Goal: Task Accomplishment & Management: Complete application form

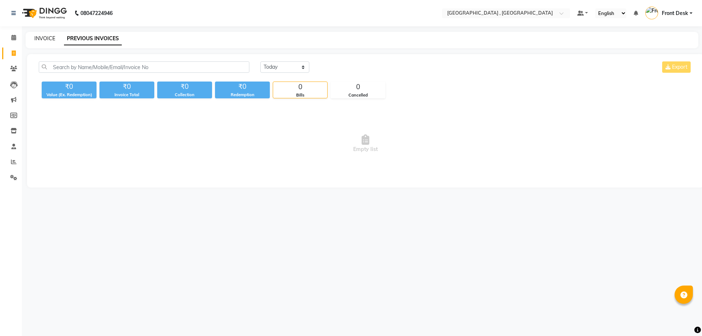
click at [46, 38] on link "INVOICE" at bounding box center [44, 38] width 21 height 7
select select "5111"
select select "service"
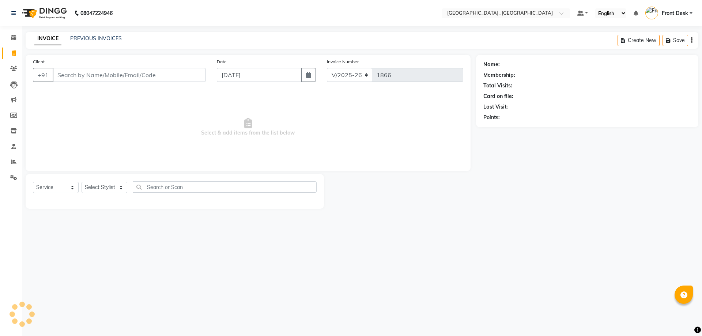
click at [52, 38] on link "INVOICE" at bounding box center [47, 38] width 27 height 13
click at [86, 37] on link "PREVIOUS INVOICES" at bounding box center [96, 38] width 52 height 7
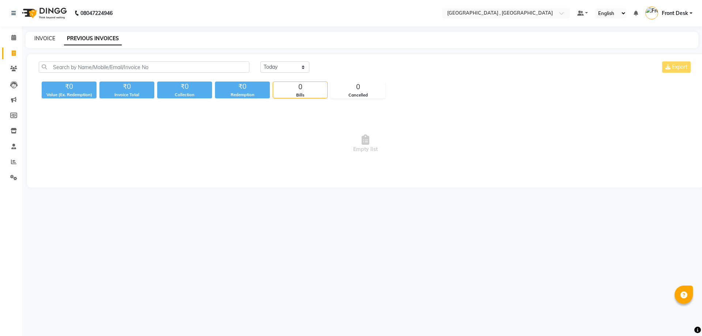
click at [42, 38] on link "INVOICE" at bounding box center [44, 38] width 21 height 7
select select "service"
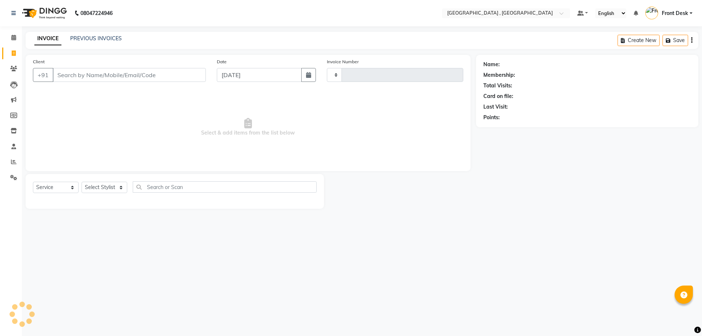
type input "1866"
select select "5111"
click at [102, 41] on link "PREVIOUS INVOICES" at bounding box center [96, 38] width 52 height 7
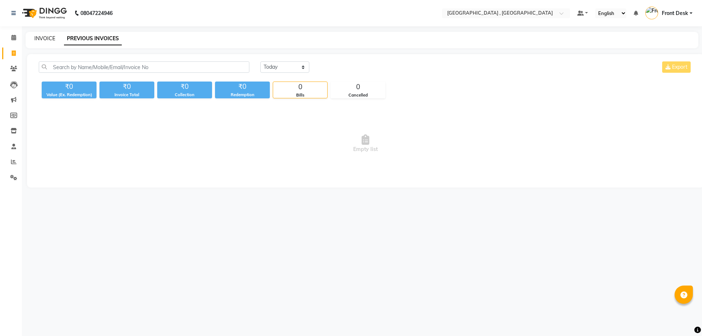
click at [51, 37] on link "INVOICE" at bounding box center [44, 38] width 21 height 7
select select "service"
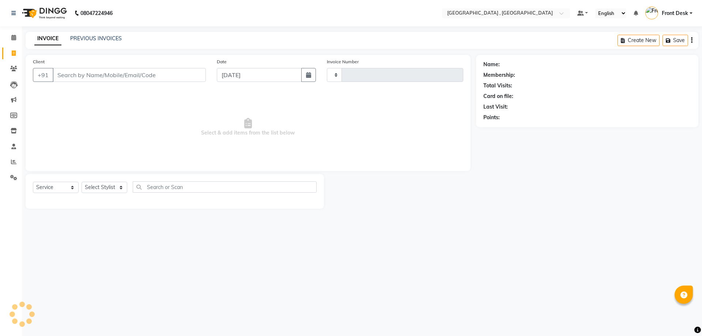
type input "1866"
select select "5111"
click at [80, 41] on link "PREVIOUS INVOICES" at bounding box center [96, 38] width 52 height 7
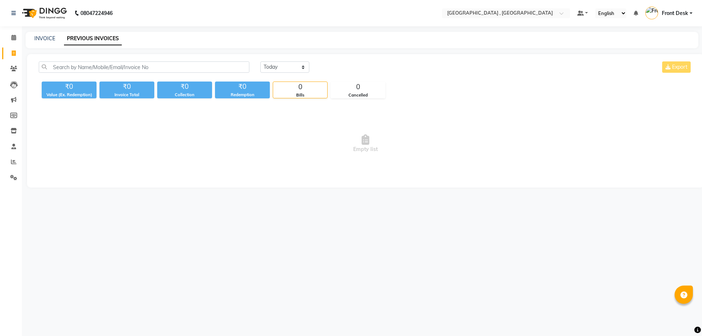
click at [6, 54] on link "Invoice" at bounding box center [11, 54] width 18 height 12
select select "service"
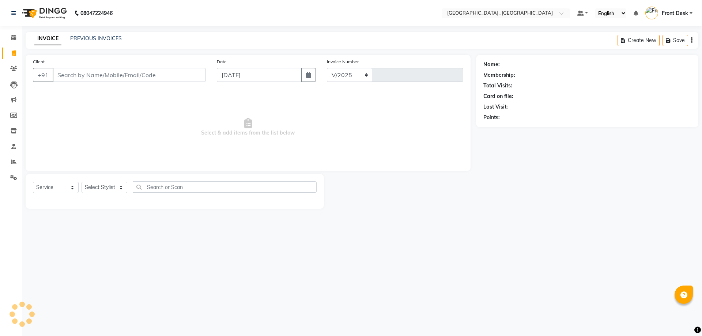
select select "5111"
type input "1866"
click at [80, 38] on link "PREVIOUS INVOICES" at bounding box center [96, 38] width 52 height 7
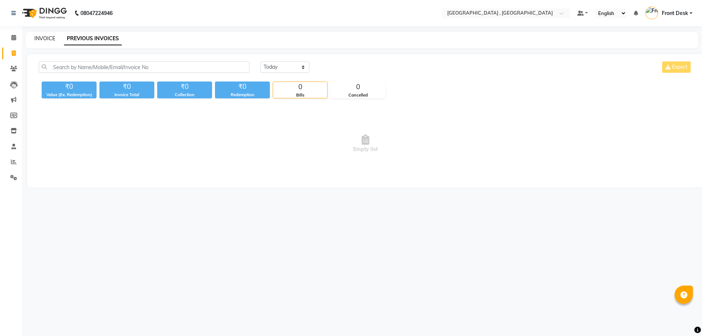
click at [38, 39] on link "INVOICE" at bounding box center [44, 38] width 21 height 7
select select "service"
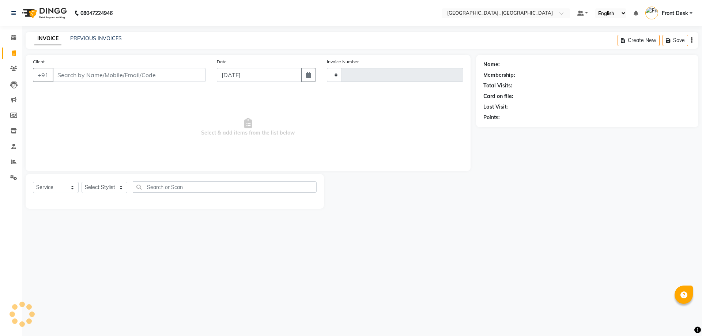
type input "1866"
select select "5111"
click at [80, 39] on link "PREVIOUS INVOICES" at bounding box center [96, 38] width 52 height 7
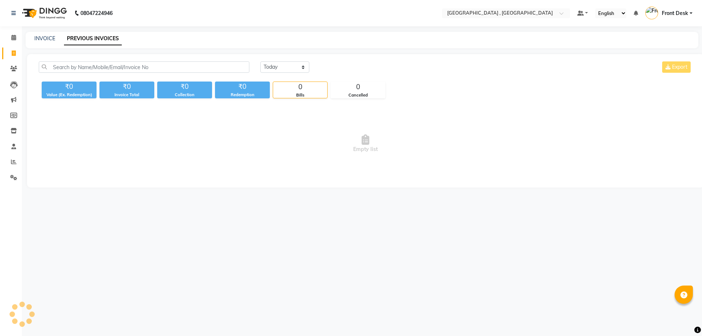
click at [76, 38] on link "PREVIOUS INVOICES" at bounding box center [93, 38] width 58 height 13
click at [49, 39] on link "INVOICE" at bounding box center [44, 38] width 21 height 7
select select "5111"
select select "service"
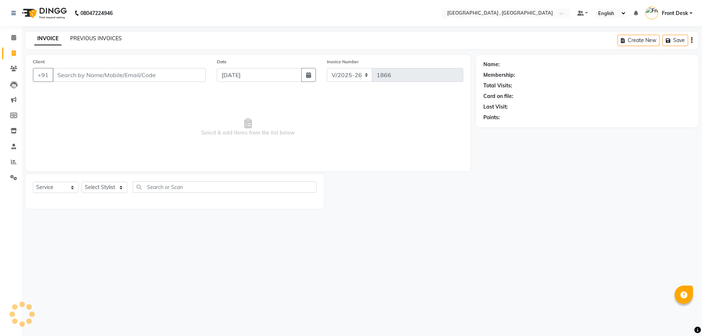
click at [75, 38] on link "PREVIOUS INVOICES" at bounding box center [96, 38] width 52 height 7
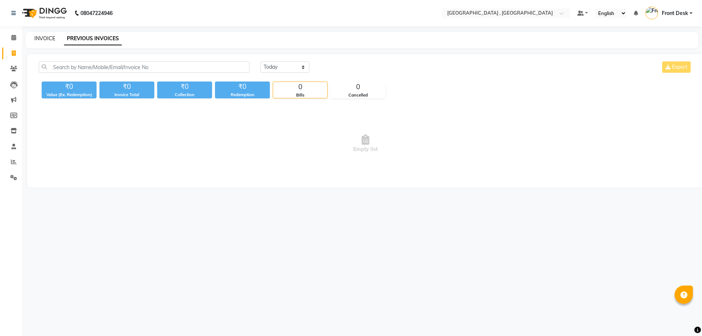
click at [49, 41] on link "INVOICE" at bounding box center [44, 38] width 21 height 7
select select "service"
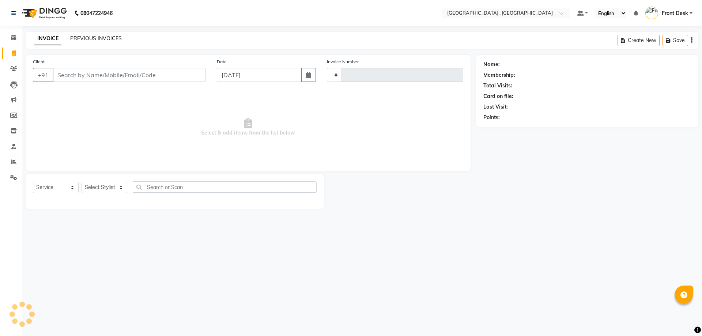
type input "1866"
select select "5111"
click at [80, 38] on link "PREVIOUS INVOICES" at bounding box center [96, 38] width 52 height 7
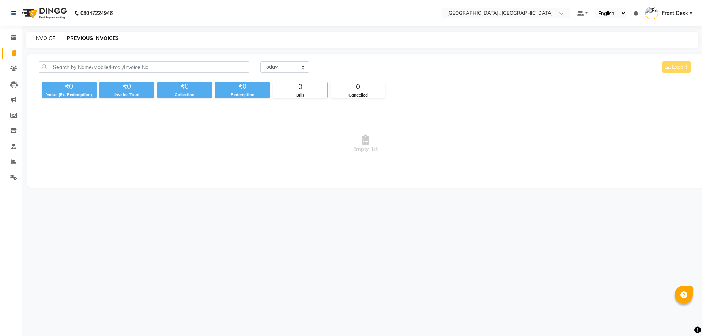
click at [44, 36] on link "INVOICE" at bounding box center [44, 38] width 21 height 7
select select "5111"
select select "service"
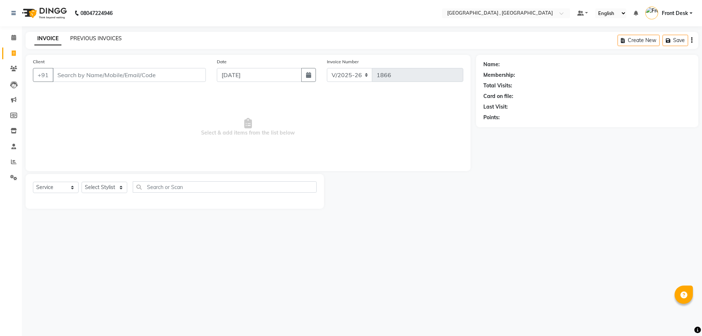
click at [94, 39] on link "PREVIOUS INVOICES" at bounding box center [96, 38] width 52 height 7
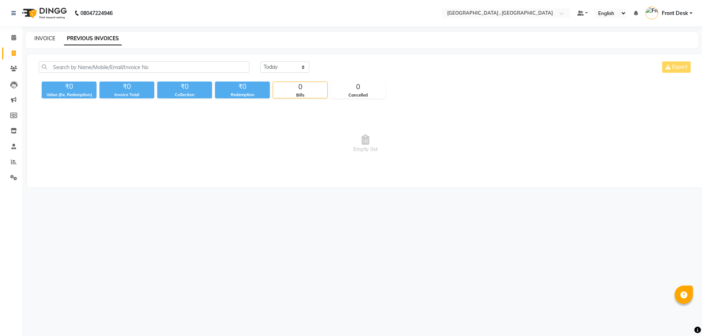
click at [46, 40] on link "INVOICE" at bounding box center [44, 38] width 21 height 7
select select "service"
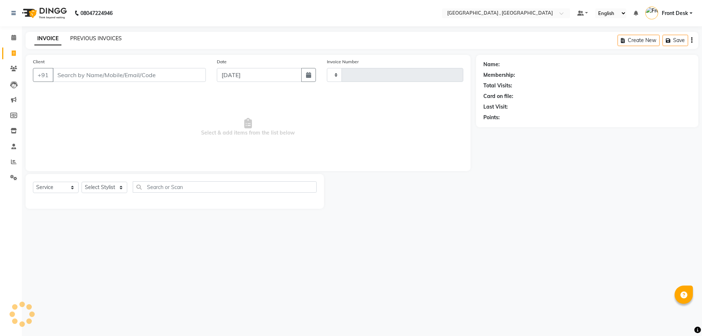
type input "1866"
select select "5111"
click at [105, 40] on link "PREVIOUS INVOICES" at bounding box center [96, 38] width 52 height 7
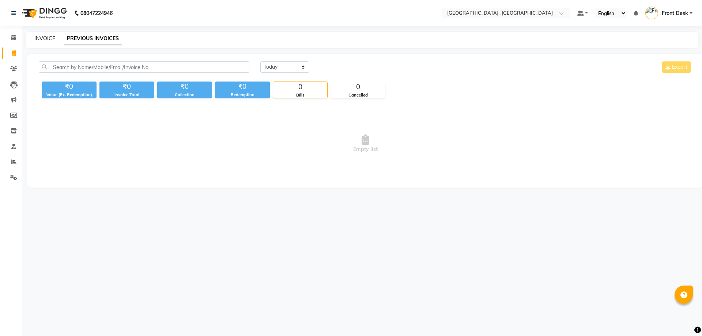
click at [47, 38] on link "INVOICE" at bounding box center [44, 38] width 21 height 7
select select "service"
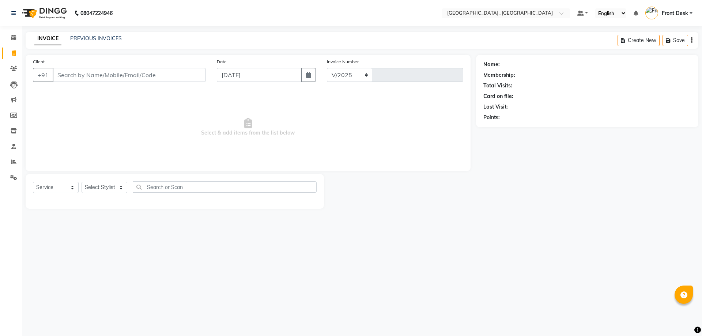
select select "5111"
type input "1866"
click at [91, 40] on link "PREVIOUS INVOICES" at bounding box center [96, 38] width 52 height 7
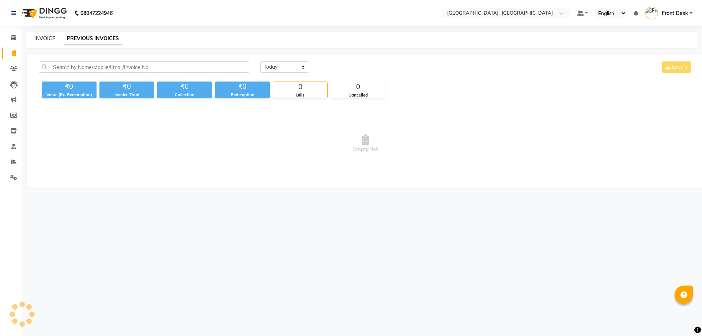
click at [53, 40] on link "INVOICE" at bounding box center [44, 38] width 21 height 7
select select "service"
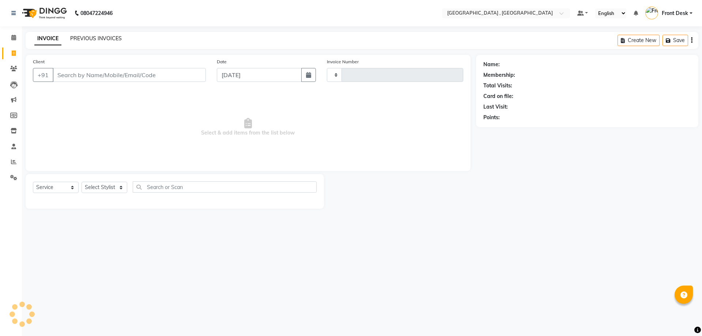
click at [82, 40] on link "PREVIOUS INVOICES" at bounding box center [96, 38] width 52 height 7
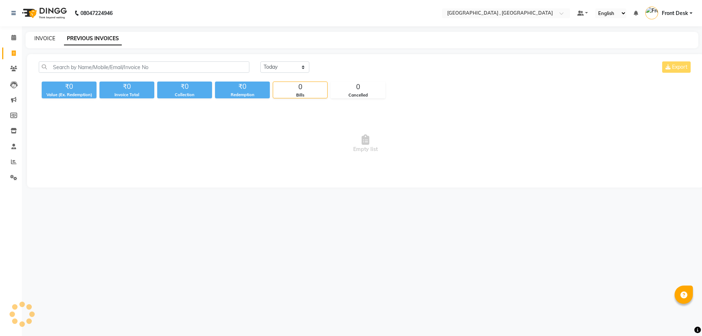
click at [54, 37] on link "INVOICE" at bounding box center [44, 38] width 21 height 7
select select "service"
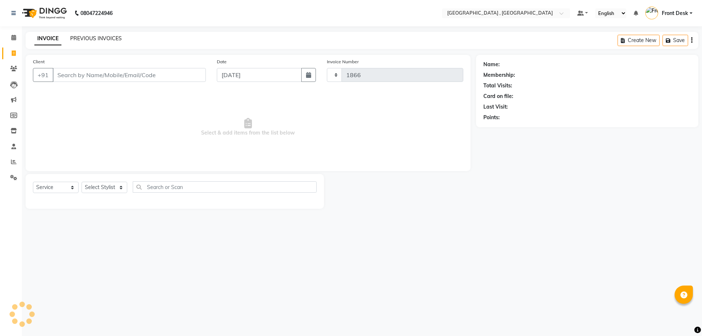
click at [98, 37] on link "PREVIOUS INVOICES" at bounding box center [96, 38] width 52 height 7
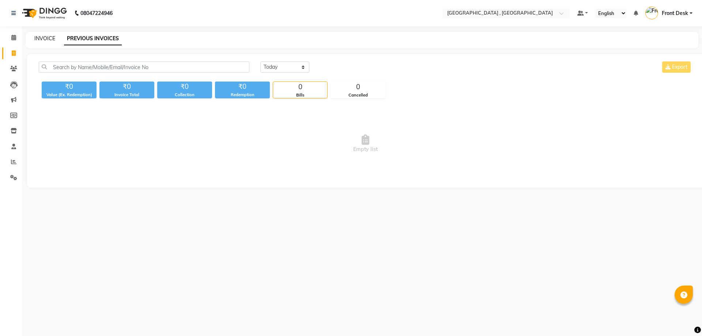
click at [45, 38] on link "INVOICE" at bounding box center [44, 38] width 21 height 7
select select "service"
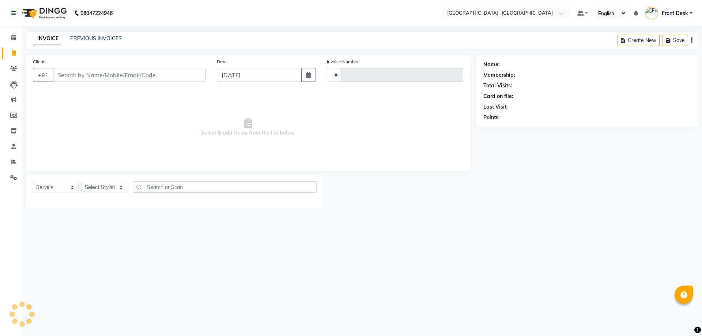
type input "1866"
select select "5111"
click at [77, 38] on link "PREVIOUS INVOICES" at bounding box center [96, 38] width 52 height 7
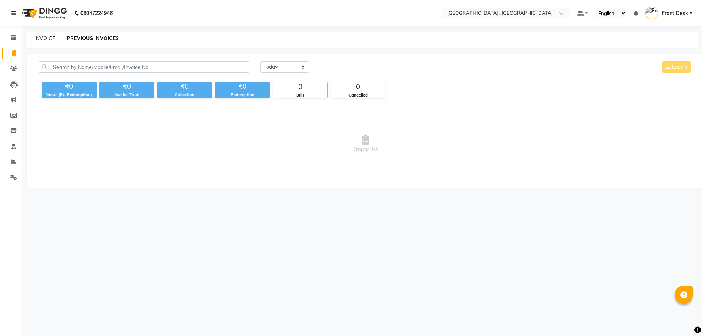
click at [40, 35] on link "INVOICE" at bounding box center [44, 38] width 21 height 7
select select "service"
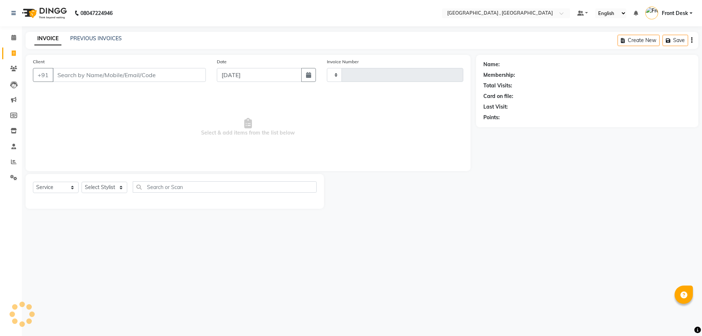
type input "1866"
select select "5111"
click at [95, 78] on input "Client" at bounding box center [129, 75] width 153 height 14
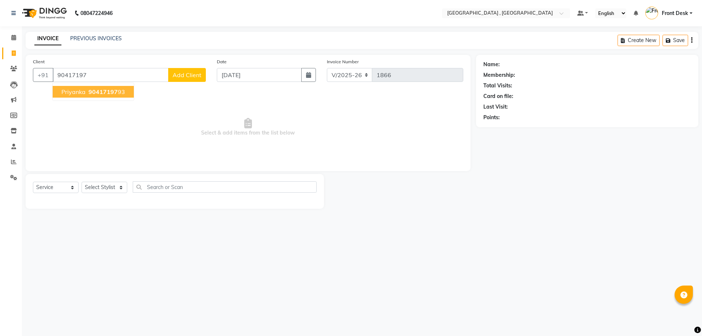
click at [115, 91] on span "90417197" at bounding box center [102, 91] width 29 height 7
type input "9041719793"
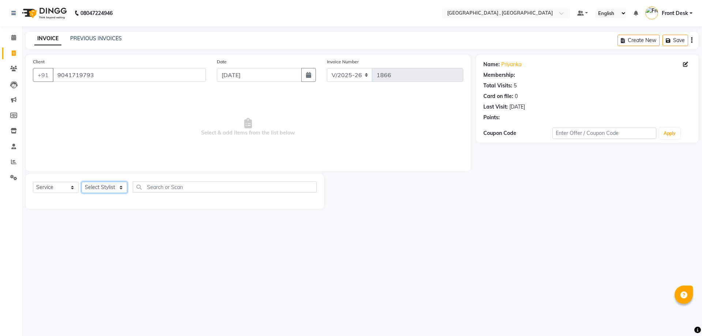
click at [100, 188] on select "Select Stylist anand anil anuj anuja mam ashok diksha Front Desk manpreet Nosha…" at bounding box center [105, 187] width 46 height 11
select select "32308"
click at [82, 182] on select "Select Stylist anand anil anuj anuja mam ashok diksha Front Desk manpreet Nosha…" at bounding box center [105, 187] width 46 height 11
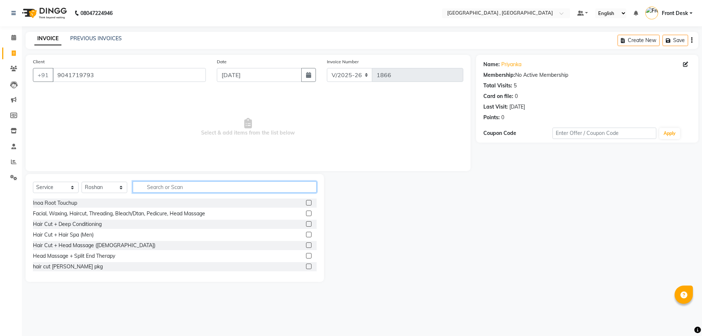
click at [172, 185] on input "text" at bounding box center [225, 186] width 184 height 11
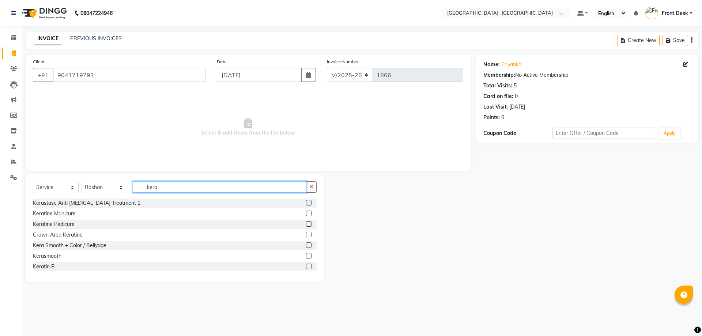
type input "kera"
click at [306, 254] on label at bounding box center [308, 255] width 5 height 5
click at [306, 254] on input "checkbox" at bounding box center [308, 256] width 5 height 5
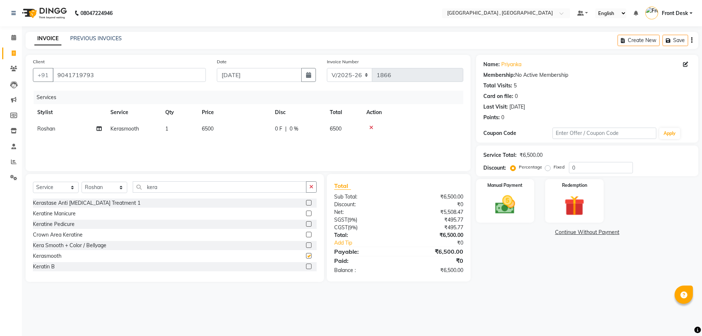
checkbox input "false"
click at [90, 185] on select "Select Stylist anand anil anuj anuja mam ashok diksha Front Desk manpreet Nosha…" at bounding box center [105, 187] width 46 height 11
select select "59118"
click at [82, 182] on select "Select Stylist anand anil anuj anuja mam ashok diksha Front Desk manpreet Nosha…" at bounding box center [105, 187] width 46 height 11
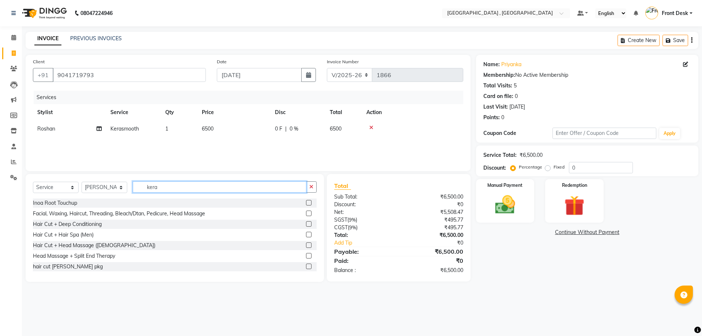
drag, startPoint x: 163, startPoint y: 189, endPoint x: 105, endPoint y: 187, distance: 58.5
click at [105, 187] on div "Select Service Product Membership Package Voucher Prepaid Gift Card Select Styl…" at bounding box center [175, 189] width 284 height 17
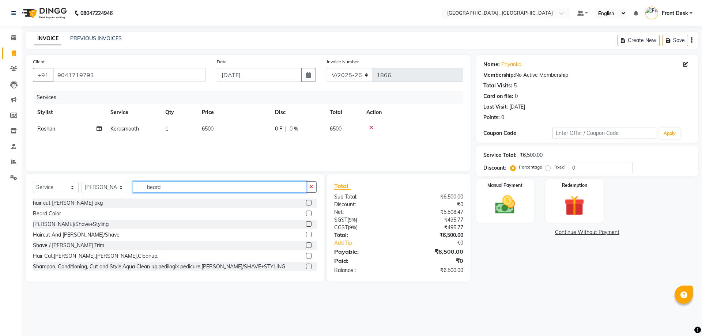
type input "beard"
click at [306, 245] on label at bounding box center [308, 244] width 5 height 5
click at [306, 245] on input "checkbox" at bounding box center [308, 245] width 5 height 5
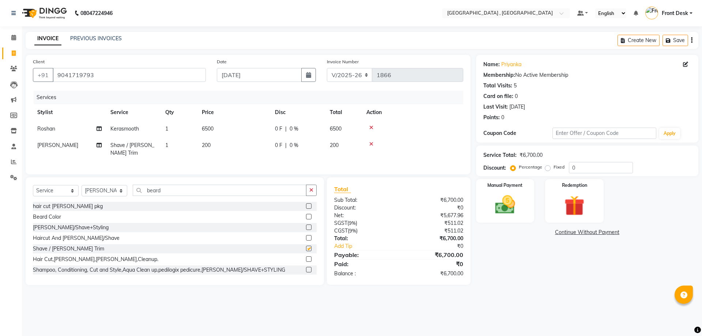
checkbox input "false"
click at [493, 203] on img at bounding box center [505, 205] width 34 height 24
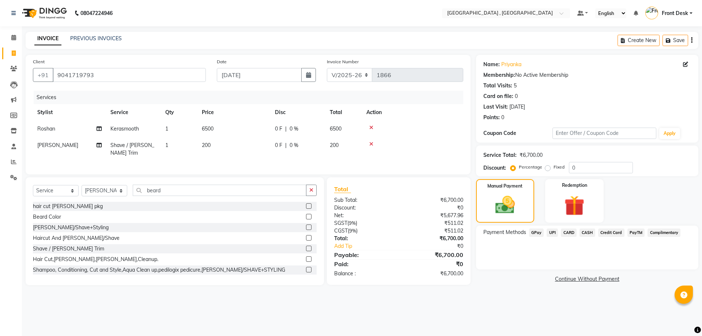
click at [553, 233] on span "UPI" at bounding box center [552, 233] width 11 height 8
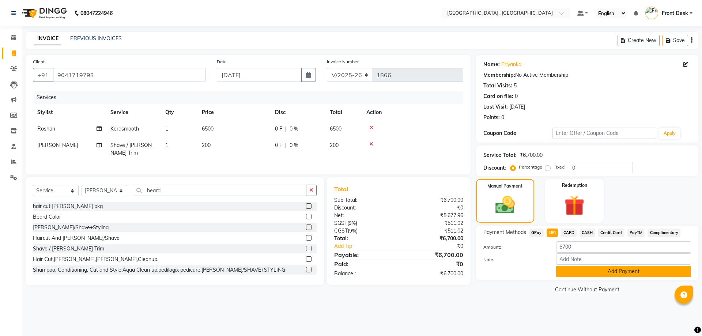
click at [593, 275] on button "Add Payment" at bounding box center [623, 271] width 135 height 11
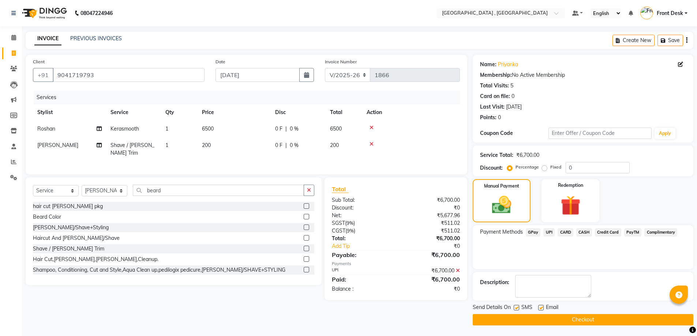
click at [582, 323] on button "Checkout" at bounding box center [582, 319] width 221 height 11
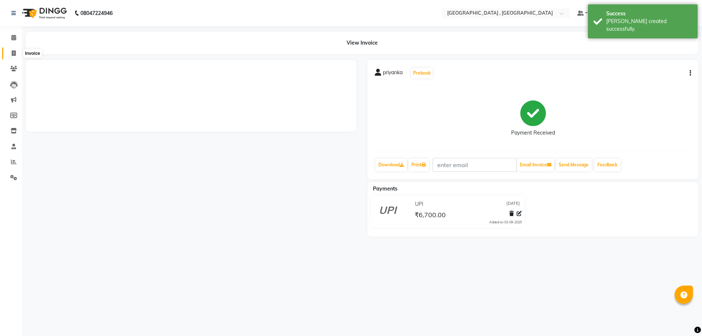
click at [12, 52] on icon at bounding box center [14, 52] width 4 height 5
select select "service"
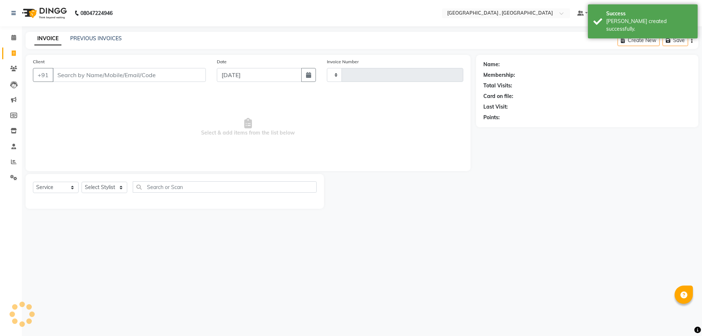
type input "1867"
select select "5111"
click at [83, 33] on div "INVOICE PREVIOUS INVOICES Create New Save" at bounding box center [362, 40] width 673 height 17
click at [85, 37] on link "PREVIOUS INVOICES" at bounding box center [96, 38] width 52 height 7
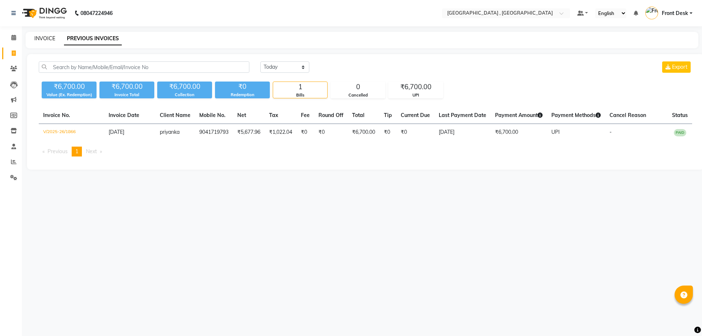
click at [45, 40] on link "INVOICE" at bounding box center [44, 38] width 21 height 7
select select "service"
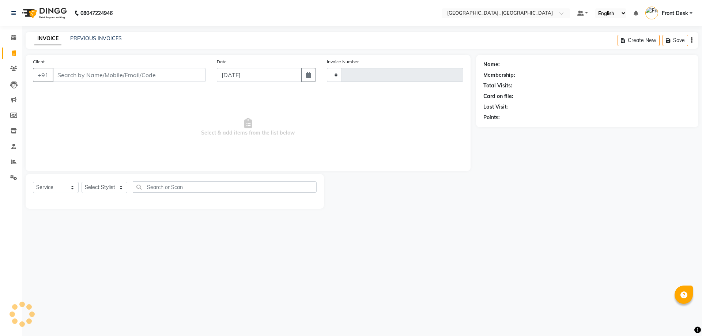
type input "1867"
select select "5111"
click at [80, 74] on input "Client" at bounding box center [129, 75] width 153 height 14
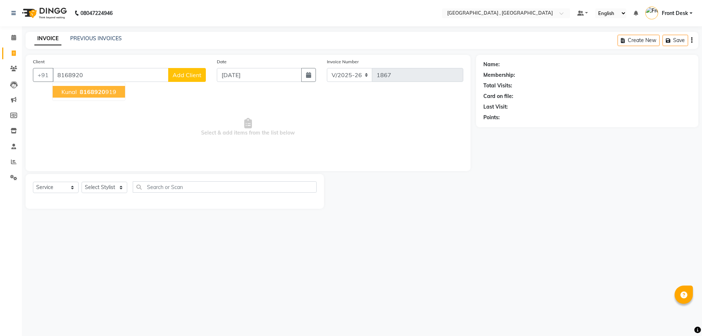
click at [101, 92] on span "8168920" at bounding box center [93, 91] width 26 height 7
type input "8168920919"
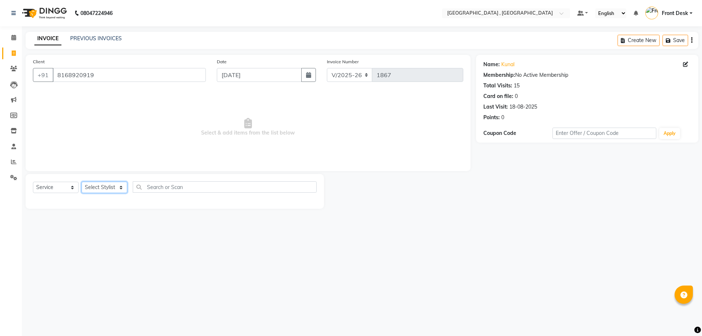
click at [95, 187] on select "Select Stylist anand anil anuj anuja mam ashok diksha Front Desk manpreet Nosha…" at bounding box center [105, 187] width 46 height 11
select select "32265"
click at [82, 182] on select "Select Stylist anand anil anuj anuja mam ashok diksha Front Desk manpreet Nosha…" at bounding box center [105, 187] width 46 height 11
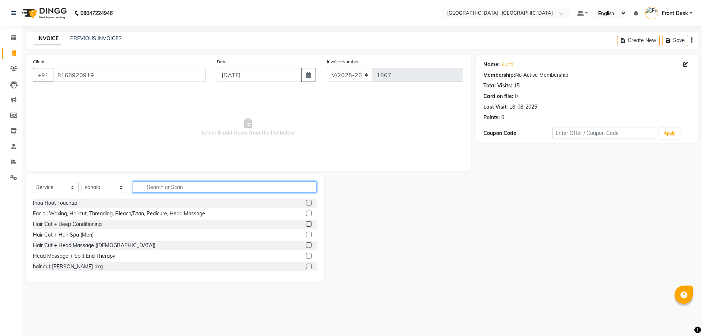
click at [153, 185] on input "text" at bounding box center [225, 186] width 184 height 11
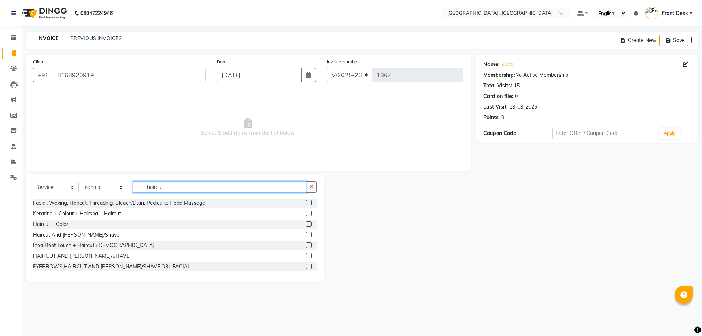
type input "haircut"
click at [306, 235] on label at bounding box center [308, 234] width 5 height 5
click at [306, 235] on input "checkbox" at bounding box center [308, 235] width 5 height 5
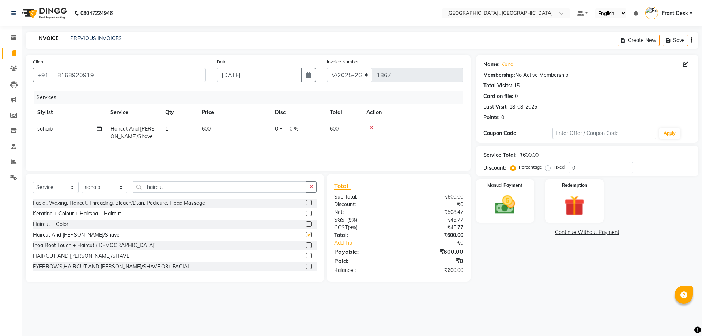
checkbox input "false"
click at [507, 219] on div "Manual Payment" at bounding box center [505, 200] width 61 height 45
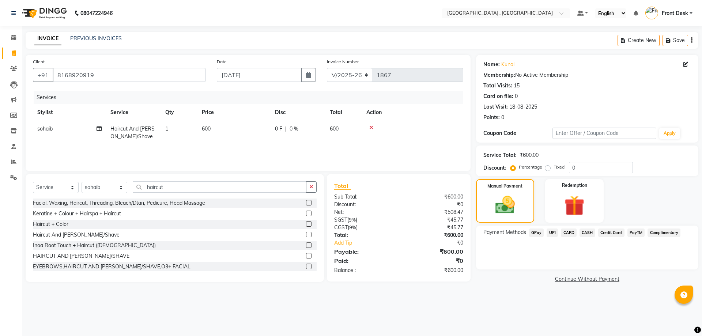
click at [581, 237] on span "CASH" at bounding box center [588, 233] width 16 height 8
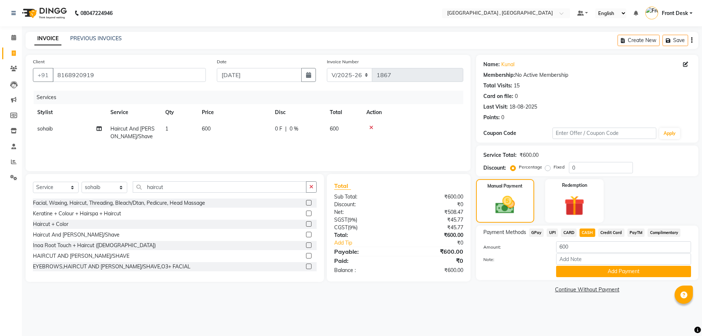
click at [583, 232] on span "CASH" at bounding box center [588, 233] width 16 height 8
click at [600, 271] on button "Add Payment" at bounding box center [623, 271] width 135 height 11
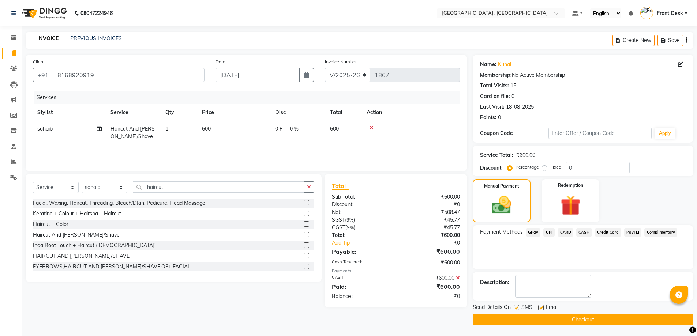
click at [599, 318] on button "Checkout" at bounding box center [582, 319] width 221 height 11
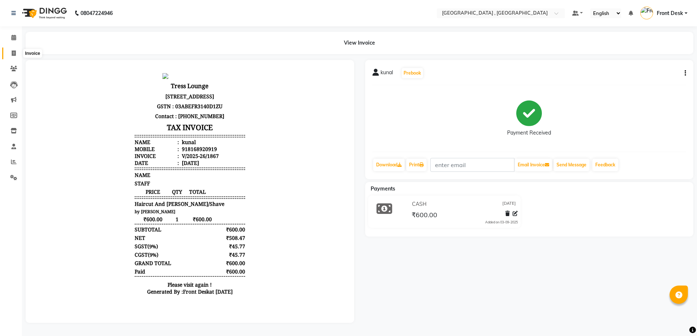
click at [13, 57] on span at bounding box center [13, 53] width 13 height 8
select select "service"
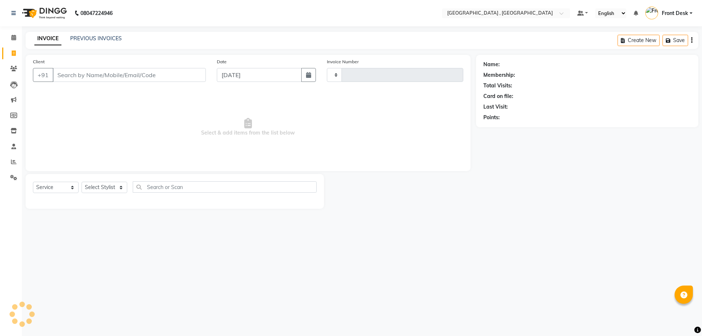
type input "1868"
select select "5111"
click at [97, 40] on link "PREVIOUS INVOICES" at bounding box center [96, 38] width 52 height 7
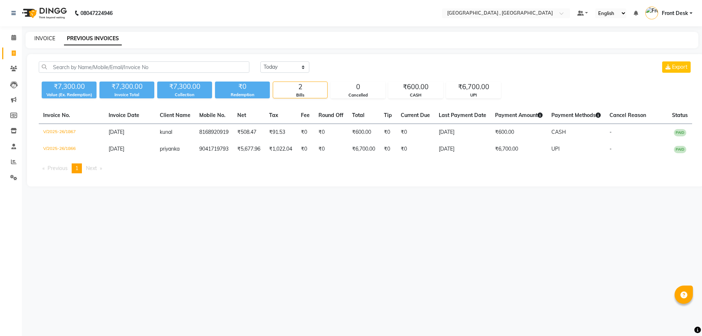
click at [46, 38] on link "INVOICE" at bounding box center [44, 38] width 21 height 7
select select "5111"
select select "service"
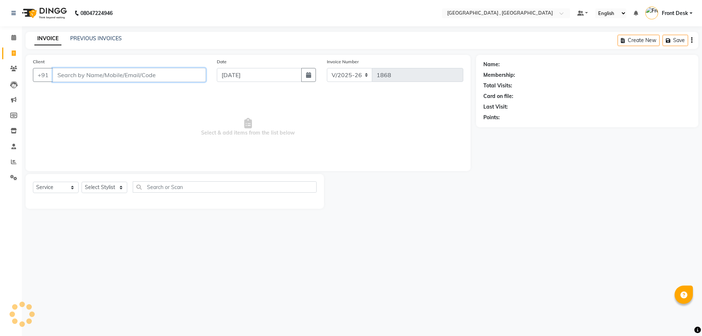
click at [81, 75] on input "Client" at bounding box center [129, 75] width 153 height 14
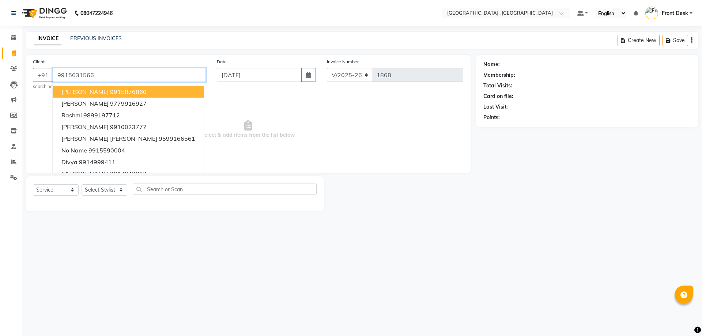
type input "9915631566"
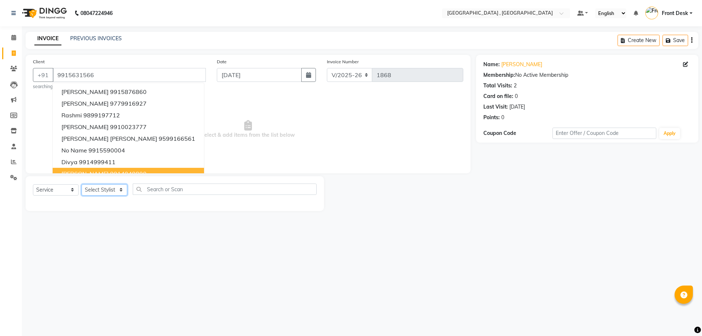
click at [105, 191] on select "Select Stylist anand anil anuj anuja mam ashok diksha Front Desk manpreet Nosha…" at bounding box center [105, 189] width 46 height 11
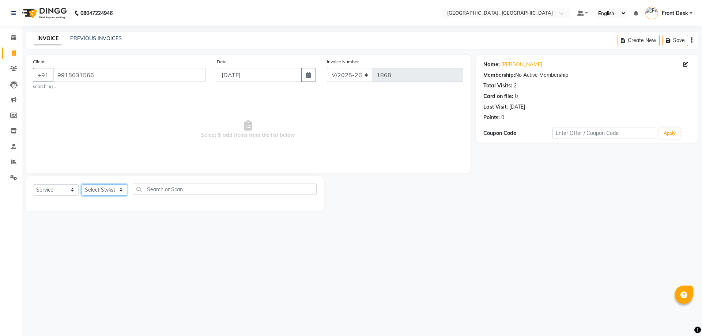
select select "32310"
click at [82, 184] on select "Select Stylist anand anil anuj anuja mam ashok diksha Front Desk manpreet Nosha…" at bounding box center [105, 189] width 46 height 11
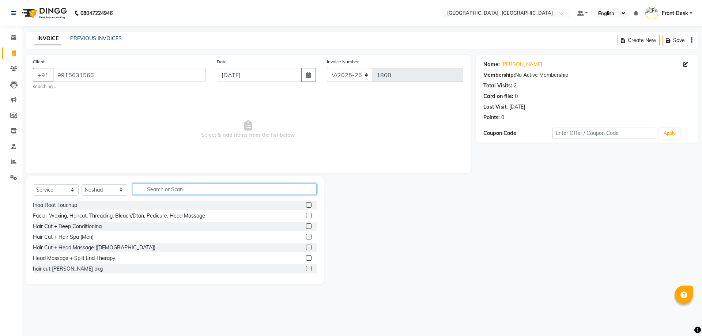
click at [196, 192] on input "text" at bounding box center [225, 189] width 184 height 11
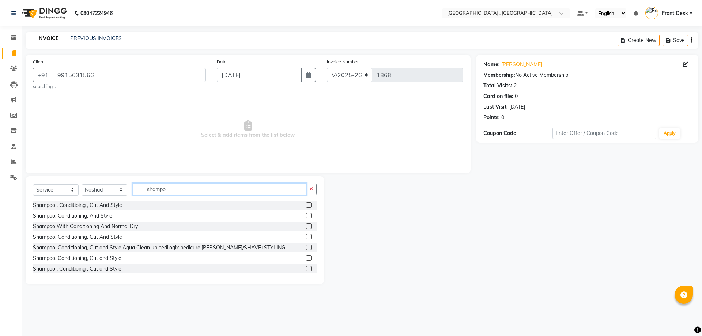
type input "shampo"
click at [306, 205] on label at bounding box center [308, 204] width 5 height 5
click at [306, 205] on input "checkbox" at bounding box center [308, 205] width 5 height 5
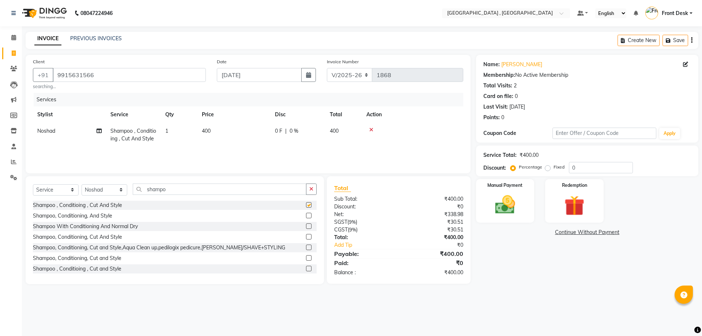
checkbox input "false"
click at [227, 133] on td "400" at bounding box center [233, 135] width 73 height 24
select select "32310"
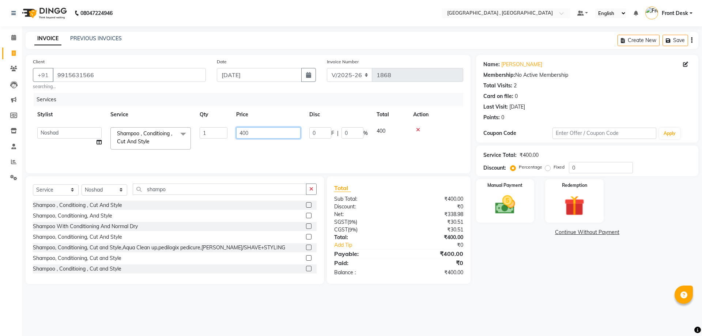
click at [241, 131] on input "400" at bounding box center [268, 132] width 64 height 11
type input "1000"
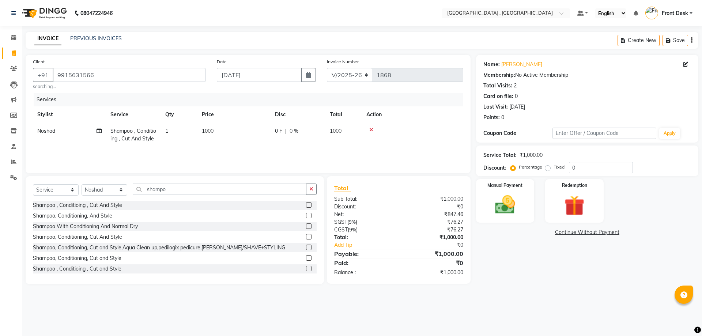
click at [250, 147] on td "1000" at bounding box center [233, 135] width 73 height 24
select select "32310"
click at [518, 200] on img at bounding box center [505, 205] width 34 height 24
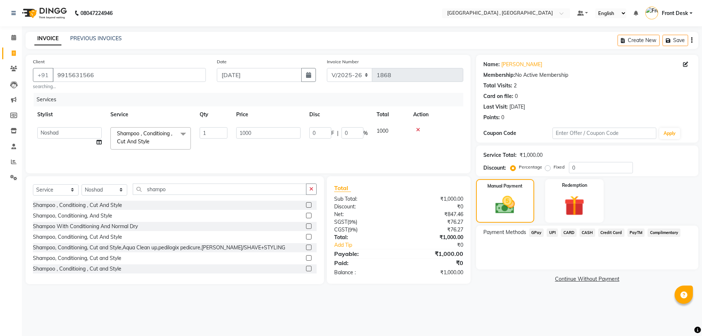
click at [587, 235] on span "CASH" at bounding box center [588, 233] width 16 height 8
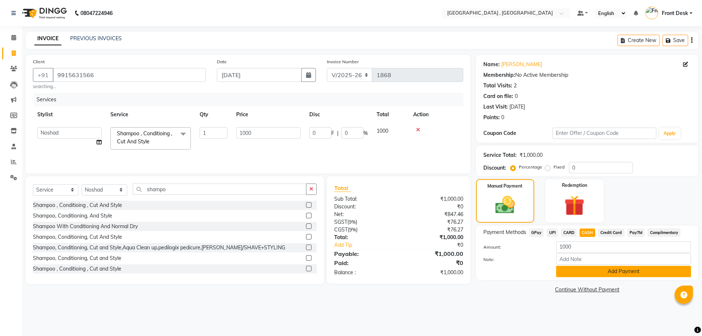
click at [611, 272] on button "Add Payment" at bounding box center [623, 271] width 135 height 11
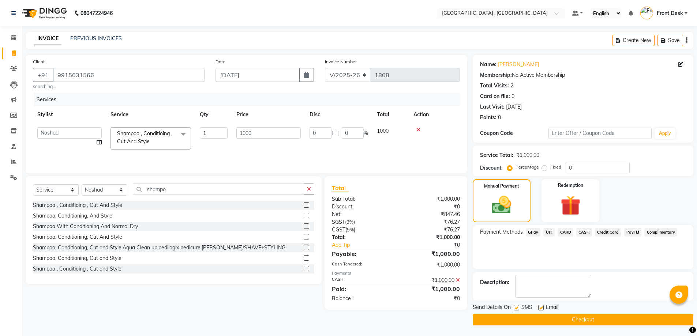
click at [593, 323] on button "Checkout" at bounding box center [582, 319] width 221 height 11
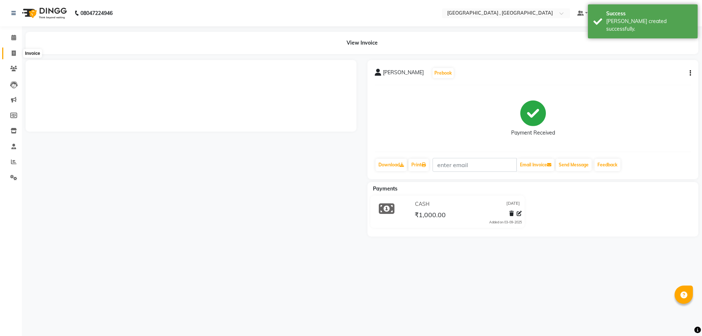
click at [10, 51] on span at bounding box center [13, 53] width 13 height 8
select select "service"
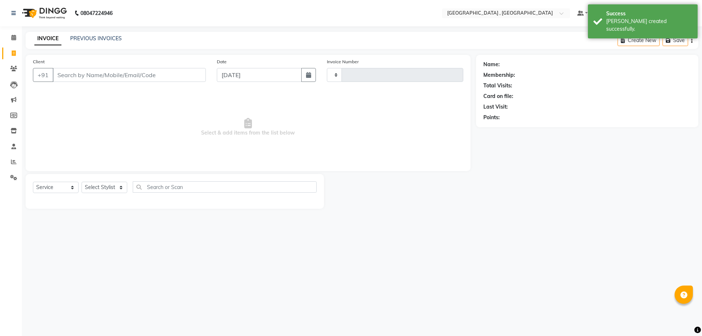
type input "1869"
select select "5111"
click at [93, 38] on link "PREVIOUS INVOICES" at bounding box center [96, 38] width 52 height 7
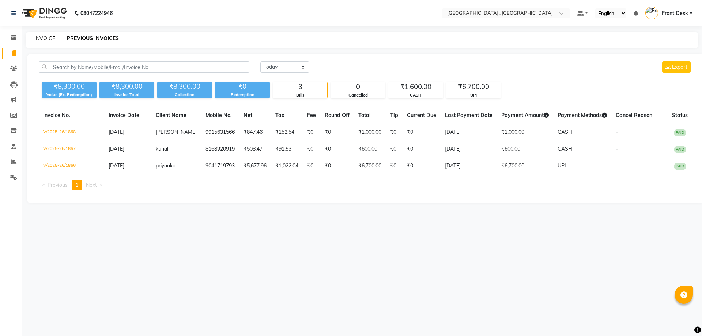
click at [48, 37] on link "INVOICE" at bounding box center [44, 38] width 21 height 7
select select "service"
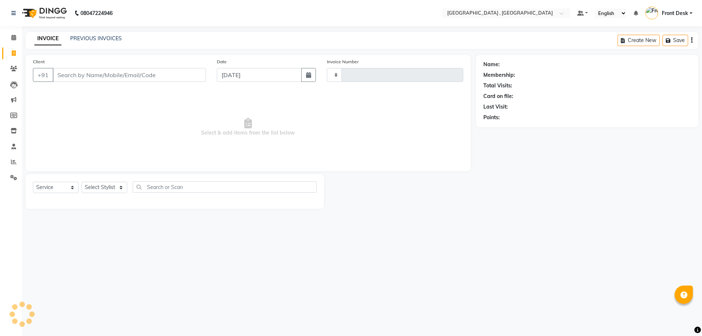
type input "1869"
select select "5111"
click at [85, 77] on input "Client" at bounding box center [129, 75] width 153 height 14
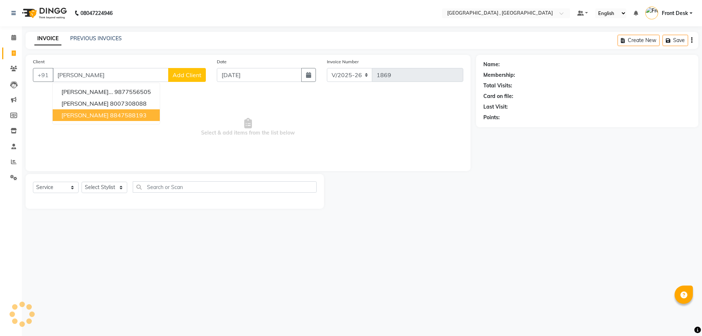
click at [112, 121] on ngb-typeahead-window "apurva... 9877556505 apurva 8007308088 apurva 8847588193" at bounding box center [106, 104] width 108 height 42
click at [115, 112] on ngb-highlight "8847588193" at bounding box center [128, 115] width 37 height 7
type input "8847588193"
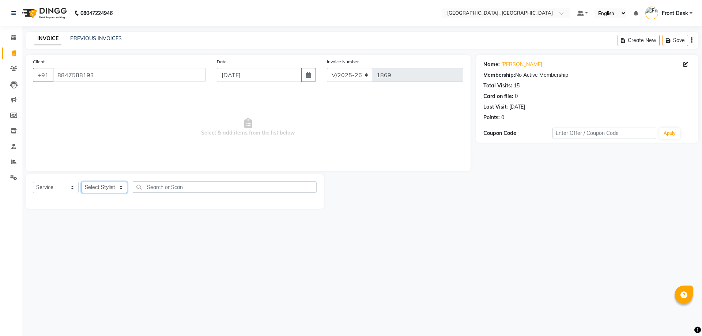
click at [108, 188] on select "Select Stylist anand anil anuj anuja mam ashok diksha Front Desk manpreet Nosha…" at bounding box center [105, 187] width 46 height 11
select select "32535"
click at [82, 182] on select "Select Stylist anand anil anuj anuja mam ashok diksha Front Desk manpreet Nosha…" at bounding box center [105, 187] width 46 height 11
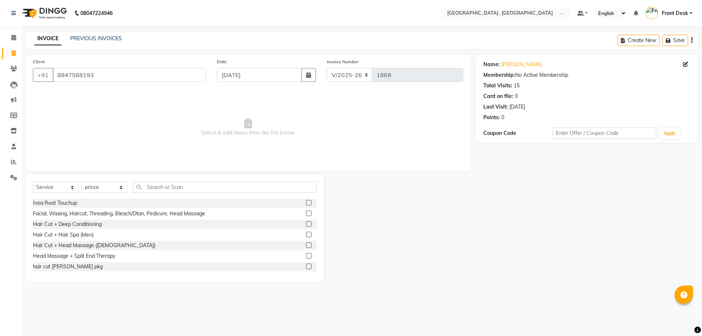
click at [165, 177] on div "Select Service Product Membership Package Voucher Prepaid Gift Card Select Styl…" at bounding box center [175, 228] width 298 height 108
click at [163, 189] on input "text" at bounding box center [225, 186] width 184 height 11
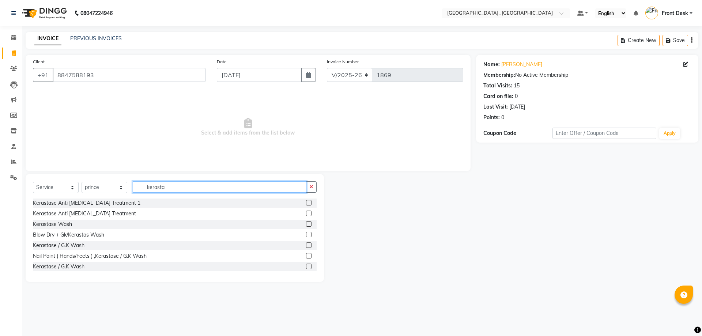
type input "kerasta"
click at [306, 212] on label at bounding box center [308, 213] width 5 height 5
click at [306, 212] on input "checkbox" at bounding box center [308, 213] width 5 height 5
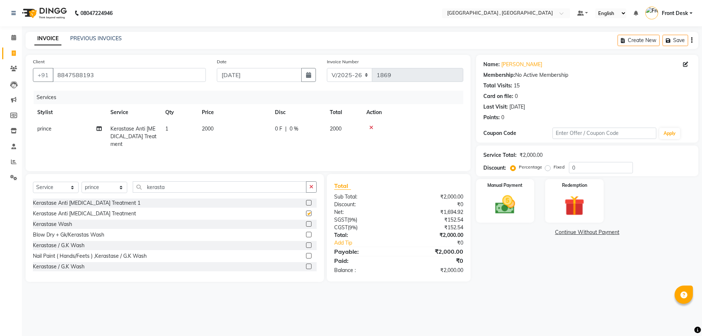
checkbox input "false"
click at [306, 225] on label at bounding box center [308, 223] width 5 height 5
click at [306, 225] on input "checkbox" at bounding box center [308, 224] width 5 height 5
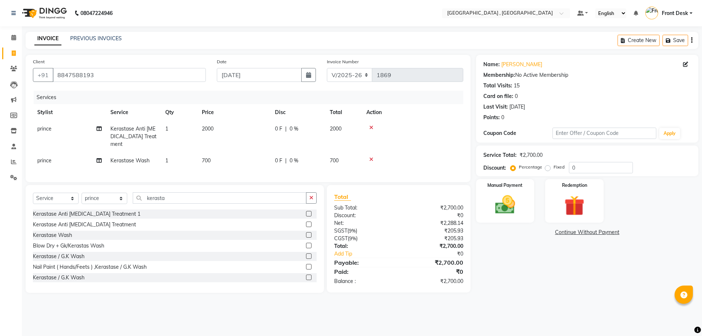
click at [371, 127] on icon at bounding box center [371, 127] width 4 height 5
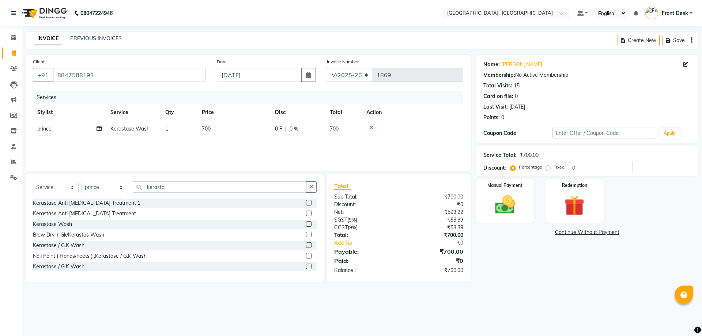
click at [371, 127] on icon at bounding box center [371, 127] width 4 height 5
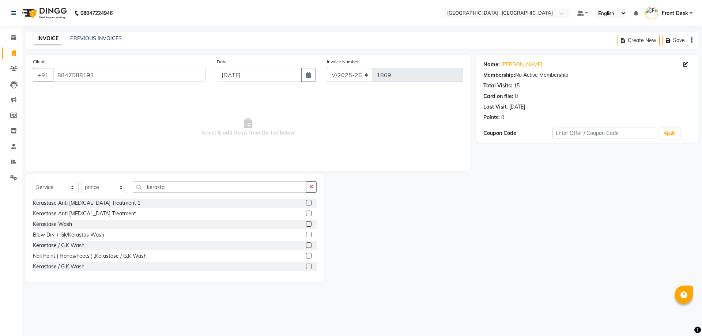
click at [306, 224] on label at bounding box center [308, 223] width 5 height 5
click at [306, 224] on input "checkbox" at bounding box center [308, 224] width 5 height 5
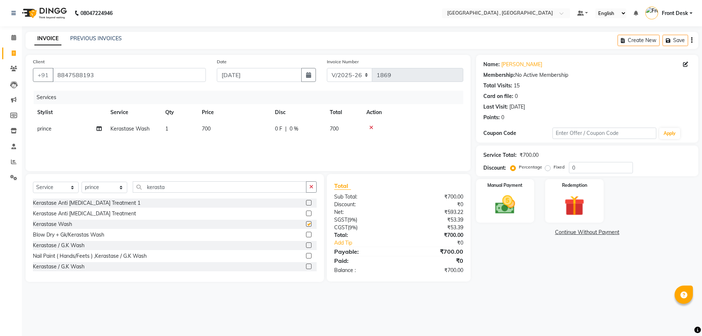
checkbox input "false"
click at [226, 136] on td "700" at bounding box center [233, 129] width 73 height 16
select select "32535"
click at [242, 130] on input "700" at bounding box center [268, 130] width 64 height 11
type input "1000"
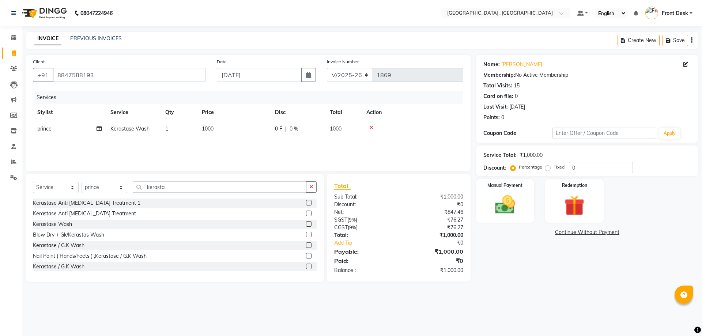
click at [336, 149] on div "Services Stylist Service Qty Price Disc Total Action prince Kerastase Wash 1 10…" at bounding box center [248, 127] width 430 height 73
click at [521, 212] on img at bounding box center [505, 205] width 34 height 24
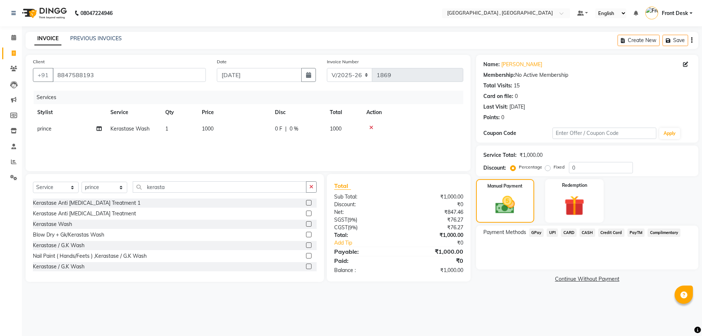
click at [589, 231] on span "CASH" at bounding box center [588, 233] width 16 height 8
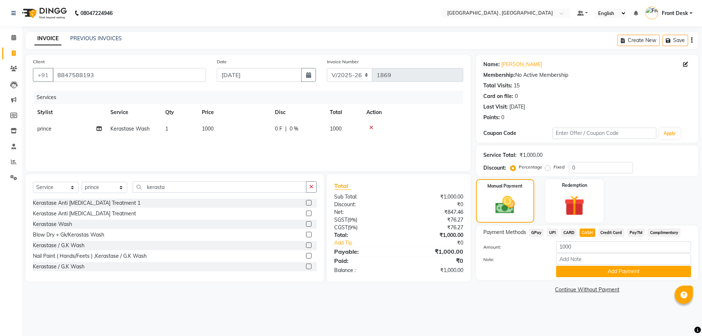
click at [550, 231] on span "UPI" at bounding box center [552, 233] width 11 height 8
click at [574, 269] on button "Add Payment" at bounding box center [623, 271] width 135 height 11
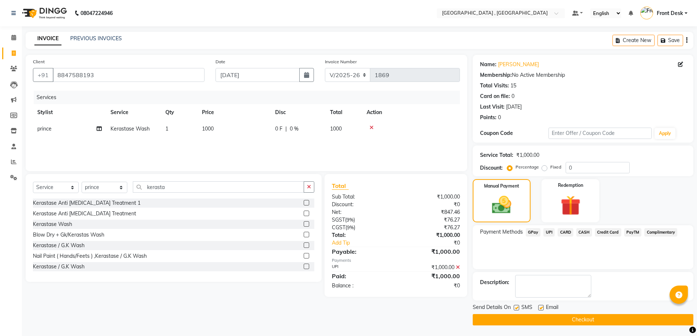
click at [584, 317] on button "Checkout" at bounding box center [582, 319] width 221 height 11
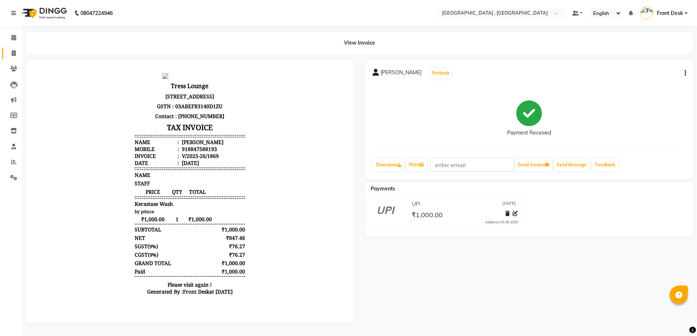
click at [15, 48] on link "Invoice" at bounding box center [11, 54] width 18 height 12
select select "service"
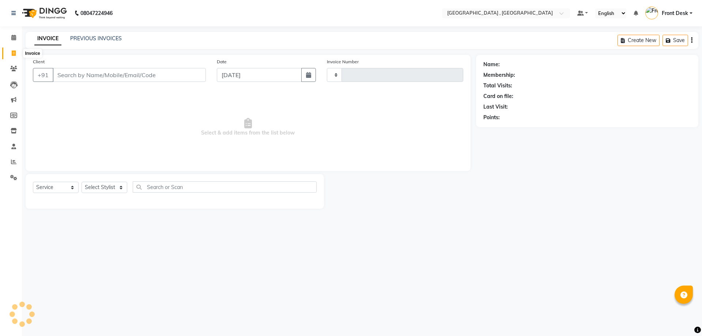
type input "1870"
select select "5111"
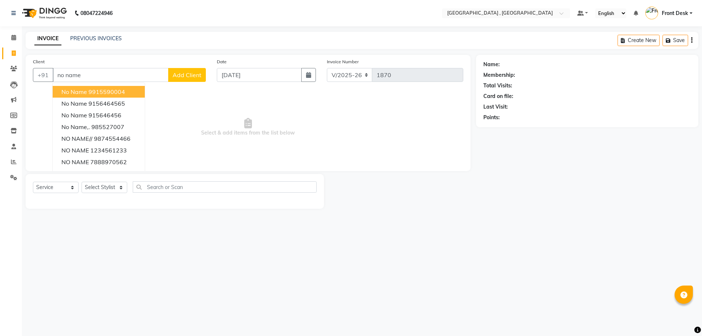
click at [118, 91] on ngb-highlight "9915590004" at bounding box center [106, 91] width 37 height 7
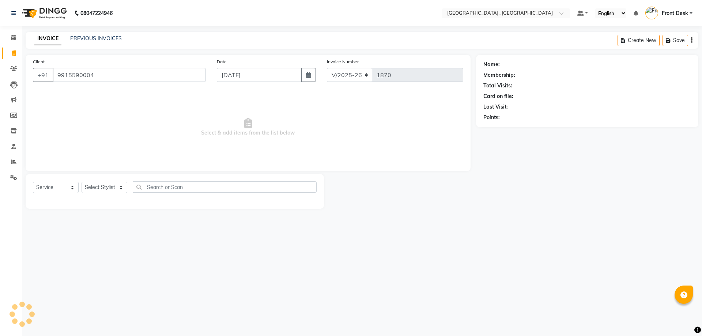
type input "9915590004"
click at [98, 185] on select "Select Stylist anand anil anuj anuja mam ashok diksha Front Desk manpreet Nosha…" at bounding box center [105, 187] width 46 height 11
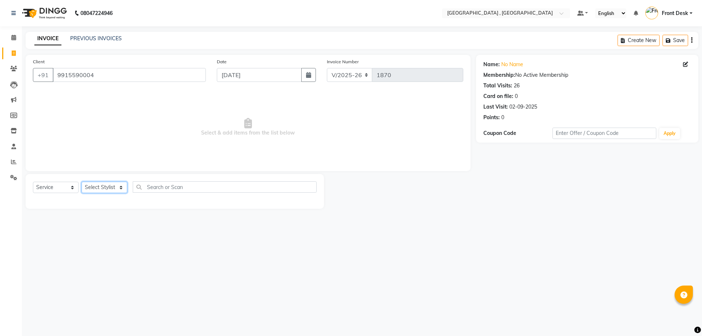
select select "32310"
click at [82, 182] on select "Select Stylist anand anil anuj anuja mam ashok diksha Front Desk manpreet Nosha…" at bounding box center [105, 187] width 46 height 11
click at [150, 185] on input "text" at bounding box center [225, 186] width 184 height 11
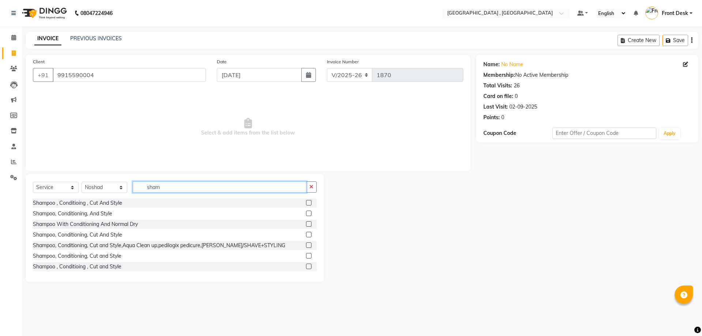
type input "sham"
click at [306, 204] on label at bounding box center [308, 202] width 5 height 5
click at [306, 204] on input "checkbox" at bounding box center [308, 203] width 5 height 5
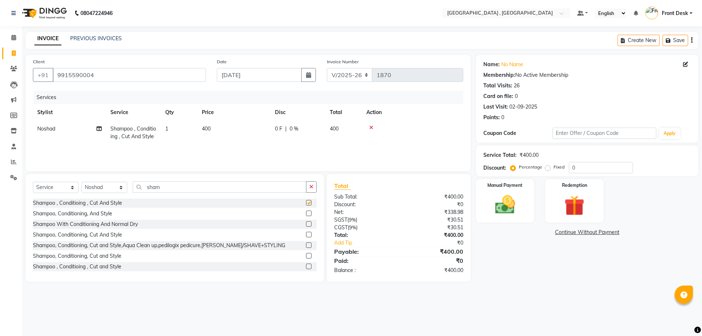
checkbox input "false"
click at [506, 208] on img at bounding box center [505, 205] width 34 height 24
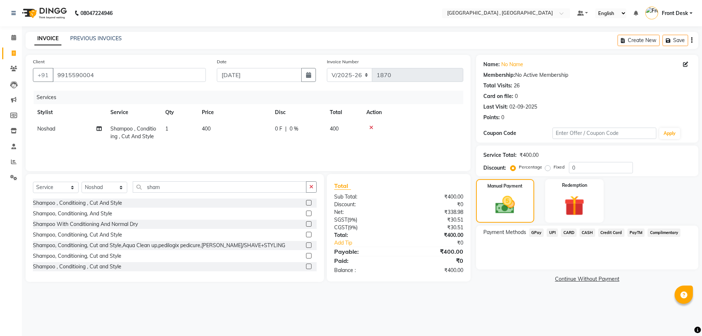
click at [210, 125] on td "400" at bounding box center [233, 133] width 73 height 24
select select "32310"
click at [243, 131] on input "400" at bounding box center [268, 130] width 64 height 11
type input "500"
click at [291, 146] on tr "anand anil anuj anuja mam ashok diksha Front Desk manpreet Noshad prince rajni …" at bounding box center [248, 136] width 430 height 31
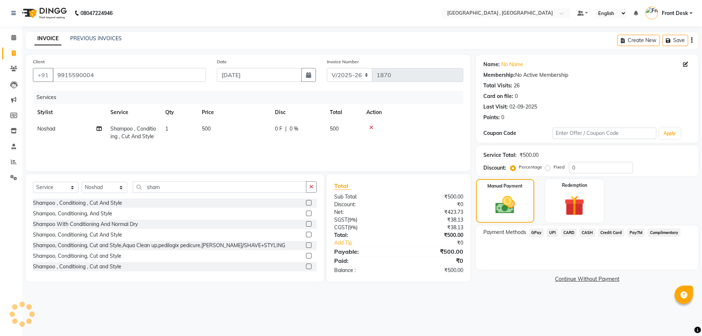
click at [584, 235] on span "CASH" at bounding box center [588, 233] width 16 height 8
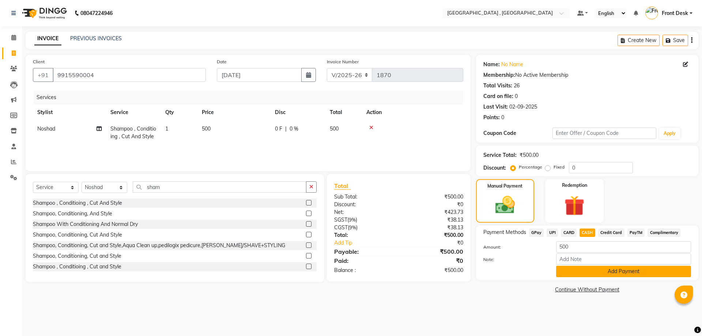
click at [585, 274] on button "Add Payment" at bounding box center [623, 271] width 135 height 11
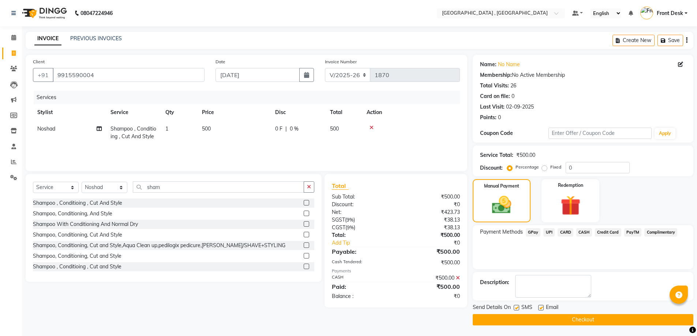
click at [585, 322] on button "Checkout" at bounding box center [582, 319] width 221 height 11
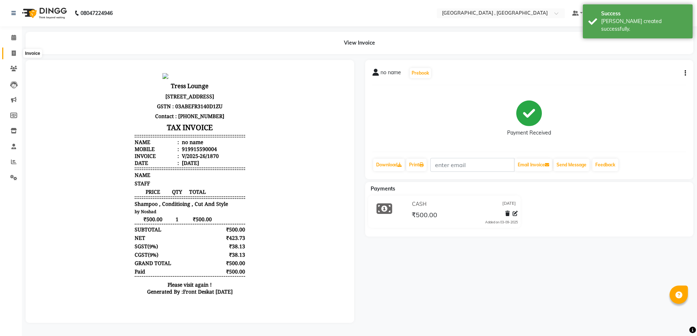
click at [16, 54] on span at bounding box center [13, 53] width 13 height 8
select select "service"
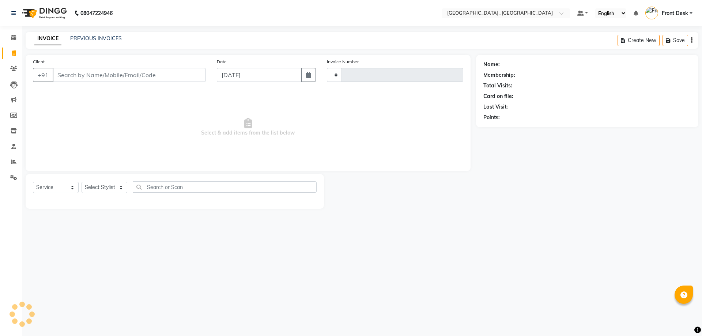
type input "1871"
select select "5111"
click at [99, 37] on link "PREVIOUS INVOICES" at bounding box center [96, 38] width 52 height 7
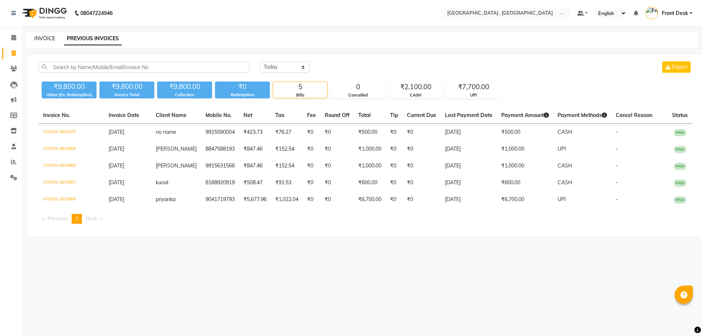
click at [42, 40] on link "INVOICE" at bounding box center [44, 38] width 21 height 7
select select "service"
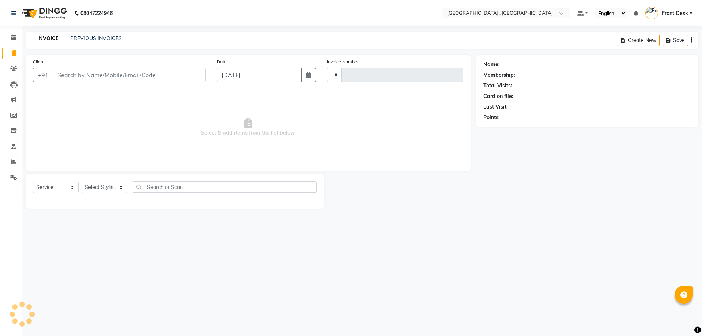
click at [45, 35] on link "INVOICE" at bounding box center [47, 38] width 27 height 13
type input "1871"
select select "5111"
click at [67, 38] on div "INVOICE PREVIOUS INVOICES" at bounding box center [74, 39] width 96 height 8
click at [88, 38] on link "PREVIOUS INVOICES" at bounding box center [96, 38] width 52 height 7
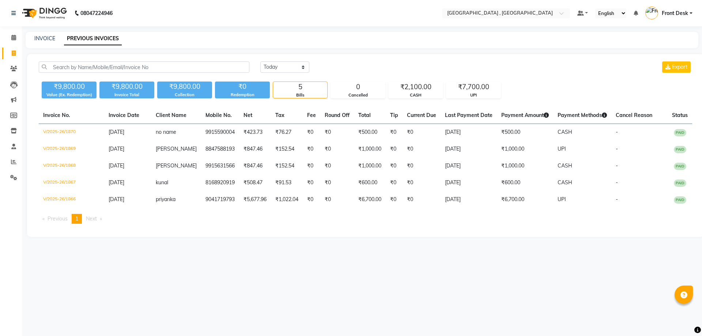
click at [33, 38] on div "INVOICE PREVIOUS INVOICES" at bounding box center [358, 39] width 664 height 8
click at [42, 40] on link "INVOICE" at bounding box center [44, 38] width 21 height 7
select select "service"
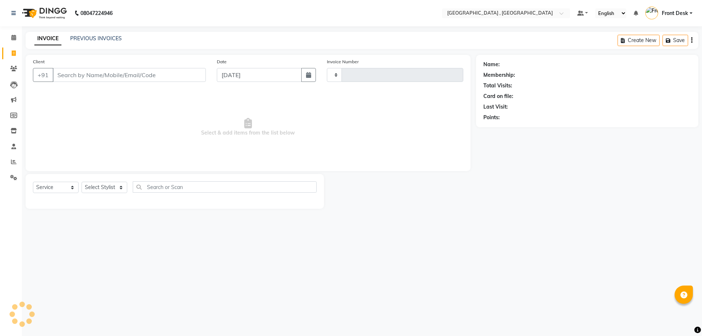
type input "1871"
select select "5111"
click at [75, 38] on link "PREVIOUS INVOICES" at bounding box center [96, 38] width 52 height 7
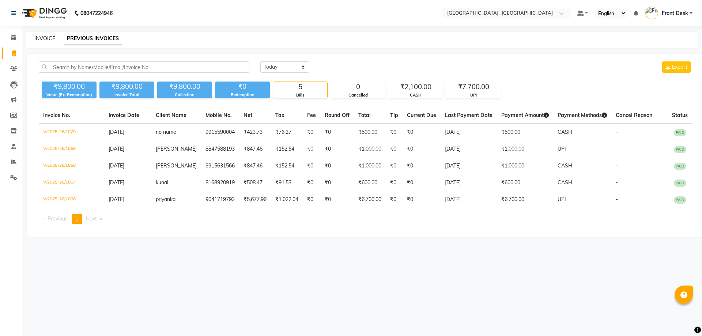
click at [45, 38] on link "INVOICE" at bounding box center [44, 38] width 21 height 7
select select "5111"
select select "service"
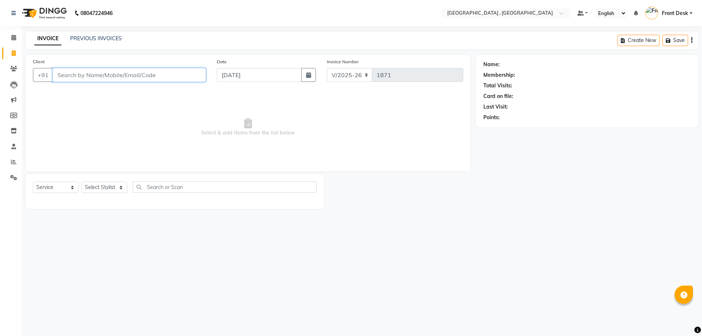
click at [102, 71] on input "Client" at bounding box center [129, 75] width 153 height 14
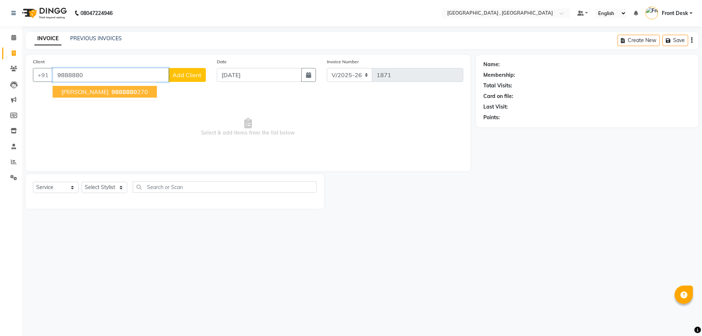
click at [95, 91] on span "monika sood" at bounding box center [84, 91] width 47 height 7
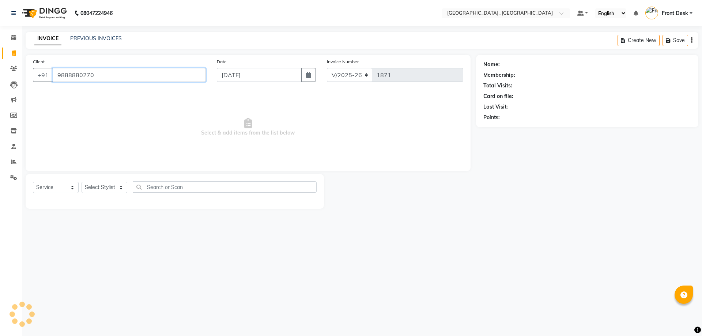
type input "9888880270"
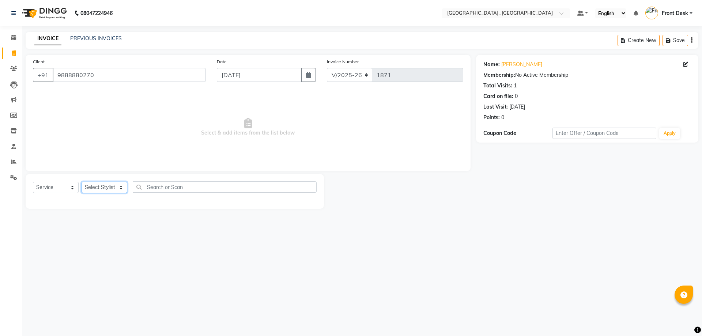
click at [93, 186] on select "Select Stylist anand anil anuj anuja mam ashok diksha Front Desk manpreet Nosha…" at bounding box center [105, 187] width 46 height 11
select select "65855"
click at [82, 182] on select "Select Stylist anand anil anuj anuja mam ashok diksha Front Desk manpreet Nosha…" at bounding box center [105, 187] width 46 height 11
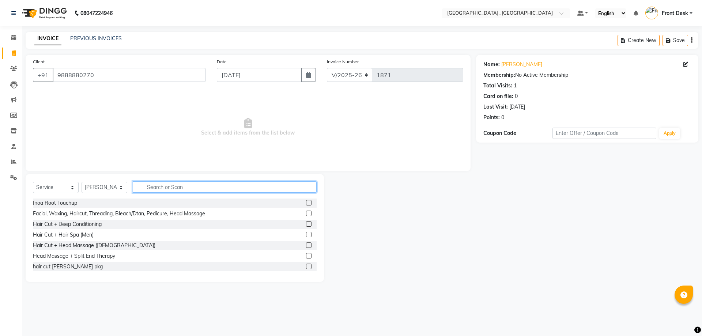
click at [171, 188] on input "text" at bounding box center [225, 186] width 184 height 11
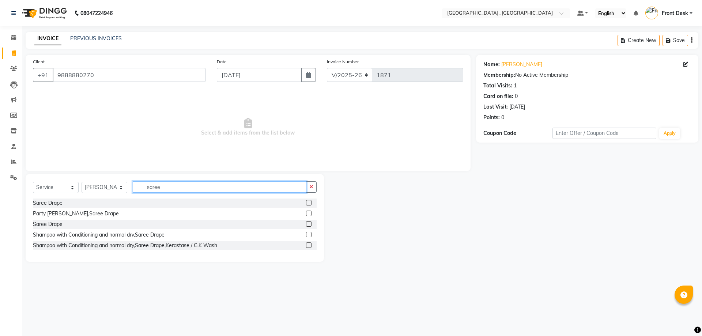
type input "saree"
click at [309, 201] on label at bounding box center [308, 202] width 5 height 5
click at [309, 201] on input "checkbox" at bounding box center [308, 203] width 5 height 5
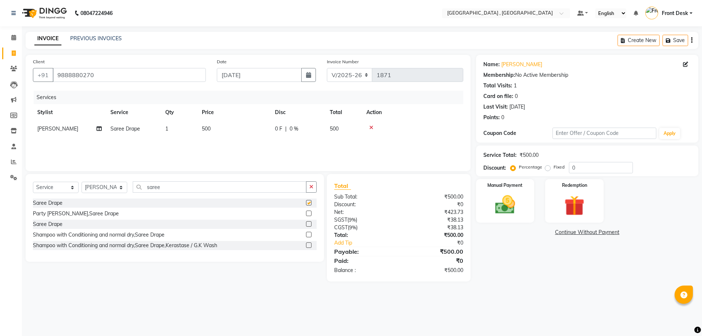
checkbox input "false"
click at [208, 137] on div "Services Stylist Service Qty Price Disc Total Action ridhi Saree Drape 1 500 0 …" at bounding box center [248, 127] width 430 height 73
click at [227, 128] on td "500" at bounding box center [233, 129] width 73 height 16
select select "65855"
drag, startPoint x: 249, startPoint y: 132, endPoint x: 222, endPoint y: 132, distance: 26.3
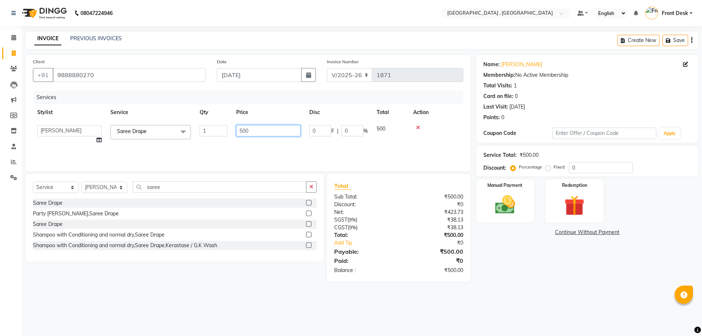
click at [222, 132] on tr "anand anil anuj anuja mam ashok diksha Front Desk manpreet Noshad prince rajni …" at bounding box center [248, 135] width 430 height 28
type input "1000"
click at [219, 152] on div "Services Stylist Service Qty Price Disc Total Action anand anil anuj anuja mam …" at bounding box center [248, 127] width 430 height 73
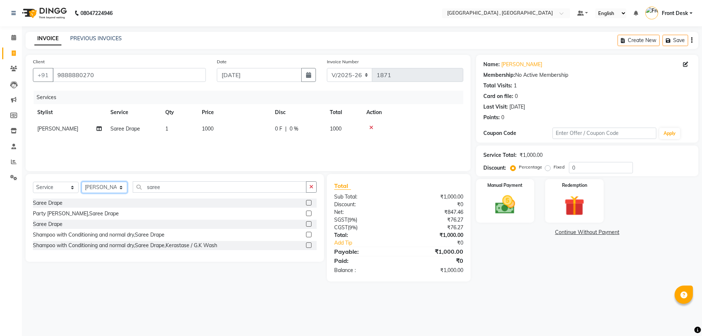
click at [108, 192] on select "Select Stylist anand anil anuj anuja mam ashok diksha Front Desk manpreet Nosha…" at bounding box center [105, 187] width 46 height 11
select select "78842"
click at [82, 182] on select "Select Stylist anand anil anuj anuja mam ashok diksha Front Desk manpreet Nosha…" at bounding box center [105, 187] width 46 height 11
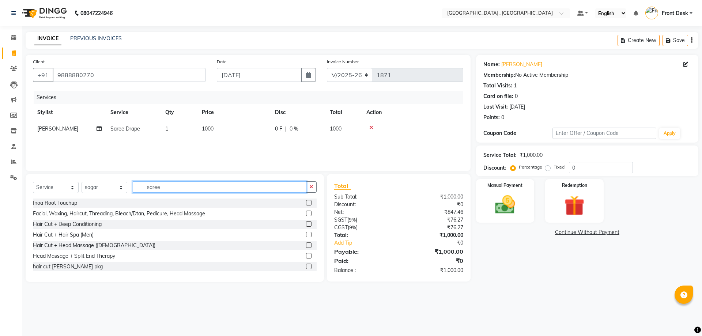
drag, startPoint x: 167, startPoint y: 184, endPoint x: 130, endPoint y: 183, distance: 36.9
click at [130, 183] on div "Select Service Product Membership Package Voucher Prepaid Gift Card Select Styl…" at bounding box center [175, 189] width 284 height 17
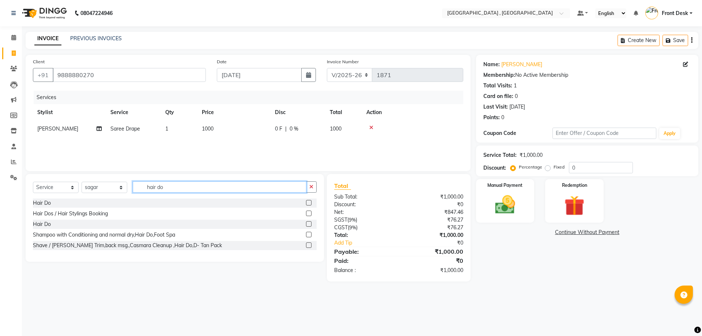
type input "hair do"
click at [310, 203] on label at bounding box center [308, 202] width 5 height 5
click at [310, 203] on input "checkbox" at bounding box center [308, 203] width 5 height 5
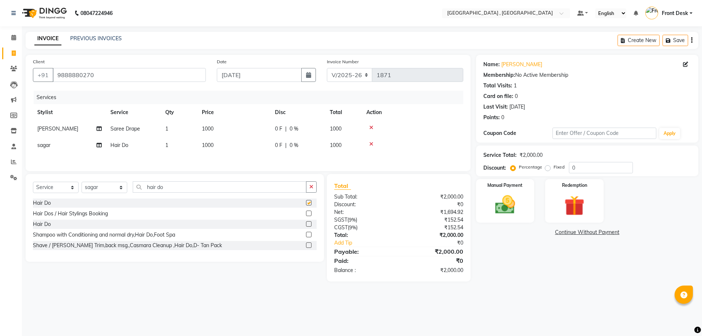
checkbox input "false"
click at [220, 140] on td "1000" at bounding box center [233, 145] width 73 height 16
select select "78842"
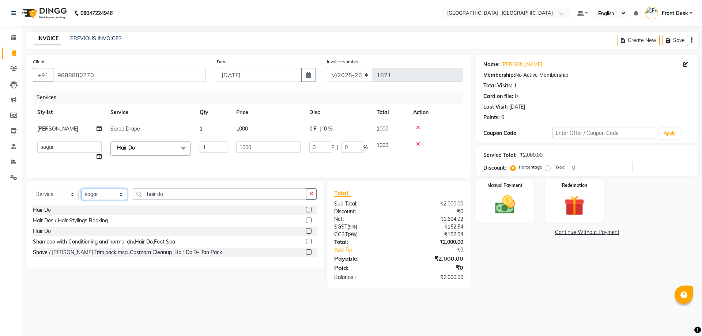
click at [99, 197] on select "Select Stylist anand anil anuj anuja mam ashok diksha Front Desk manpreet Nosha…" at bounding box center [105, 194] width 46 height 11
select select "59118"
click at [82, 194] on select "Select Stylist anand anil anuj anuja mam ashok diksha Front Desk manpreet Nosha…" at bounding box center [105, 194] width 46 height 11
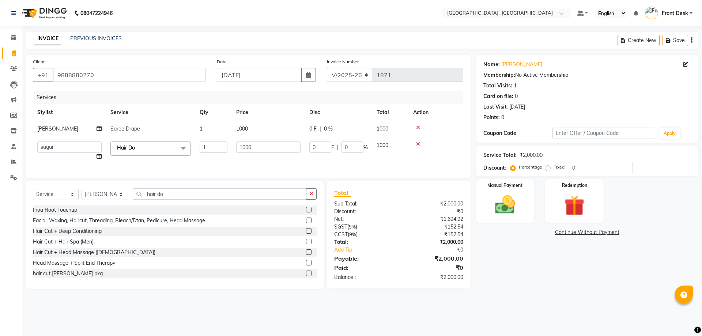
click at [198, 191] on div "Select Service Product Membership Package Voucher Prepaid Gift Card Select Styl…" at bounding box center [175, 235] width 298 height 108
click at [195, 198] on input "hair do" at bounding box center [220, 193] width 174 height 11
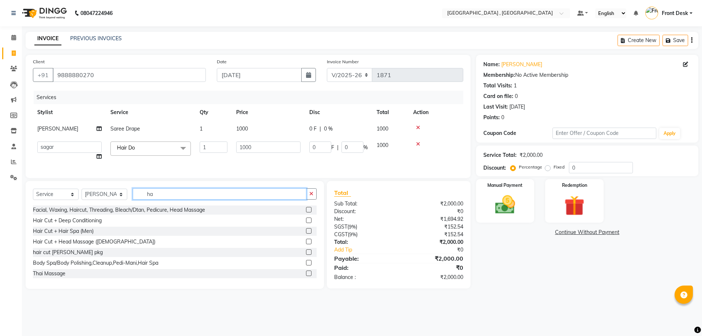
type input "h"
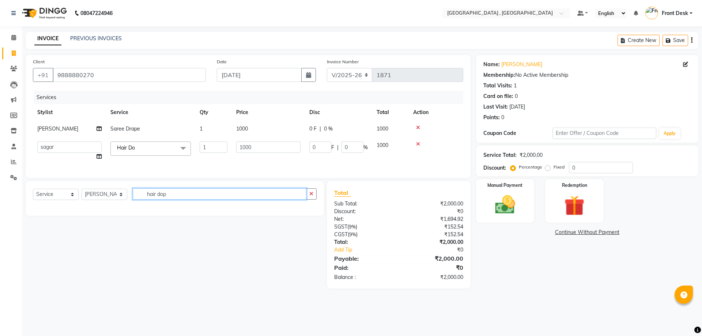
type input "hair do"
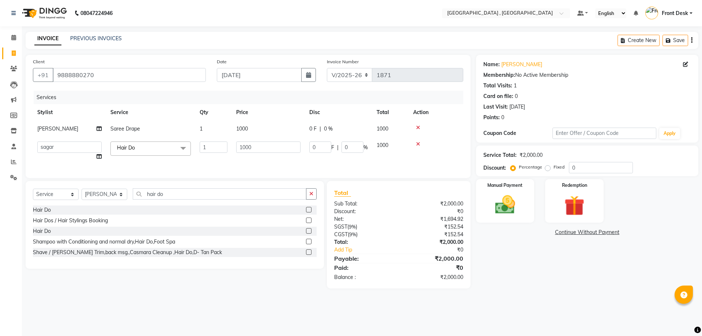
click at [307, 212] on label at bounding box center [308, 209] width 5 height 5
click at [307, 212] on input "checkbox" at bounding box center [308, 210] width 5 height 5
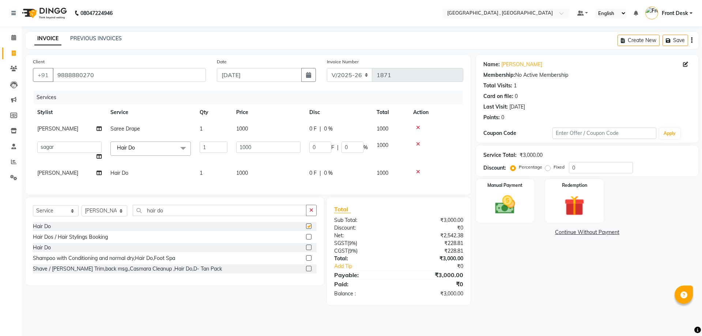
checkbox input "false"
drag, startPoint x: 259, startPoint y: 145, endPoint x: 229, endPoint y: 140, distance: 31.1
click at [229, 140] on tr "anand anil anuj anuja mam ashok diksha Front Desk manpreet Noshad prince rajni …" at bounding box center [248, 151] width 430 height 28
click at [208, 177] on div "Services Stylist Service Qty Price Disc Total Action ridhi Saree Drape 1 1000 0…" at bounding box center [248, 139] width 430 height 97
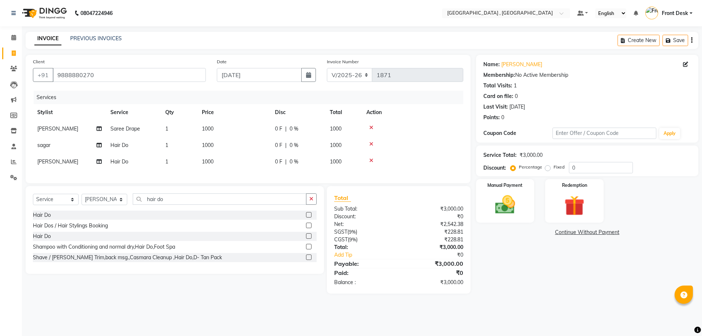
click at [231, 149] on td "1000" at bounding box center [233, 145] width 73 height 16
select select "78842"
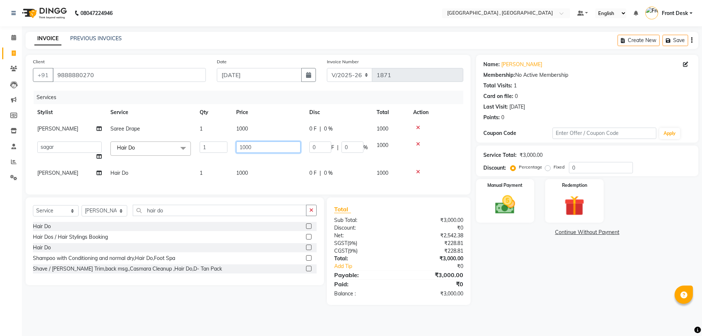
click at [245, 145] on input "1000" at bounding box center [268, 147] width 64 height 11
type input "800"
click at [246, 168] on td "1000" at bounding box center [268, 173] width 73 height 16
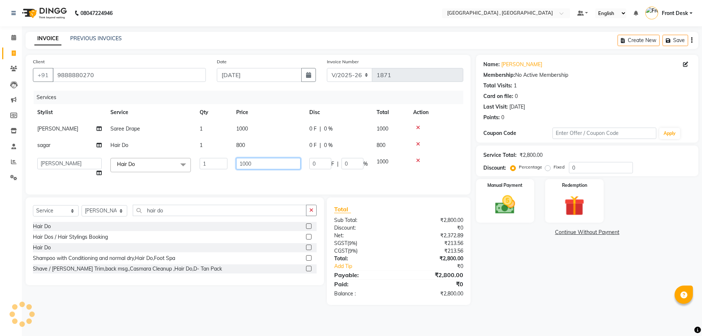
click at [245, 163] on input "1000" at bounding box center [268, 163] width 64 height 11
type input "800"
click at [275, 173] on div "Services Stylist Service Qty Price Disc Total Action ridhi Saree Drape 1 1000 0…" at bounding box center [248, 139] width 430 height 97
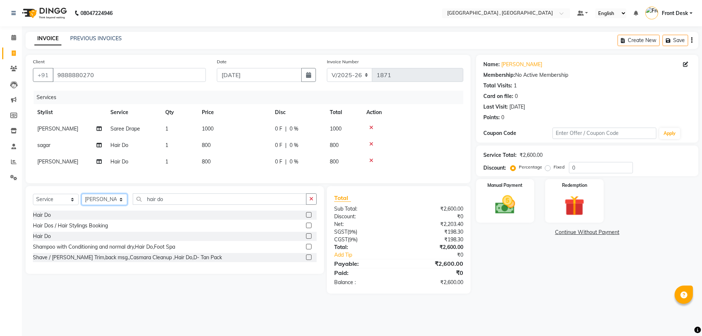
click at [109, 205] on select "Select Stylist anand anil anuj anuja mam ashok diksha Front Desk manpreet Nosha…" at bounding box center [105, 199] width 46 height 11
drag, startPoint x: 169, startPoint y: 203, endPoint x: 129, endPoint y: 199, distance: 39.4
click at [129, 199] on div "Select Service Product Membership Package Voucher Prepaid Gift Card Select Styl…" at bounding box center [175, 201] width 284 height 17
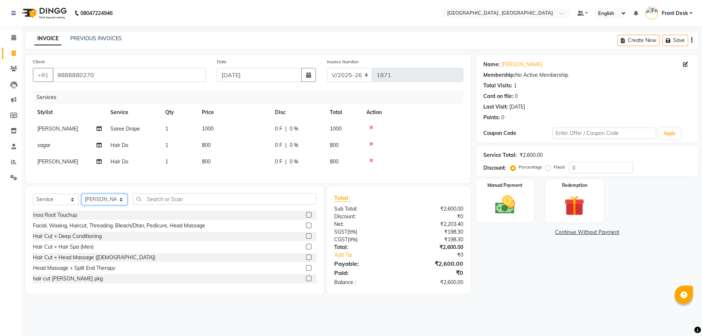
click at [112, 203] on select "Select Stylist anand anil anuj anuja mam ashok diksha Front Desk manpreet Nosha…" at bounding box center [105, 199] width 46 height 11
select select "32535"
click at [82, 199] on select "Select Stylist anand anil anuj anuja mam ashok diksha Front Desk manpreet Nosha…" at bounding box center [105, 199] width 46 height 11
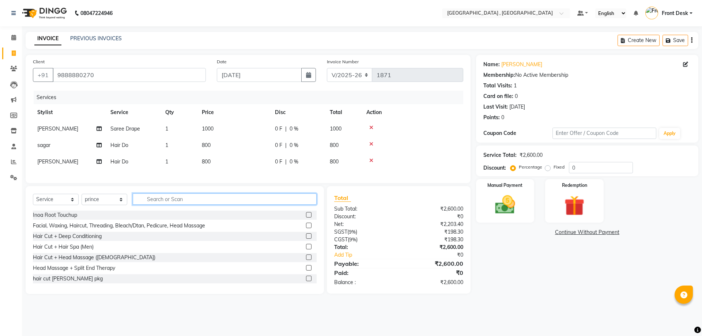
click at [173, 201] on input "text" at bounding box center [225, 198] width 184 height 11
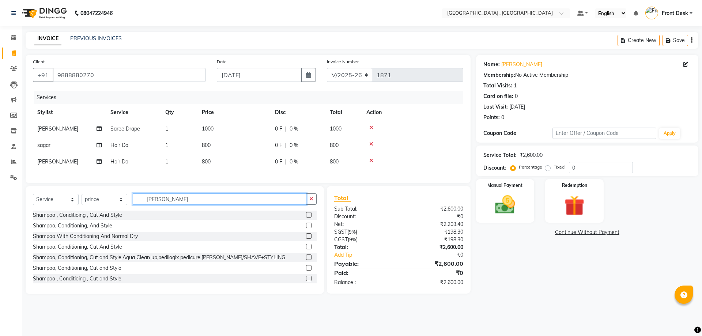
type input "shAMP"
click at [306, 217] on div at bounding box center [311, 215] width 11 height 9
click at [306, 218] on label at bounding box center [308, 214] width 5 height 5
click at [306, 218] on input "checkbox" at bounding box center [308, 215] width 5 height 5
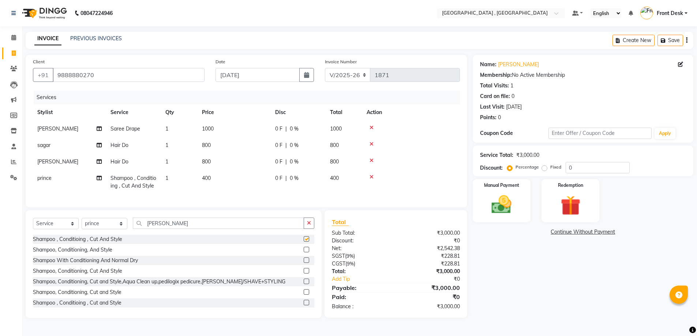
checkbox input "false"
click at [371, 177] on icon at bounding box center [371, 176] width 4 height 5
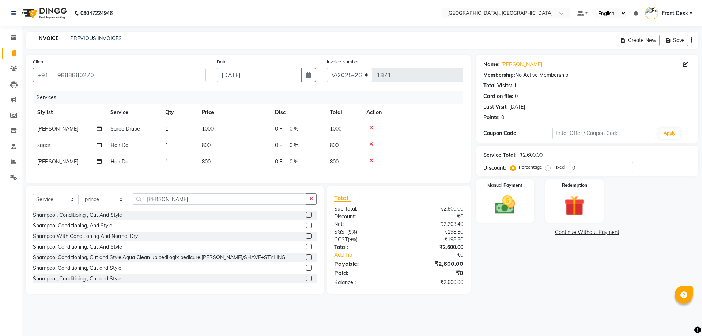
click at [306, 228] on label at bounding box center [308, 225] width 5 height 5
click at [306, 228] on input "checkbox" at bounding box center [308, 225] width 5 height 5
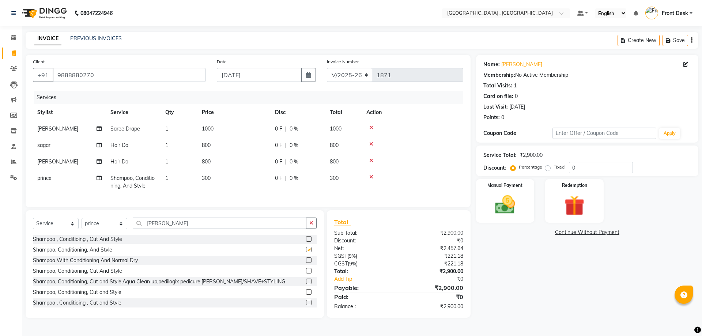
checkbox input "false"
click at [97, 228] on select "Select Stylist anand anil anuj anuja mam ashok diksha Front Desk manpreet Nosha…" at bounding box center [105, 223] width 46 height 11
click at [82, 223] on select "Select Stylist anand anil anuj anuja mam ashok diksha Front Desk manpreet Nosha…" at bounding box center [105, 223] width 46 height 11
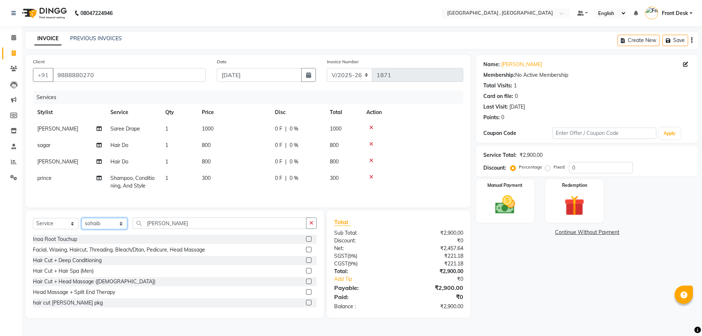
click at [97, 229] on select "Select Stylist anand anil anuj anuja mam ashok diksha Front Desk manpreet Nosha…" at bounding box center [105, 223] width 46 height 11
select select "32308"
click at [82, 223] on select "Select Stylist anand anil anuj anuja mam ashok diksha Front Desk manpreet Nosha…" at bounding box center [105, 223] width 46 height 11
click at [170, 229] on input "shAMP" at bounding box center [220, 223] width 174 height 11
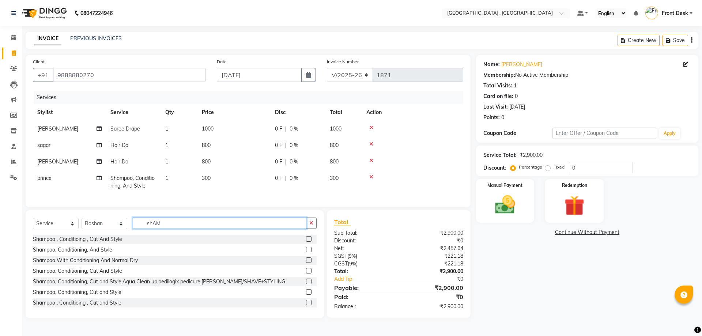
type input "shAMP"
click at [306, 252] on label at bounding box center [308, 249] width 5 height 5
click at [306, 252] on input "checkbox" at bounding box center [308, 250] width 5 height 5
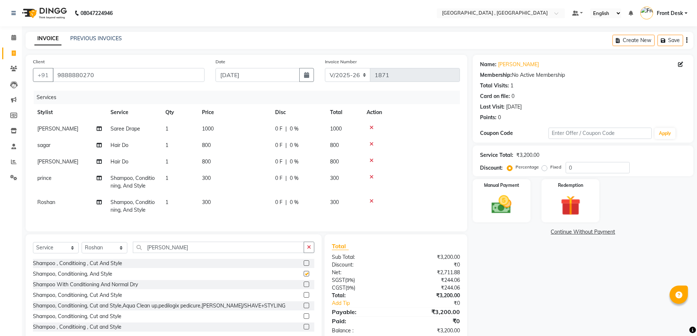
checkbox input "false"
click at [203, 185] on td "300" at bounding box center [233, 182] width 73 height 24
select select "32535"
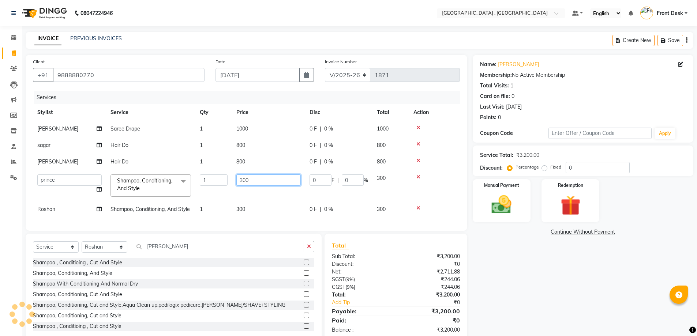
drag, startPoint x: 243, startPoint y: 177, endPoint x: 225, endPoint y: 180, distance: 18.4
click at [225, 180] on tr "anand anil anuj anuja mam ashok diksha Front Desk manpreet Noshad prince rajni …" at bounding box center [246, 185] width 427 height 31
type input "400"
click at [312, 202] on td "0 F | 0 %" at bounding box center [338, 209] width 67 height 16
select select "32308"
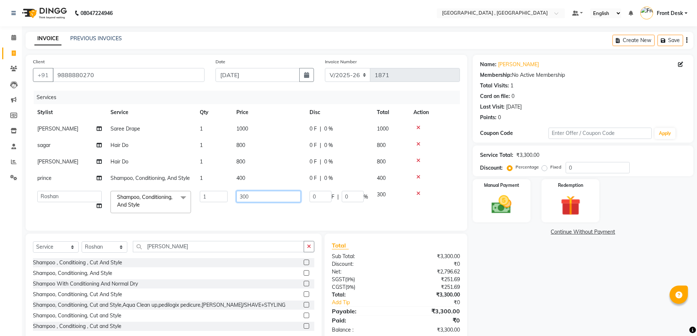
click at [242, 195] on input "300" at bounding box center [268, 196] width 64 height 11
type input "400"
click at [289, 212] on tr "anand anil anuj anuja mam ashok diksha Front Desk manpreet Noshad prince rajni …" at bounding box center [246, 201] width 427 height 31
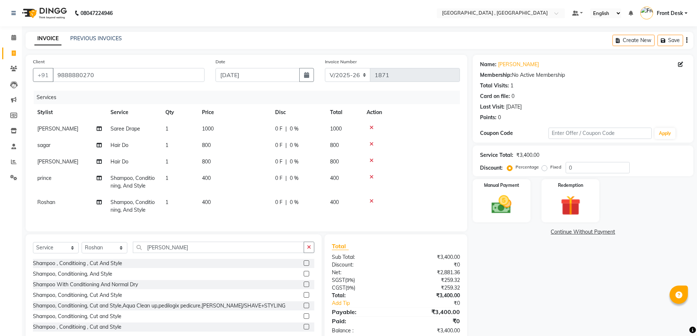
click at [207, 162] on span "800" at bounding box center [206, 161] width 9 height 7
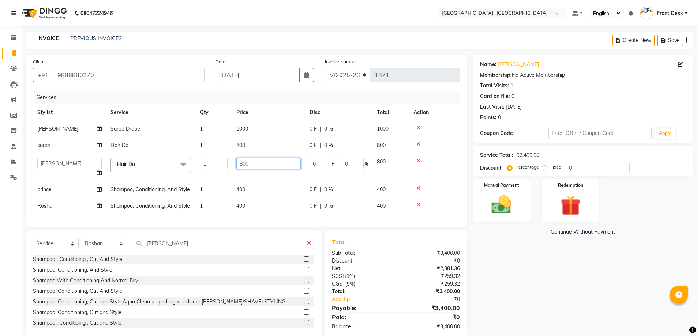
click at [246, 163] on input "800" at bounding box center [268, 163] width 64 height 11
type input "850"
click at [242, 147] on td "800" at bounding box center [268, 145] width 73 height 16
select select "78842"
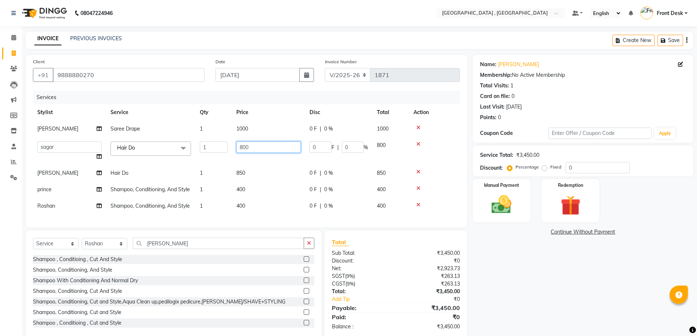
click at [245, 146] on input "800" at bounding box center [268, 147] width 64 height 11
type input "850"
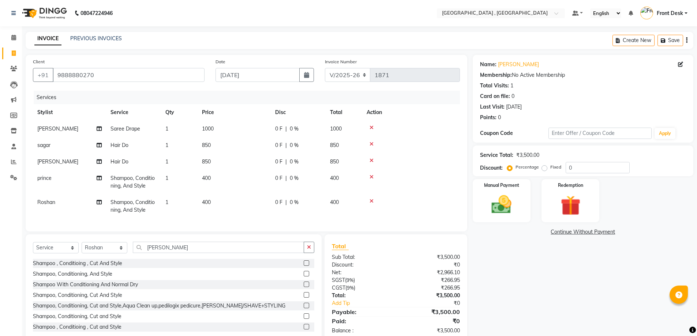
click at [268, 190] on td "400" at bounding box center [233, 182] width 73 height 24
select select "32535"
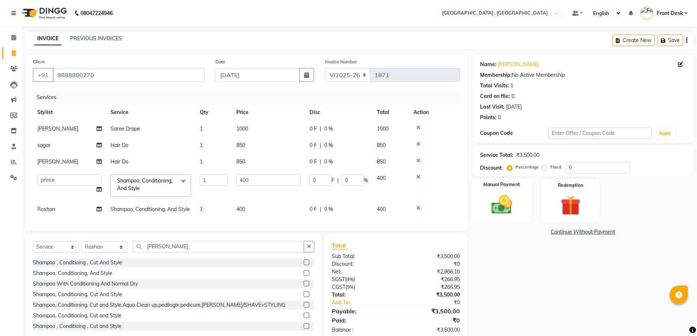
click at [509, 206] on img at bounding box center [502, 205] width 34 height 24
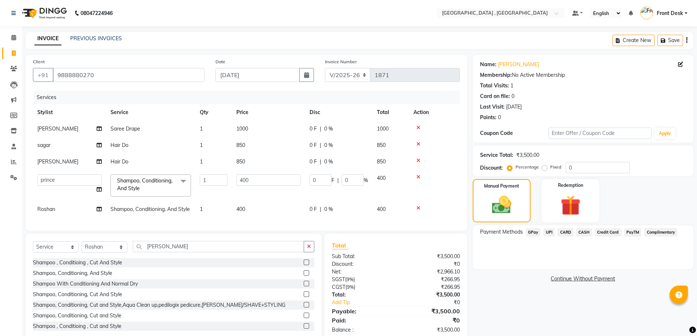
click at [559, 233] on span "CARD" at bounding box center [565, 232] width 16 height 8
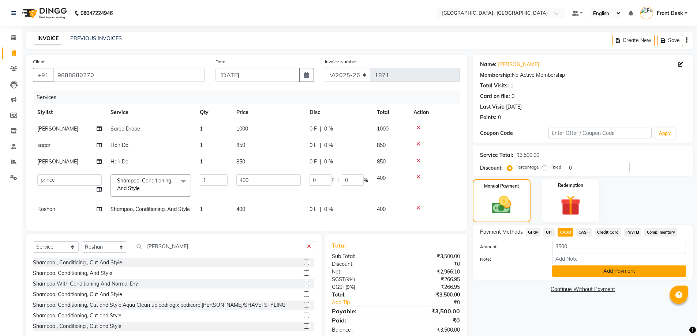
click at [561, 274] on button "Add Payment" at bounding box center [619, 270] width 134 height 11
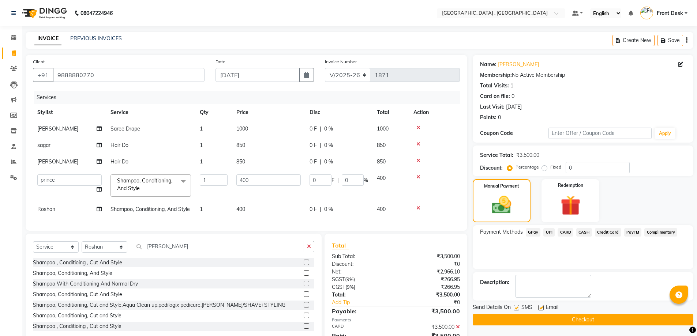
click at [564, 319] on button "Checkout" at bounding box center [582, 319] width 221 height 11
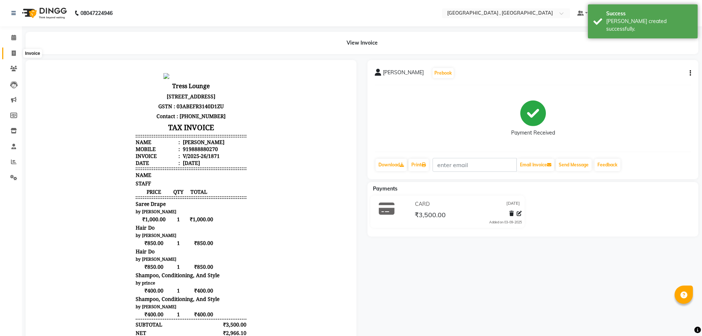
click at [15, 54] on icon at bounding box center [14, 52] width 4 height 5
select select "service"
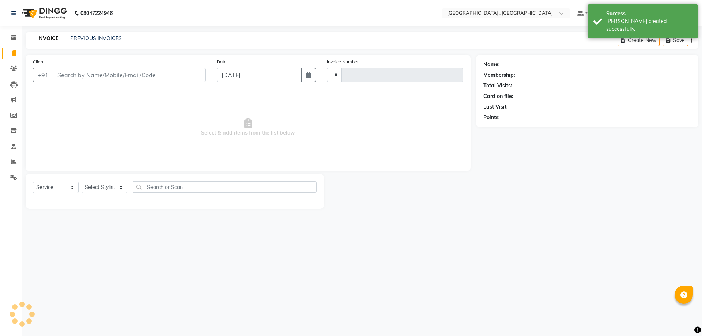
type input "1872"
select select "5111"
click at [86, 78] on input "Client" at bounding box center [129, 75] width 153 height 14
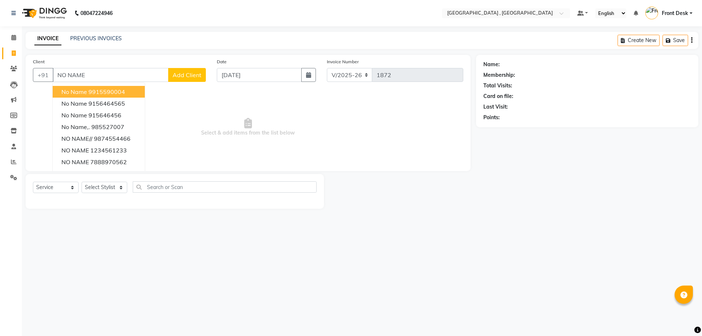
click at [140, 79] on input "NO NAME" at bounding box center [111, 75] width 116 height 14
type input "N"
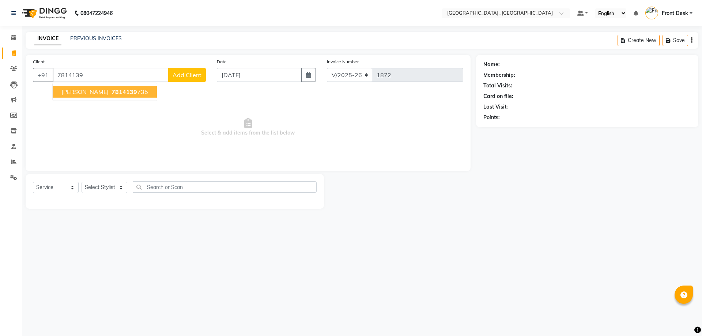
click at [124, 90] on span "7814139" at bounding box center [125, 91] width 26 height 7
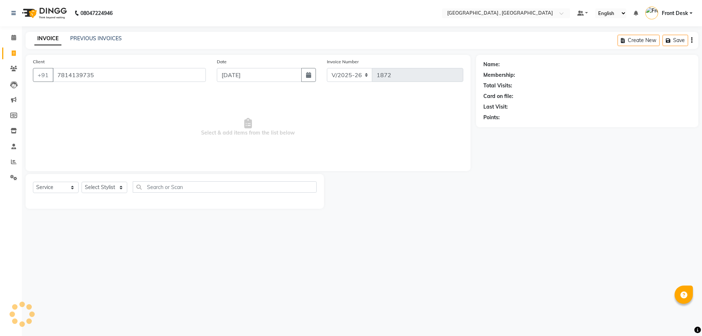
type input "7814139735"
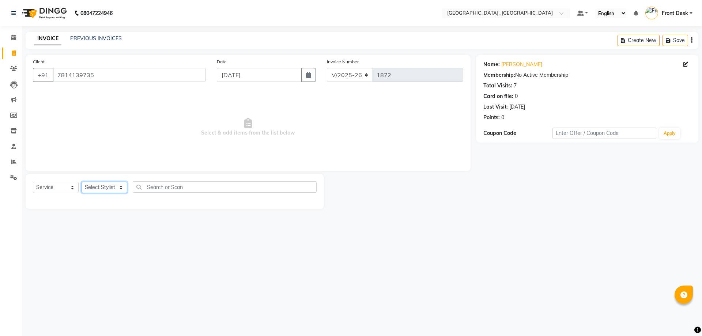
click at [106, 186] on select "Select Stylist anand anil anuj anuja mam ashok diksha Front Desk manpreet Nosha…" at bounding box center [105, 187] width 46 height 11
select select "32265"
click at [82, 182] on select "Select Stylist anand anil anuj anuja mam ashok diksha Front Desk manpreet Nosha…" at bounding box center [105, 187] width 46 height 11
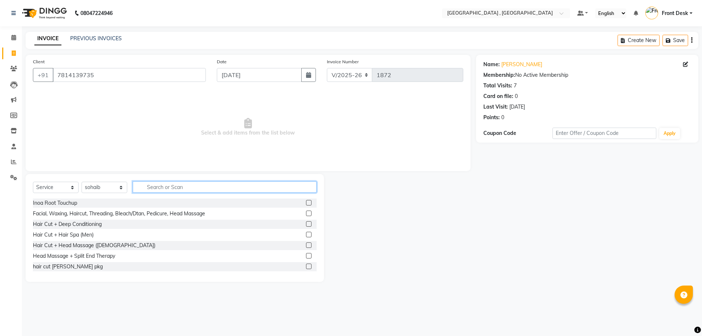
click at [151, 184] on input "text" at bounding box center [225, 186] width 184 height 11
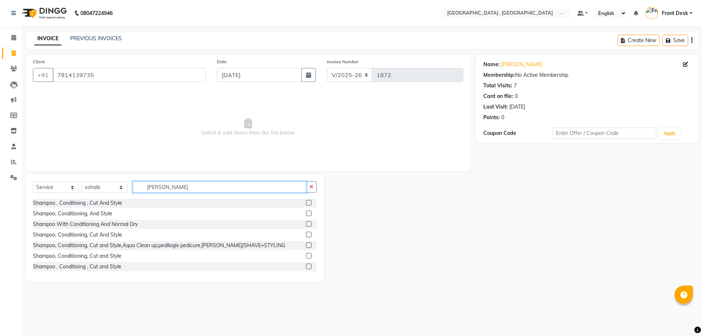
type input "SHAMP"
click at [306, 204] on label at bounding box center [308, 202] width 5 height 5
click at [306, 204] on input "checkbox" at bounding box center [308, 203] width 5 height 5
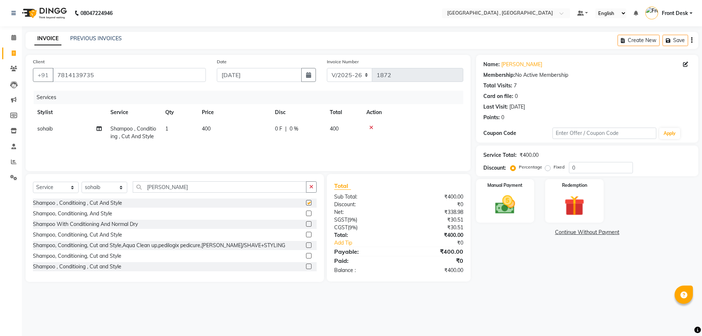
checkbox input "false"
click at [521, 206] on img at bounding box center [505, 205] width 34 height 24
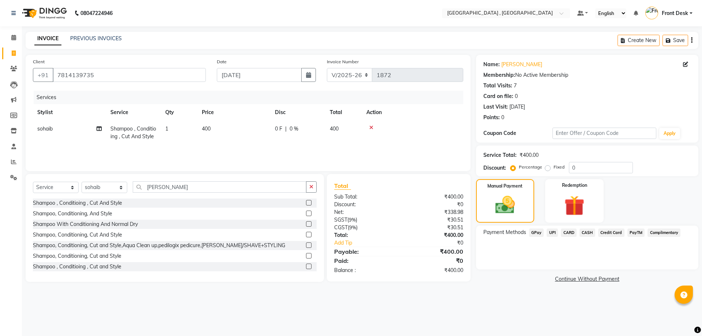
click at [550, 234] on span "UPI" at bounding box center [552, 233] width 11 height 8
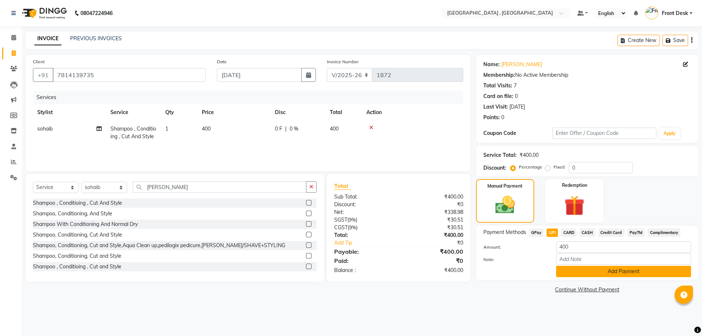
click at [562, 272] on button "Add Payment" at bounding box center [623, 271] width 135 height 11
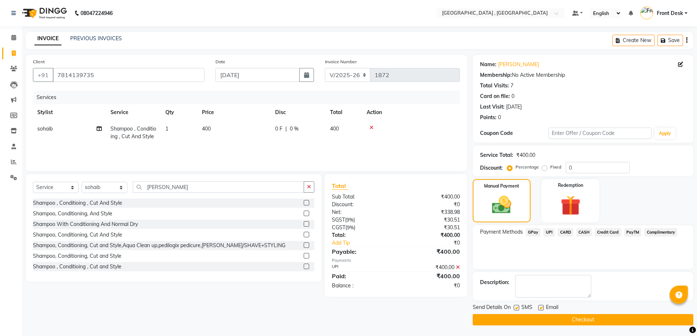
click at [569, 318] on button "Checkout" at bounding box center [582, 319] width 221 height 11
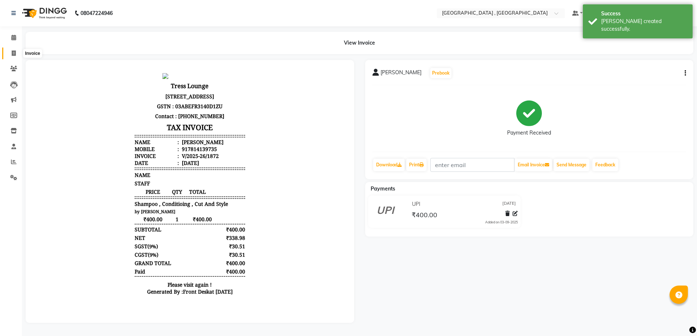
click at [13, 53] on icon at bounding box center [14, 52] width 4 height 5
select select "5111"
select select "service"
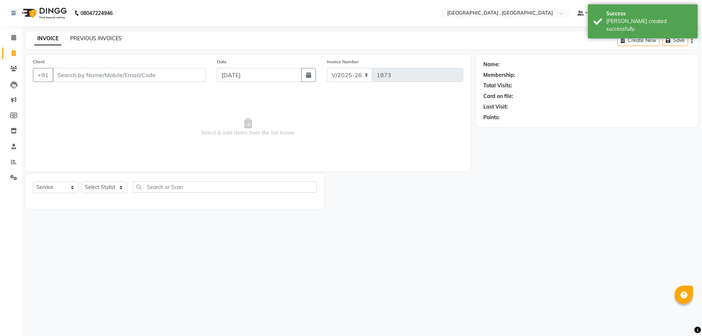
click at [110, 40] on link "PREVIOUS INVOICES" at bounding box center [96, 38] width 52 height 7
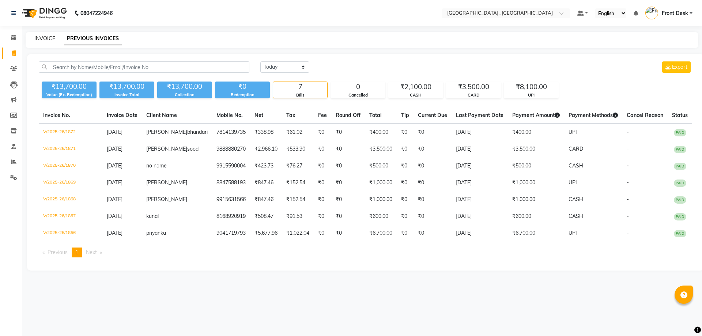
click at [41, 37] on link "INVOICE" at bounding box center [44, 38] width 21 height 7
select select "service"
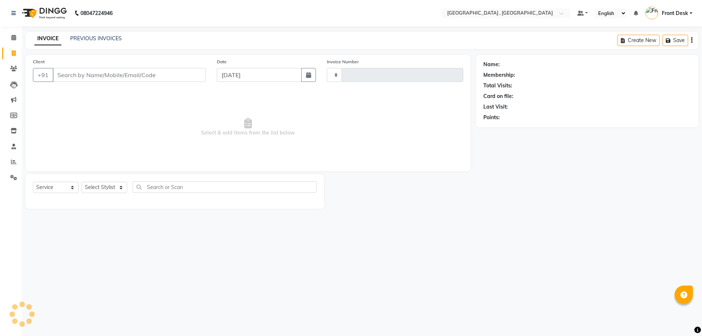
type input "1873"
select select "5111"
click at [80, 81] on input "Client" at bounding box center [129, 75] width 153 height 14
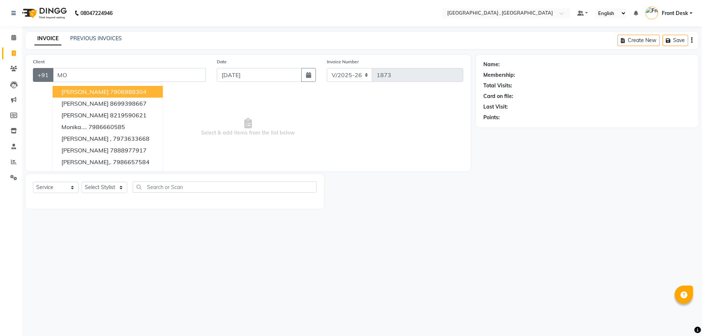
type input "M"
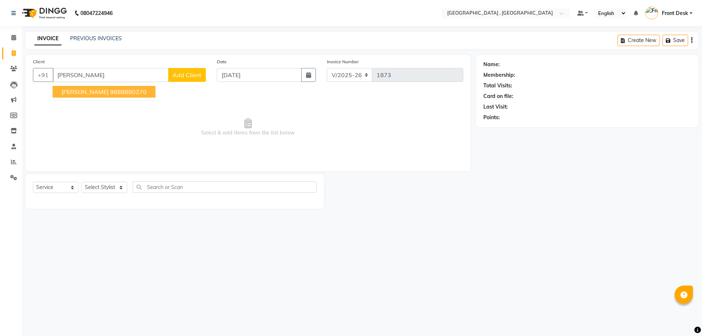
click at [109, 81] on input "monika sood" at bounding box center [111, 75] width 116 height 14
click at [111, 97] on button "monika sood 9888880270" at bounding box center [104, 92] width 103 height 12
type input "9888880270"
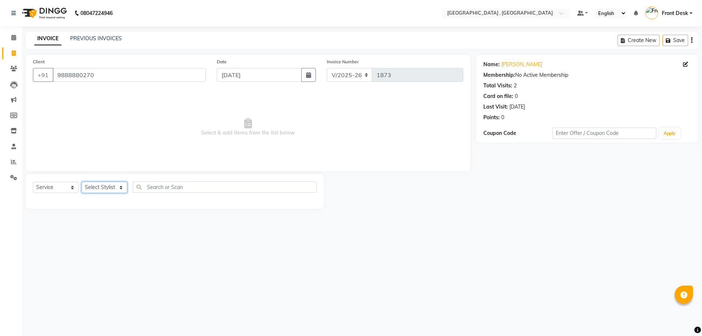
click at [100, 186] on select "Select Stylist anand anil anuj anuja mam ashok diksha Front Desk manpreet Nosha…" at bounding box center [105, 187] width 46 height 11
select select "78842"
click at [82, 182] on select "Select Stylist anand anil anuj anuja mam ashok diksha Front Desk manpreet Nosha…" at bounding box center [105, 187] width 46 height 11
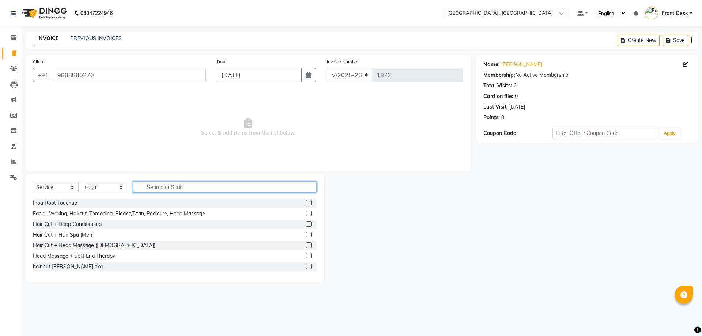
click at [168, 181] on input "text" at bounding box center [225, 186] width 184 height 11
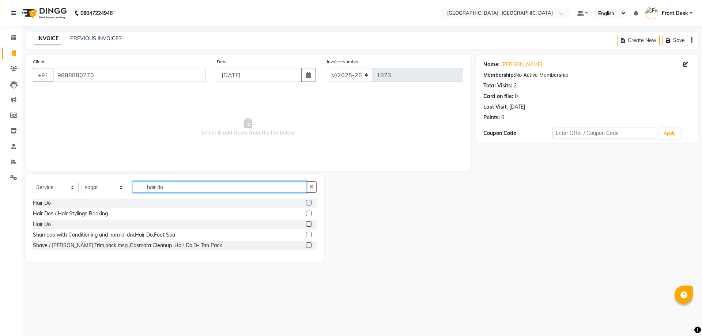
type input "hair do"
click at [310, 203] on label at bounding box center [308, 202] width 5 height 5
click at [310, 203] on input "checkbox" at bounding box center [308, 203] width 5 height 5
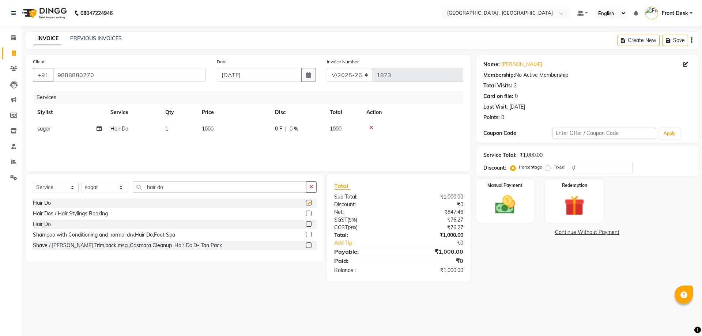
checkbox input "false"
click at [491, 201] on img at bounding box center [505, 205] width 34 height 24
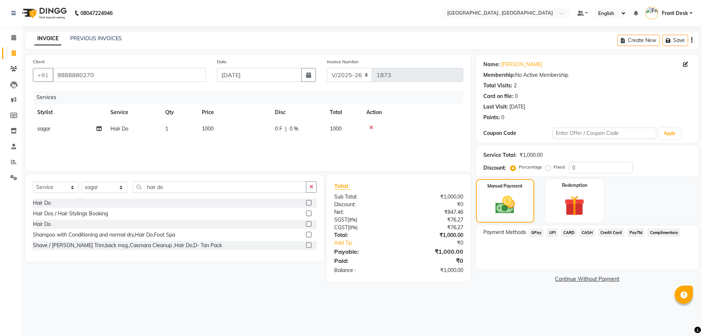
click at [585, 234] on span "CASH" at bounding box center [588, 233] width 16 height 8
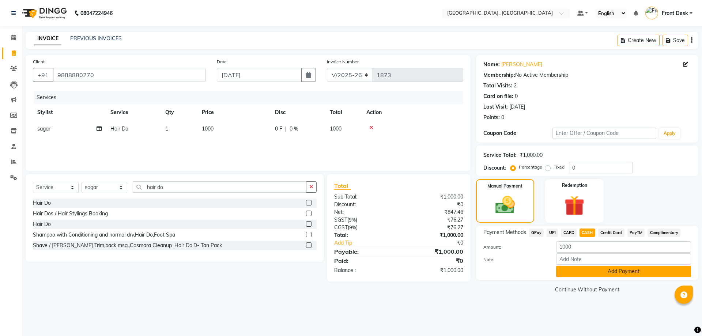
click at [588, 270] on button "Add Payment" at bounding box center [623, 271] width 135 height 11
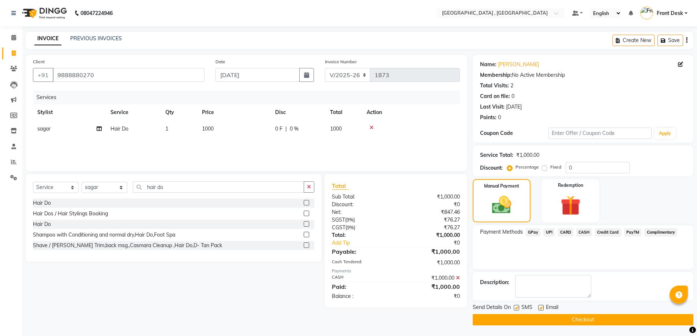
click at [588, 320] on button "Checkout" at bounding box center [582, 319] width 221 height 11
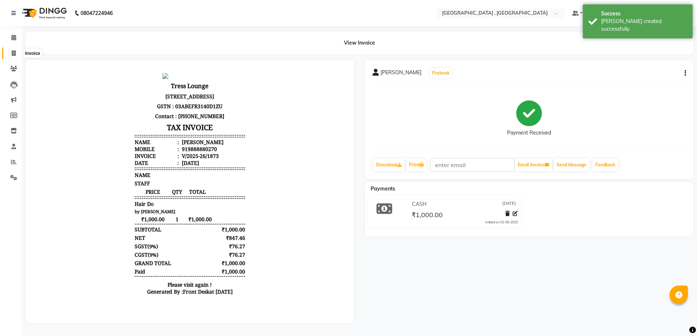
click at [15, 54] on icon at bounding box center [14, 52] width 4 height 5
select select "service"
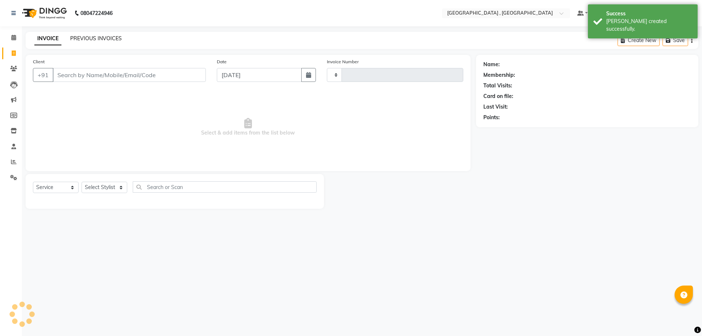
type input "1874"
select select "5111"
click at [105, 35] on link "PREVIOUS INVOICES" at bounding box center [96, 38] width 52 height 7
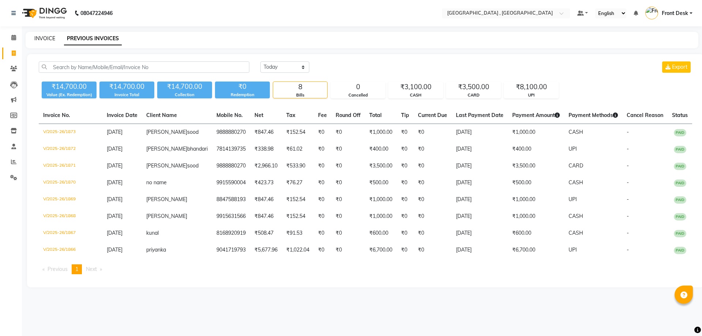
click at [47, 38] on link "INVOICE" at bounding box center [44, 38] width 21 height 7
select select "5111"
select select "service"
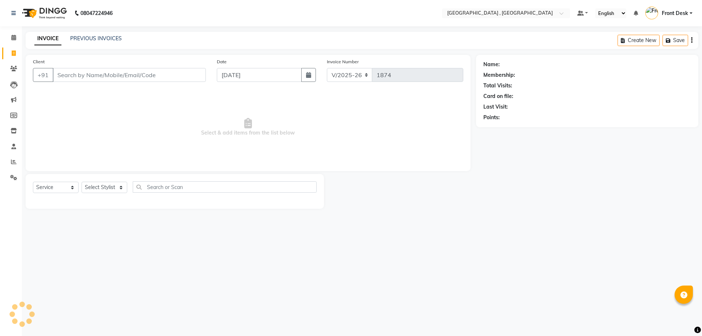
click at [100, 75] on input "Client" at bounding box center [129, 75] width 153 height 14
type input "9915590004"
click at [93, 188] on select "Select Stylist anand anil anuj anuja mam ashok diksha Front Desk manpreet Nosha…" at bounding box center [105, 187] width 46 height 11
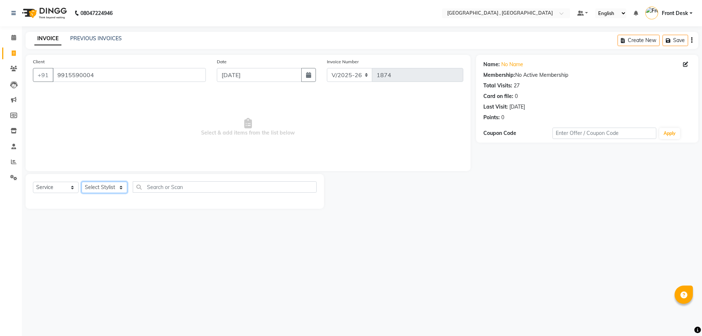
select select "65855"
click at [82, 182] on select "Select Stylist anand anil anuj anuja mam ashok diksha Front Desk manpreet Nosha…" at bounding box center [105, 187] width 46 height 11
click at [185, 196] on div "Select Service Product Membership Package Voucher Prepaid Gift Card Select Styl…" at bounding box center [175, 189] width 284 height 17
click at [185, 189] on input "text" at bounding box center [225, 186] width 184 height 11
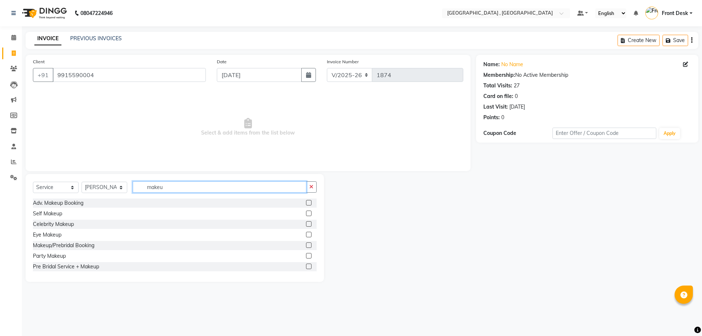
type input "makeu"
click at [306, 256] on label at bounding box center [308, 255] width 5 height 5
click at [306, 256] on input "checkbox" at bounding box center [308, 256] width 5 height 5
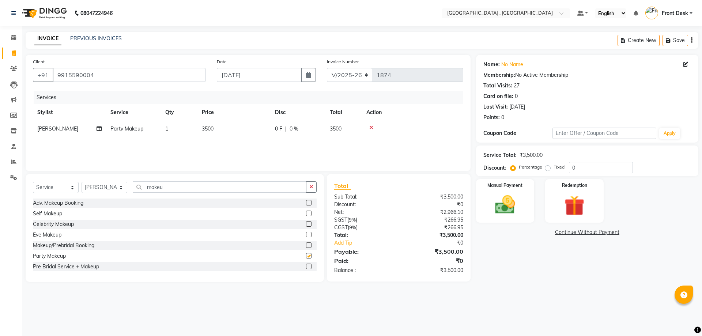
checkbox input "false"
click at [220, 133] on td "3500" at bounding box center [233, 129] width 73 height 16
select select "65855"
click at [242, 128] on input "3500" at bounding box center [268, 130] width 64 height 11
select select "5111"
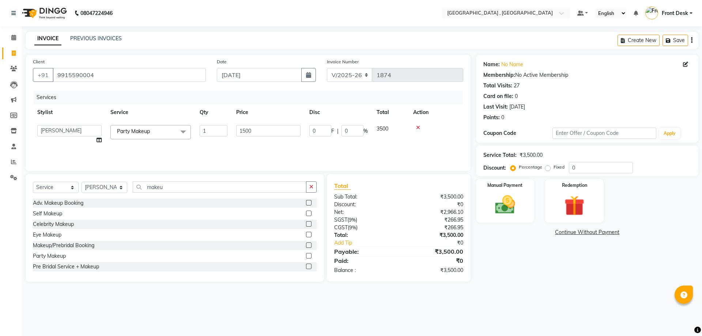
select select "65855"
select select "service"
click at [108, 192] on select "Select Stylist anand anil anuj anuja mam ashok diksha Front Desk manpreet Nosha…" at bounding box center [105, 187] width 46 height 11
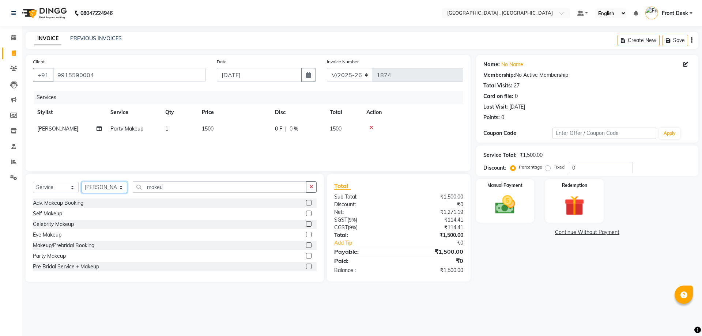
select select "32310"
click at [82, 182] on select "Select Stylist anand anil anuj anuja mam ashok diksha Front Desk manpreet Nosha…" at bounding box center [105, 187] width 46 height 11
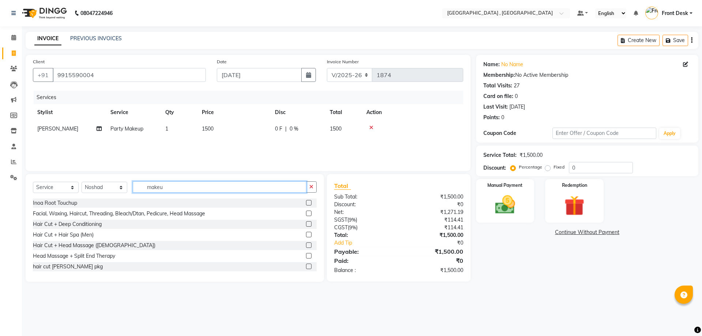
drag, startPoint x: 173, startPoint y: 188, endPoint x: 132, endPoint y: 184, distance: 41.2
click at [132, 184] on div "Select Service Product Membership Package Voucher Prepaid Gift Card Select Styl…" at bounding box center [175, 189] width 284 height 17
type input "shampo"
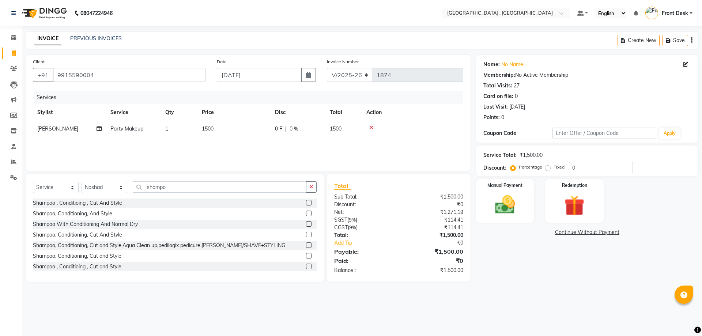
click at [306, 214] on label at bounding box center [308, 213] width 5 height 5
click at [306, 214] on input "checkbox" at bounding box center [308, 213] width 5 height 5
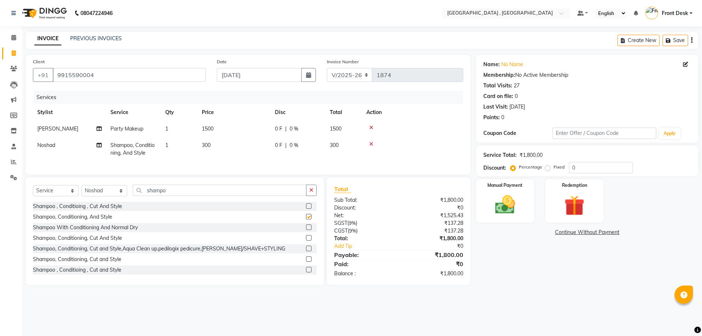
checkbox input "false"
click at [247, 148] on td "300" at bounding box center [233, 149] width 73 height 24
select select "32310"
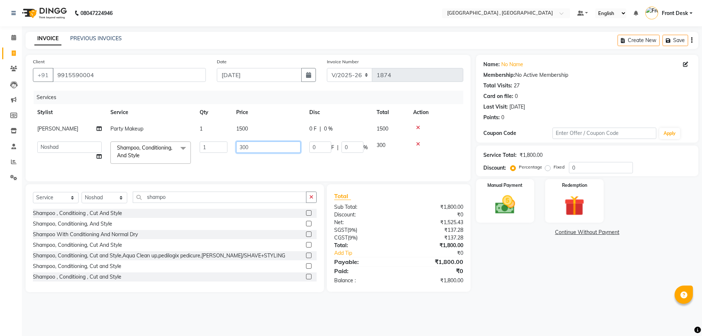
click at [242, 144] on input "300" at bounding box center [268, 147] width 64 height 11
type input "500"
click at [381, 169] on div "Services Stylist Service Qty Price Disc Total Action ridhi Party Makeup 1 1500 …" at bounding box center [248, 132] width 430 height 83
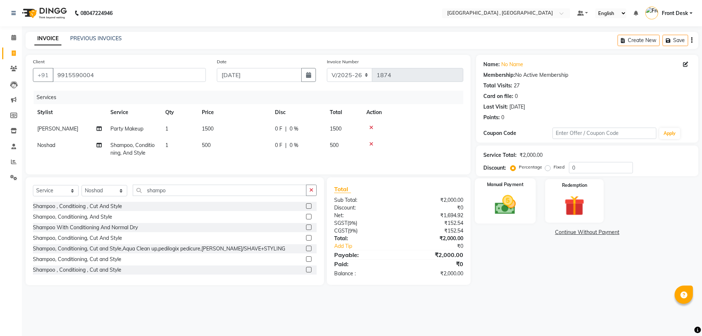
click at [508, 190] on div "Manual Payment" at bounding box center [505, 200] width 61 height 45
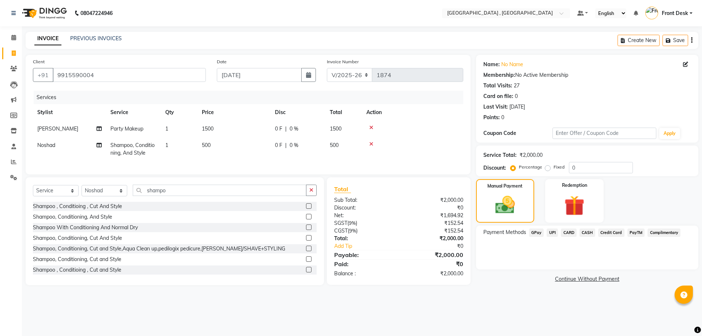
click at [580, 232] on span "CASH" at bounding box center [588, 233] width 16 height 8
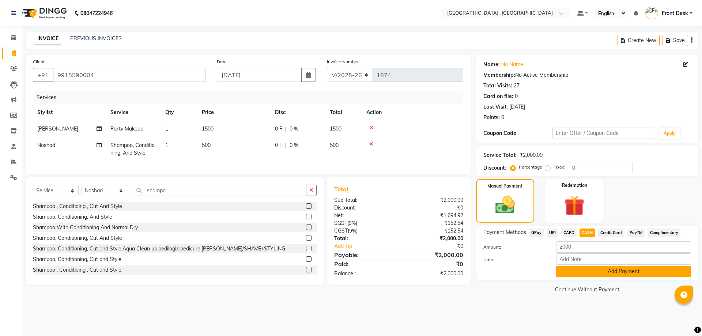
click at [580, 268] on button "Add Payment" at bounding box center [623, 271] width 135 height 11
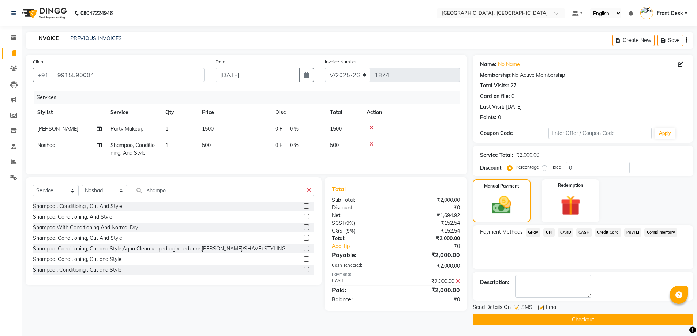
click at [579, 321] on button "Checkout" at bounding box center [582, 319] width 221 height 11
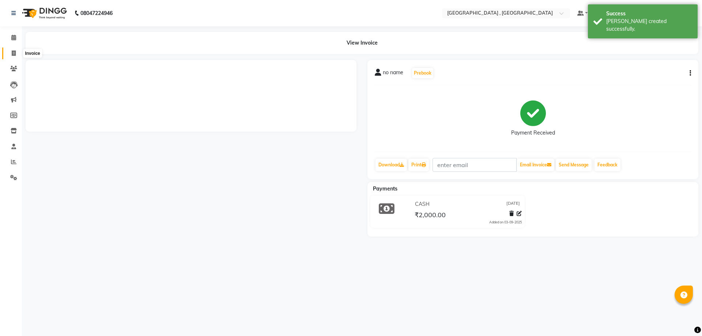
click at [13, 54] on icon at bounding box center [14, 52] width 4 height 5
select select "service"
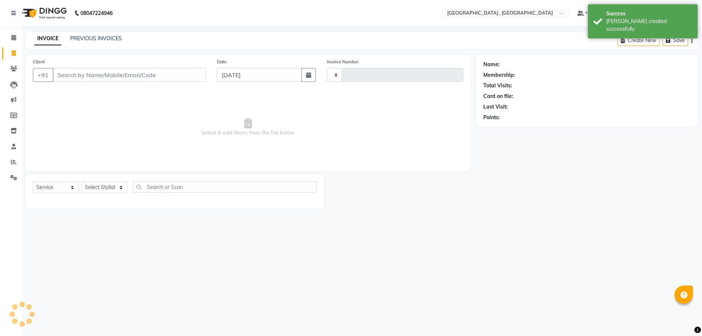
type input "1875"
click at [14, 52] on icon at bounding box center [14, 52] width 4 height 5
select select "5111"
select select "service"
click at [65, 75] on input "Client" at bounding box center [129, 75] width 153 height 14
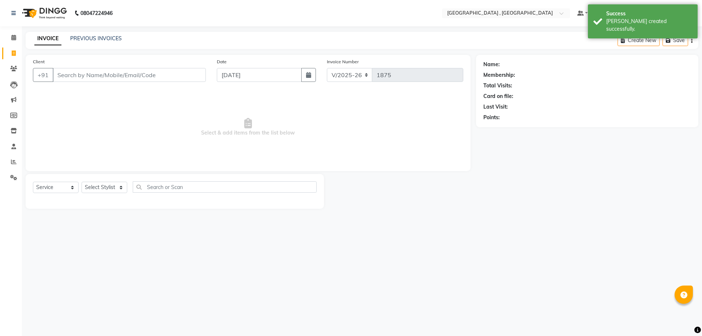
type input "b"
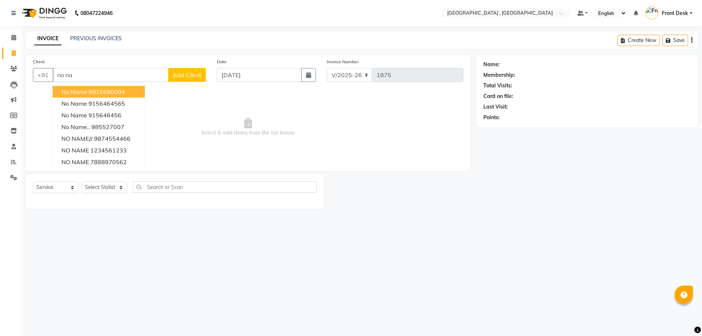
click at [83, 92] on span "no name" at bounding box center [74, 91] width 26 height 7
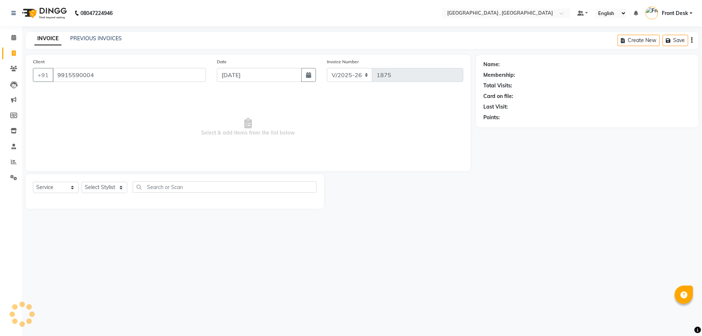
type input "9915590004"
click at [106, 189] on select "Select Stylist anand anil anuj anuja mam ashok diksha Front Desk manpreet Nosha…" at bounding box center [105, 187] width 46 height 11
select select "32265"
click at [82, 182] on select "Select Stylist anand anil anuj anuja mam ashok diksha Front Desk manpreet Nosha…" at bounding box center [105, 187] width 46 height 11
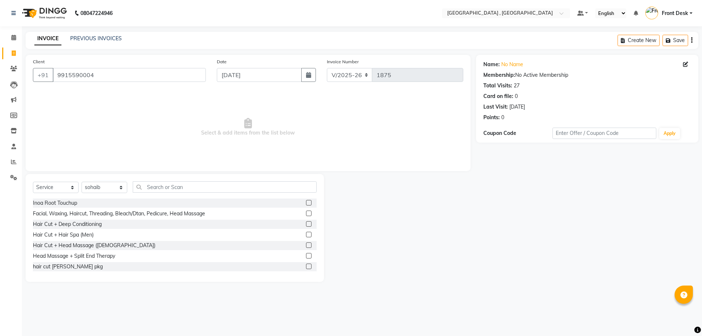
click at [160, 194] on div "Select Service Product Membership Package Voucher Prepaid Gift Card Select Styl…" at bounding box center [175, 189] width 284 height 17
click at [164, 188] on input "text" at bounding box center [225, 186] width 184 height 11
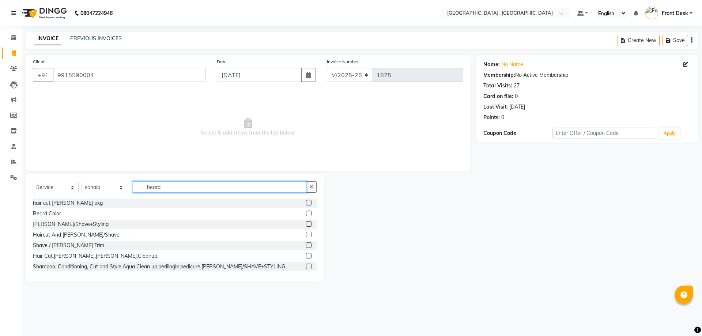
type input "beard"
click at [306, 245] on label at bounding box center [308, 244] width 5 height 5
click at [306, 245] on input "checkbox" at bounding box center [308, 245] width 5 height 5
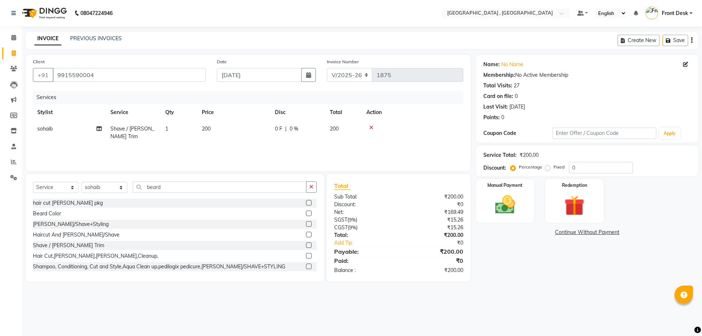
click at [306, 245] on label at bounding box center [308, 244] width 5 height 5
click at [306, 245] on input "checkbox" at bounding box center [308, 245] width 5 height 5
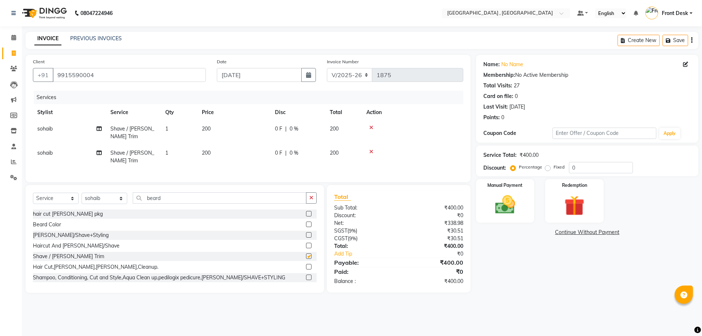
checkbox input "false"
click at [98, 193] on select "Select Stylist anand anil anuj anuja mam ashok diksha Front Desk manpreet Nosha…" at bounding box center [105, 198] width 46 height 11
select select "59118"
click at [82, 193] on select "Select Stylist anand anil anuj anuja mam ashok diksha Front Desk manpreet Nosha…" at bounding box center [105, 198] width 46 height 11
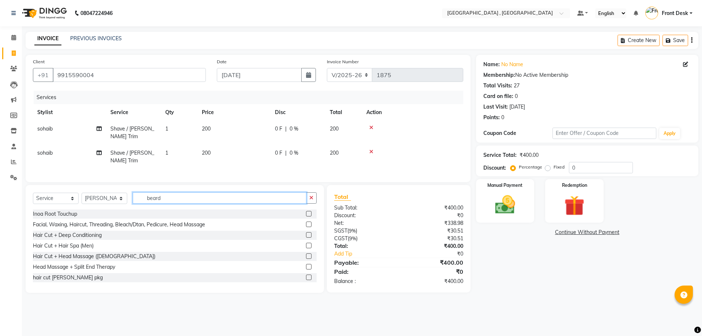
click at [178, 192] on input "beard" at bounding box center [220, 197] width 174 height 11
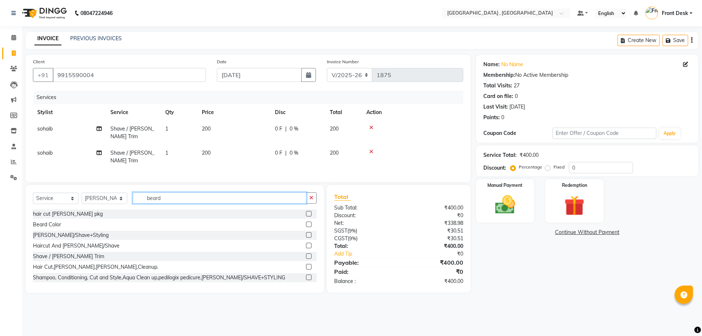
type input "beard"
click at [306, 253] on label at bounding box center [308, 255] width 5 height 5
click at [306, 254] on input "checkbox" at bounding box center [308, 256] width 5 height 5
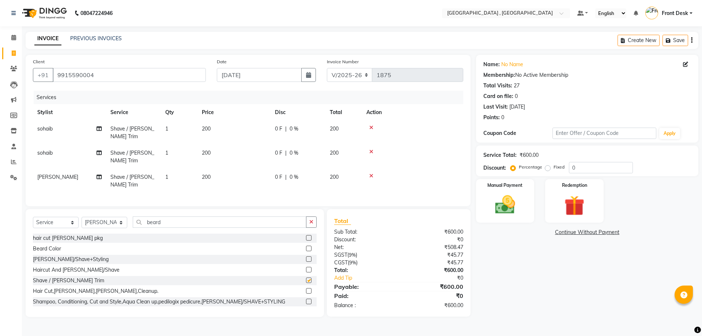
checkbox input "false"
click at [503, 185] on label "Manual Payment" at bounding box center [505, 184] width 37 height 7
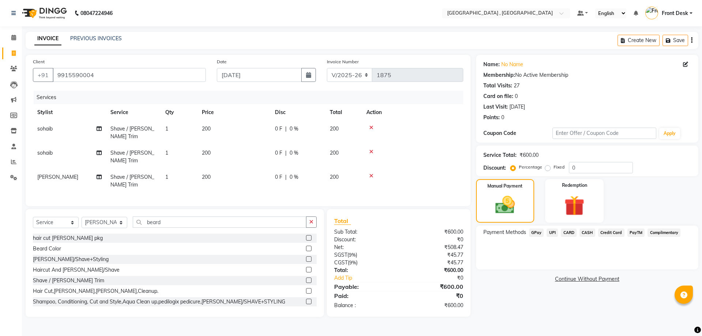
click at [591, 234] on span "CASH" at bounding box center [588, 233] width 16 height 8
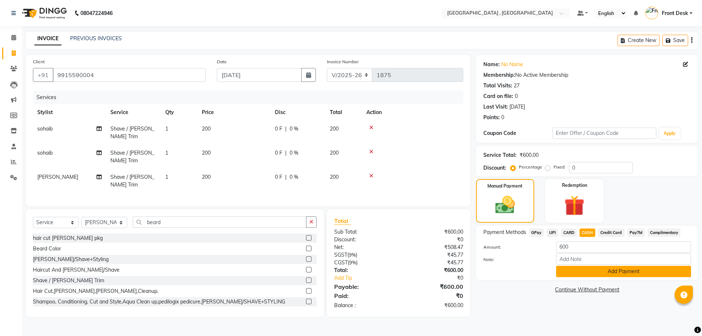
click at [599, 268] on button "Add Payment" at bounding box center [623, 271] width 135 height 11
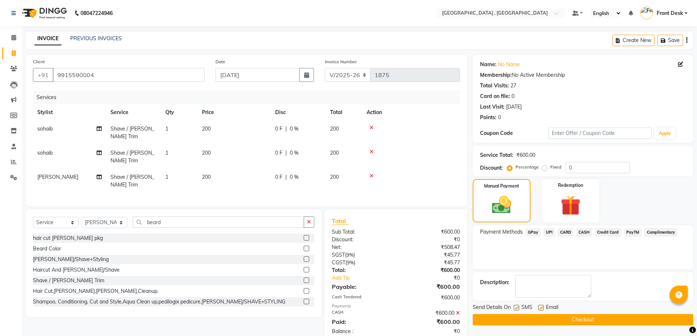
click at [585, 317] on button "Checkout" at bounding box center [582, 319] width 221 height 11
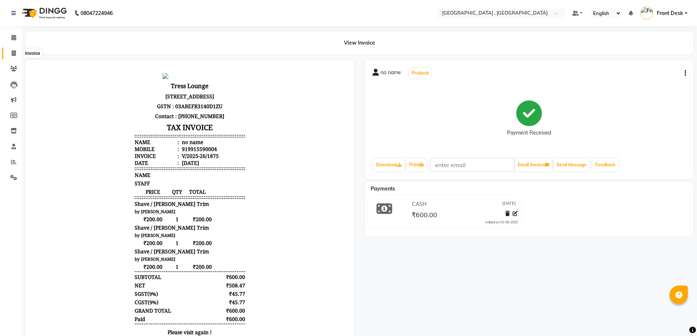
click at [13, 51] on icon at bounding box center [14, 52] width 4 height 5
click at [13, 54] on icon at bounding box center [14, 52] width 4 height 5
select select "service"
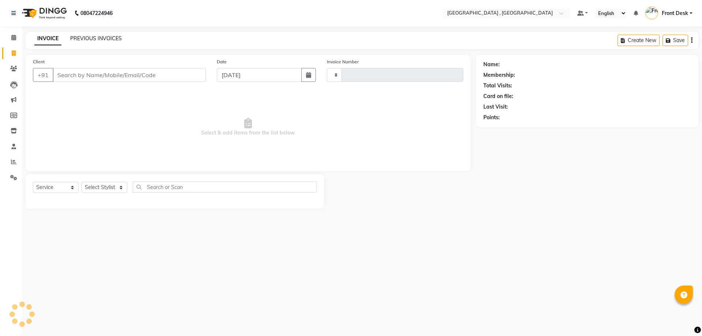
type input "1876"
select select "5111"
click at [96, 37] on link "PREVIOUS INVOICES" at bounding box center [96, 38] width 52 height 7
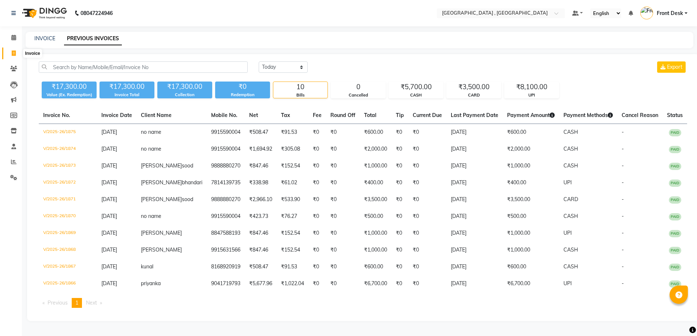
click at [14, 52] on icon at bounding box center [14, 52] width 4 height 5
select select "service"
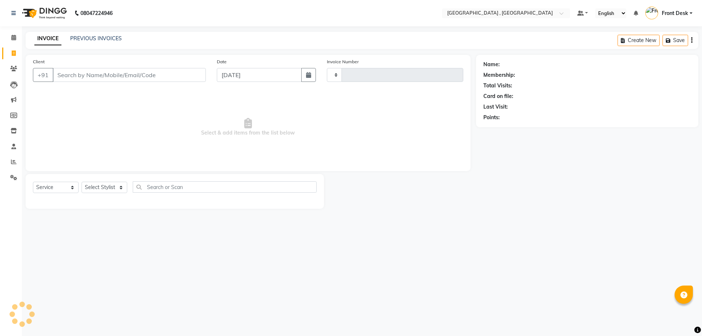
type input "1876"
select select "5111"
type input "9899129838"
click at [194, 72] on span "Add Client" at bounding box center [187, 74] width 29 height 7
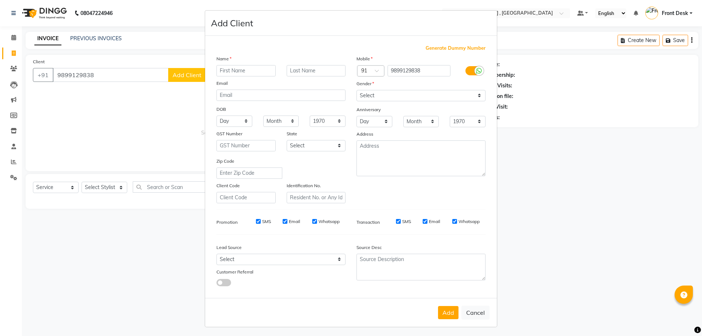
click at [231, 68] on input "text" at bounding box center [245, 70] width 59 height 11
type input "anuja"
click at [391, 93] on select "Select Male Female Other Prefer Not To Say" at bounding box center [421, 95] width 129 height 11
select select "female"
click at [357, 90] on select "Select Male Female Other Prefer Not To Say" at bounding box center [421, 95] width 129 height 11
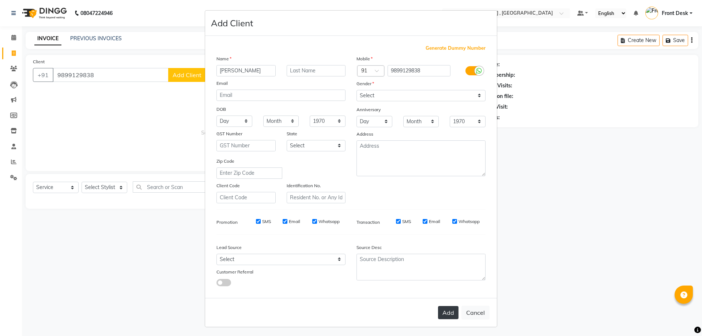
click at [438, 314] on button "Add" at bounding box center [448, 312] width 20 height 13
select select
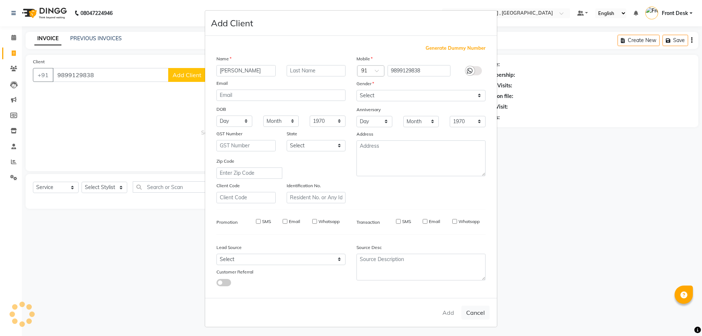
select select
checkbox input "false"
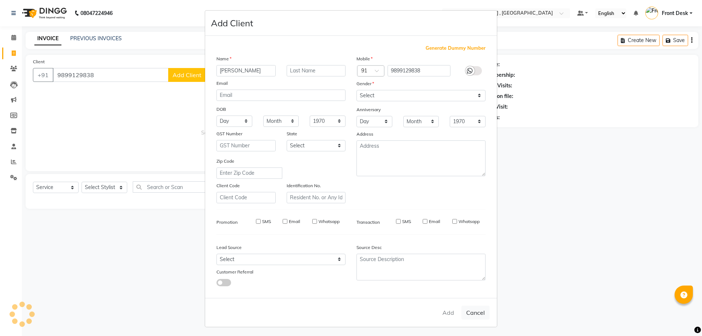
checkbox input "false"
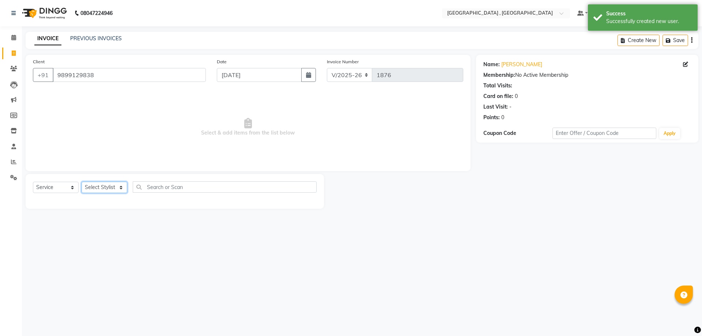
click at [109, 189] on select "Select Stylist anand anil anuj anuja mam ashok diksha Front Desk manpreet Nosha…" at bounding box center [105, 187] width 46 height 11
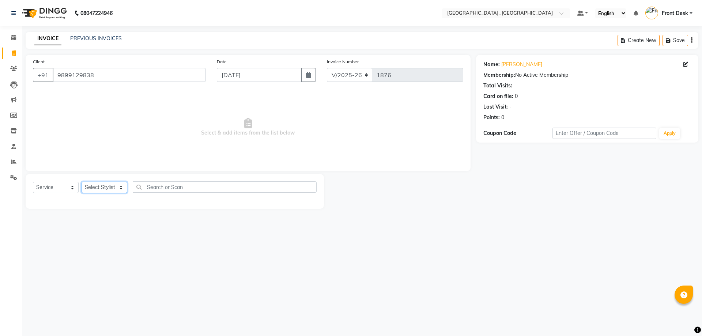
select select "65855"
click at [82, 182] on select "Select Stylist anand anil anuj anuja mam ashok diksha Front Desk manpreet Nosha…" at bounding box center [105, 187] width 46 height 11
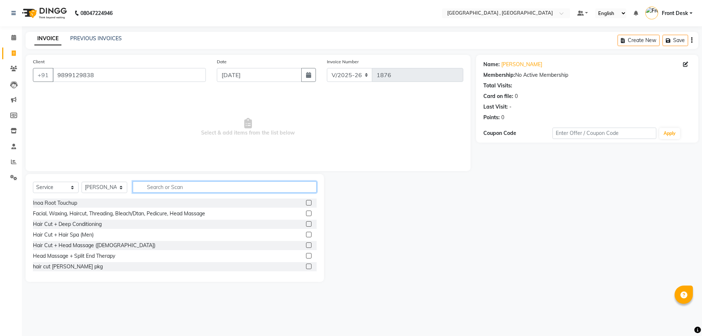
click at [151, 188] on input "text" at bounding box center [225, 186] width 184 height 11
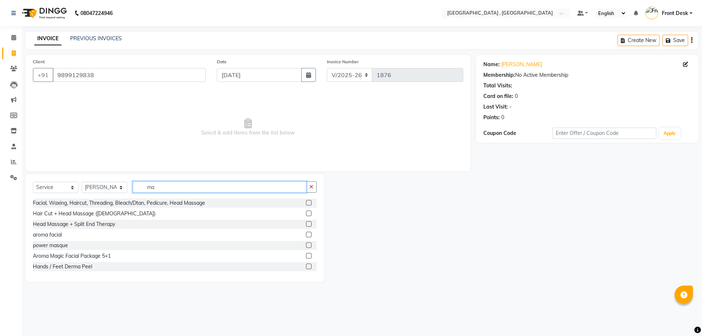
type input "m"
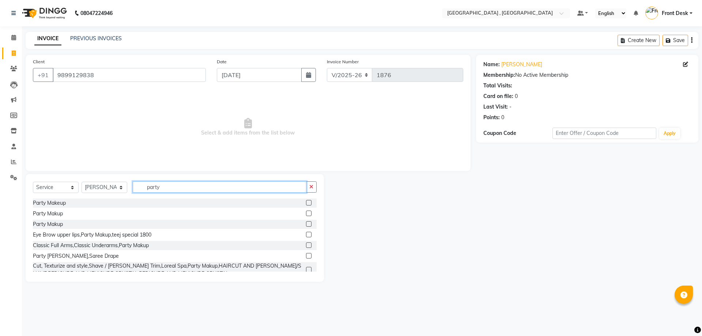
type input "party"
click at [306, 202] on label at bounding box center [308, 202] width 5 height 5
click at [306, 202] on input "checkbox" at bounding box center [308, 203] width 5 height 5
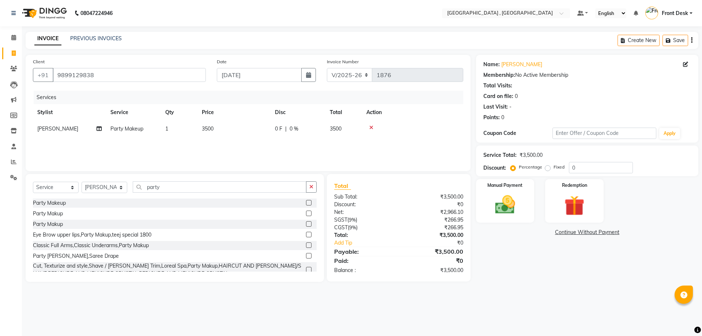
click at [306, 203] on label at bounding box center [308, 202] width 5 height 5
click at [306, 203] on input "checkbox" at bounding box center [308, 203] width 5 height 5
checkbox input "false"
click at [217, 129] on td "3500" at bounding box center [233, 129] width 73 height 16
select select "65855"
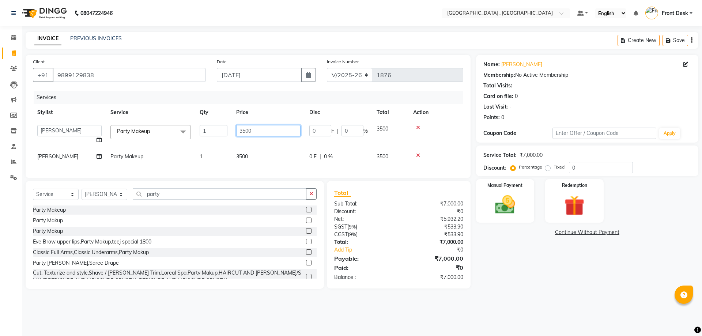
drag, startPoint x: 262, startPoint y: 130, endPoint x: 226, endPoint y: 127, distance: 36.0
click at [232, 130] on td "3500" at bounding box center [268, 135] width 73 height 28
type input "1500"
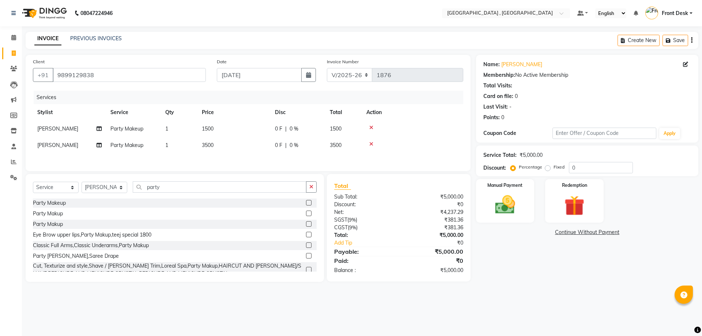
click at [248, 163] on div "Services Stylist Service Qty Price Disc Total Action ridhi Party Makeup 1 1500 …" at bounding box center [248, 127] width 430 height 73
click at [219, 147] on td "3500" at bounding box center [233, 145] width 73 height 16
select select "65855"
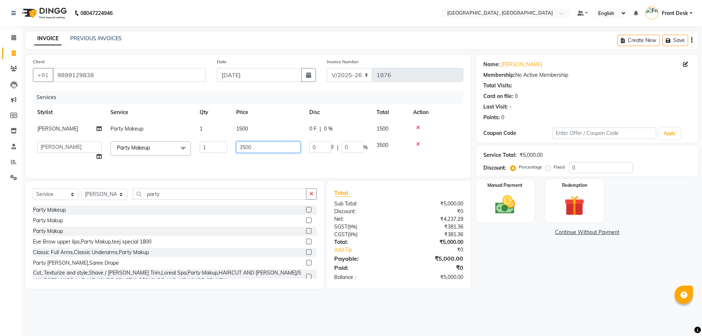
drag, startPoint x: 259, startPoint y: 146, endPoint x: 215, endPoint y: 143, distance: 43.6
click at [215, 143] on tr "anand anil anuj anuja mam ashok diksha Front Desk manpreet Noshad prince rajni …" at bounding box center [248, 151] width 430 height 28
type input "1500"
click at [212, 163] on div "Services Stylist Service Qty Price Disc Total Action ridhi Party Makeup 1 1500 …" at bounding box center [248, 131] width 430 height 80
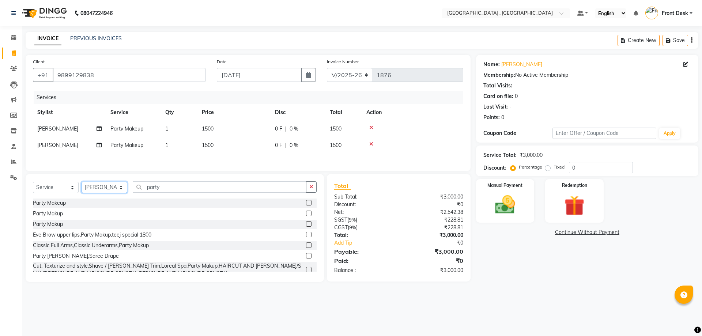
click at [97, 188] on select "Select Stylist anand anil anuj anuja mam ashok diksha Front Desk manpreet Nosha…" at bounding box center [105, 187] width 46 height 11
select select "32308"
click at [82, 183] on select "Select Stylist anand anil anuj anuja mam ashok diksha Front Desk manpreet Nosha…" at bounding box center [105, 187] width 46 height 11
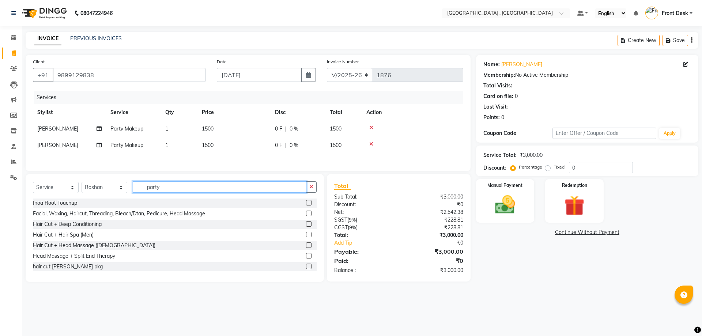
click at [168, 188] on input "party" at bounding box center [220, 186] width 174 height 11
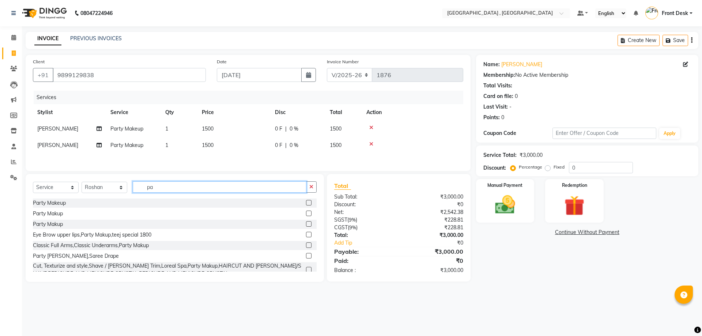
type input "p"
type input "ironi"
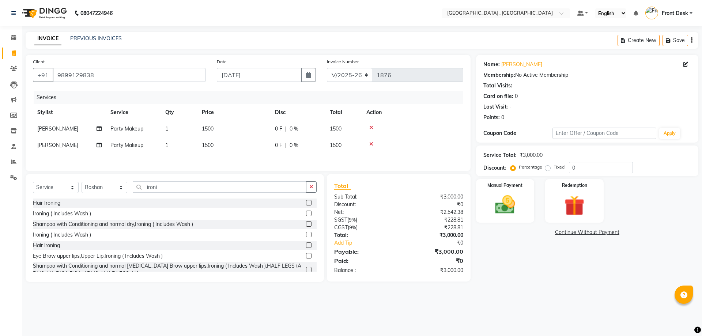
click at [306, 204] on label at bounding box center [308, 202] width 5 height 5
click at [306, 204] on input "checkbox" at bounding box center [308, 203] width 5 height 5
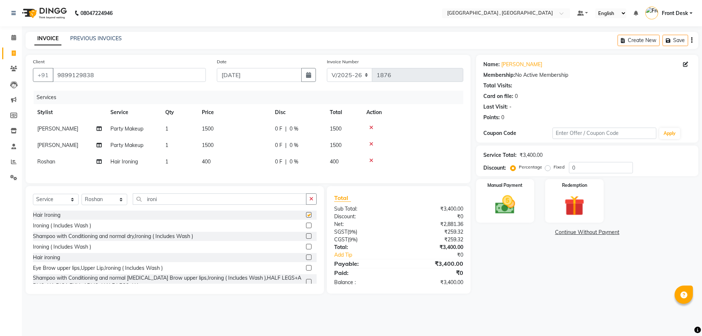
checkbox input "false"
click at [213, 161] on td "400" at bounding box center [233, 162] width 73 height 16
select select "32308"
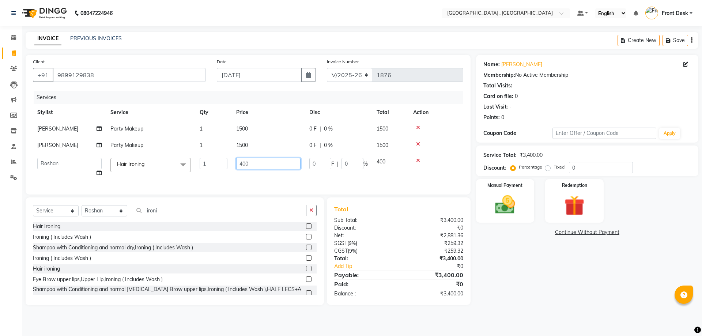
click at [255, 162] on input "400" at bounding box center [268, 163] width 64 height 11
type input "4"
type input "1000"
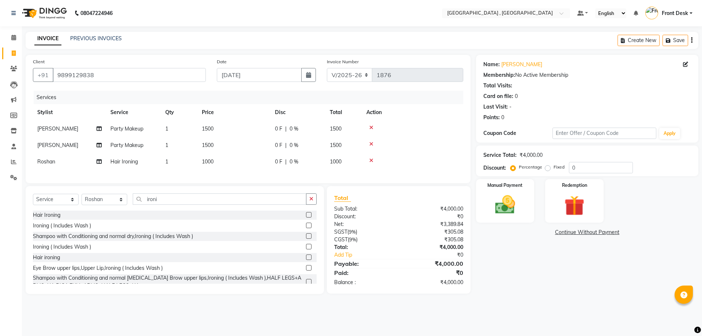
click at [148, 176] on div "Services Stylist Service Qty Price Disc Total Action ridhi Party Makeup 1 1500 …" at bounding box center [248, 133] width 430 height 85
click at [103, 203] on select "Select Stylist anand anil anuj anuja mam ashok diksha Front Desk manpreet Nosha…" at bounding box center [105, 199] width 46 height 11
select select "32310"
click at [82, 199] on select "Select Stylist anand anil anuj anuja mam ashok diksha Front Desk manpreet Nosha…" at bounding box center [105, 199] width 46 height 11
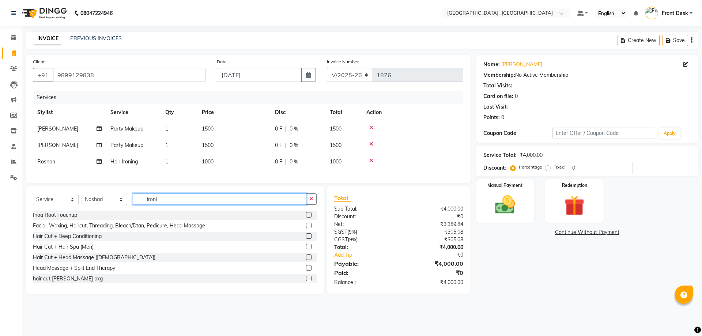
click at [166, 201] on input "ironi" at bounding box center [220, 198] width 174 height 11
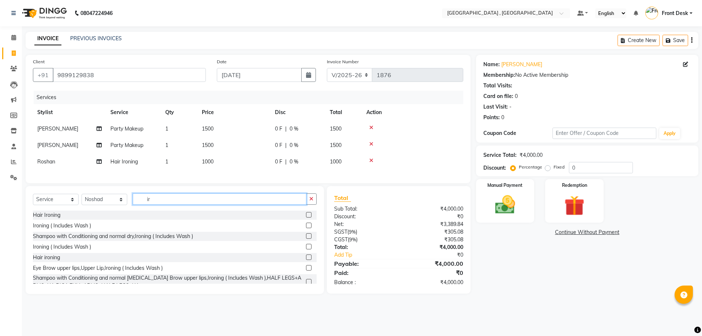
type input "i"
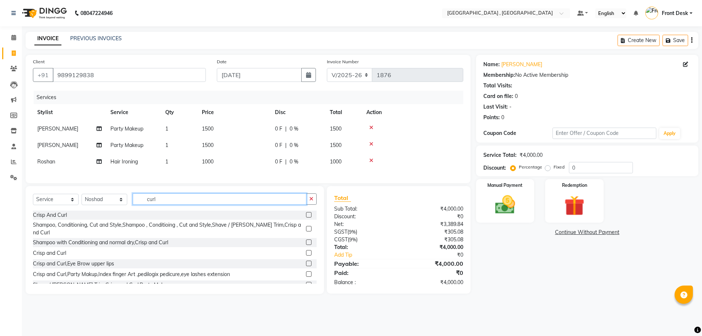
type input "curl"
click at [306, 218] on label at bounding box center [308, 214] width 5 height 5
click at [306, 218] on input "checkbox" at bounding box center [308, 215] width 5 height 5
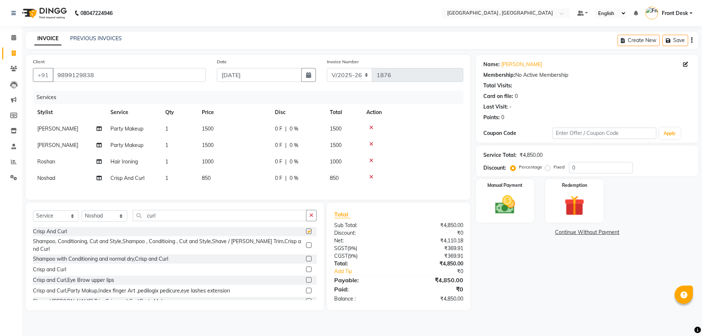
checkbox input "false"
click at [207, 182] on td "850" at bounding box center [233, 178] width 73 height 16
select select "32310"
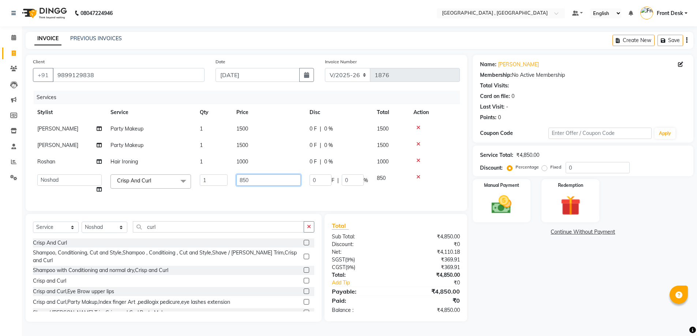
drag, startPoint x: 252, startPoint y: 179, endPoint x: 230, endPoint y: 178, distance: 21.6
click at [231, 178] on tr "anand anil anuj anuja mam ashok diksha Front Desk manpreet Noshad prince rajni …" at bounding box center [246, 184] width 427 height 28
type input "1000"
click at [233, 192] on div "Services Stylist Service Qty Price Disc Total Action ridhi Party Makeup 1 1500 …" at bounding box center [246, 147] width 427 height 113
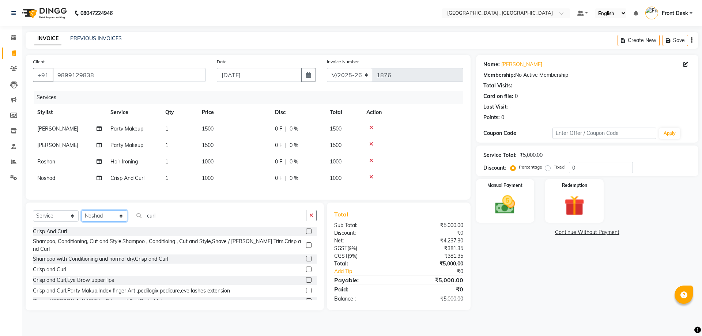
click at [98, 222] on select "Select Stylist anand anil anuj anuja mam ashok diksha Front Desk manpreet Nosha…" at bounding box center [105, 215] width 46 height 11
select select "78842"
click at [82, 216] on select "Select Stylist anand anil anuj anuja mam ashok diksha Front Desk manpreet Nosha…" at bounding box center [105, 215] width 46 height 11
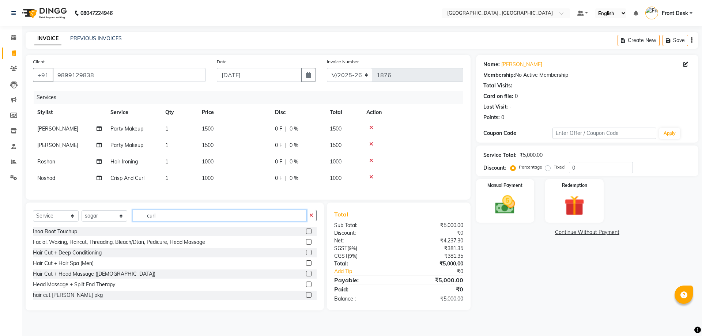
click at [169, 221] on input "curl" at bounding box center [220, 215] width 174 height 11
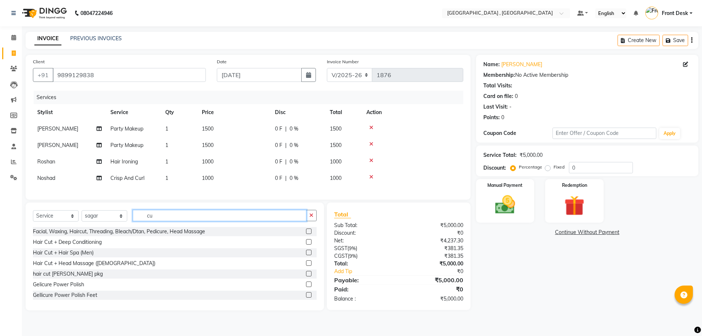
type input "c"
type input "a"
type input "h"
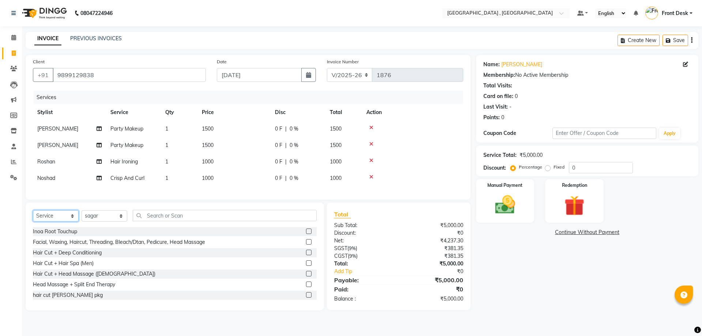
click at [44, 221] on select "Select Service Product Membership Package Voucher Prepaid Gift Card" at bounding box center [56, 215] width 46 height 11
select select "product"
click at [33, 216] on select "Select Service Product Membership Package Voucher Prepaid Gift Card" at bounding box center [56, 215] width 46 height 11
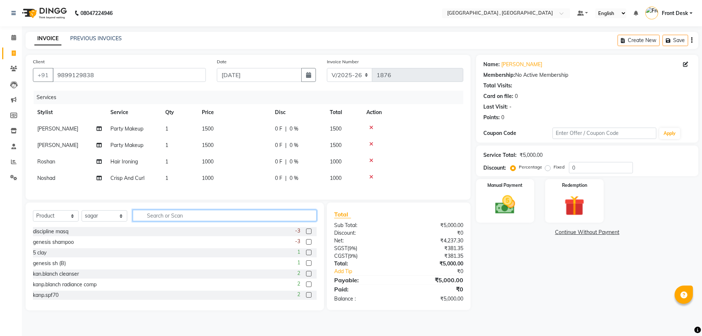
click at [148, 221] on input "text" at bounding box center [225, 215] width 184 height 11
type input "a"
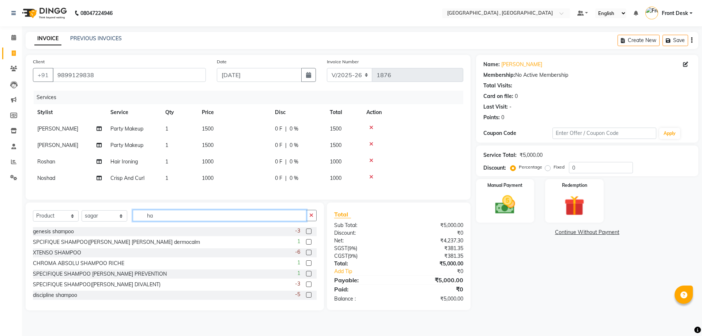
type input "h"
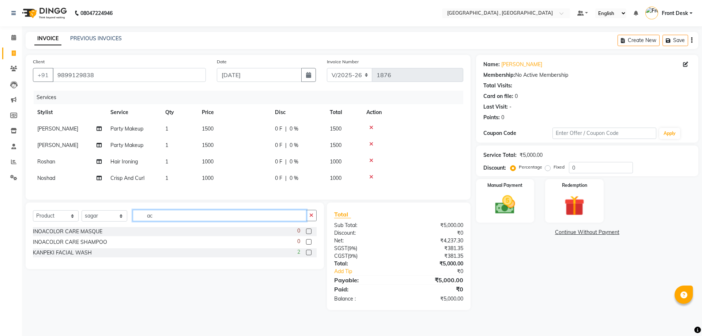
type input "a"
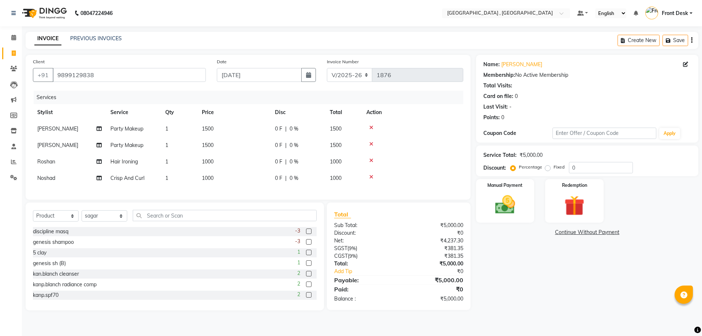
click at [62, 227] on div "Select Service Product Membership Package Voucher Prepaid Gift Card Select Styl…" at bounding box center [175, 218] width 284 height 17
click at [61, 222] on select "Select Service Product Membership Package Voucher Prepaid Gift Card" at bounding box center [56, 215] width 46 height 11
select select "service"
click at [33, 216] on select "Select Service Product Membership Package Voucher Prepaid Gift Card" at bounding box center [56, 215] width 46 height 11
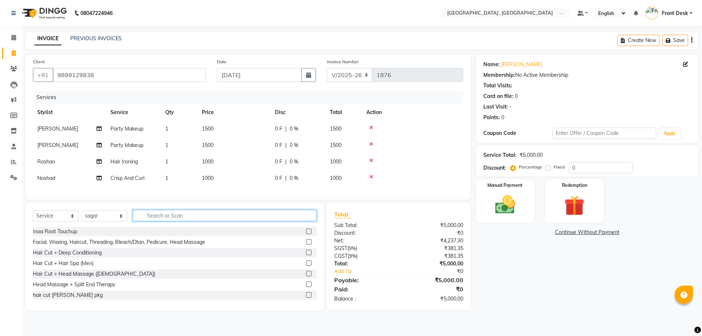
click at [164, 221] on input "text" at bounding box center [225, 215] width 184 height 11
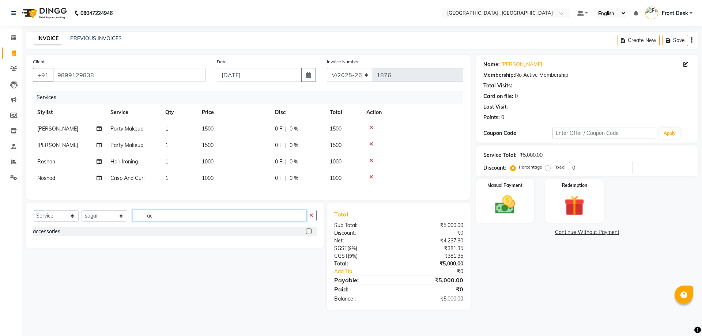
type input "a"
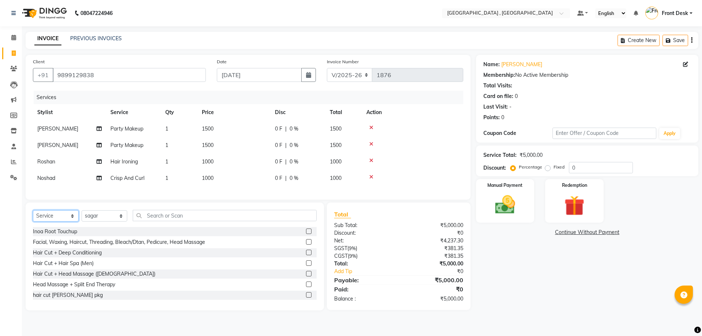
click at [56, 218] on select "Select Service Product Membership Package Voucher Prepaid Gift Card" at bounding box center [56, 215] width 46 height 11
click at [33, 216] on select "Select Service Product Membership Package Voucher Prepaid Gift Card" at bounding box center [56, 215] width 46 height 11
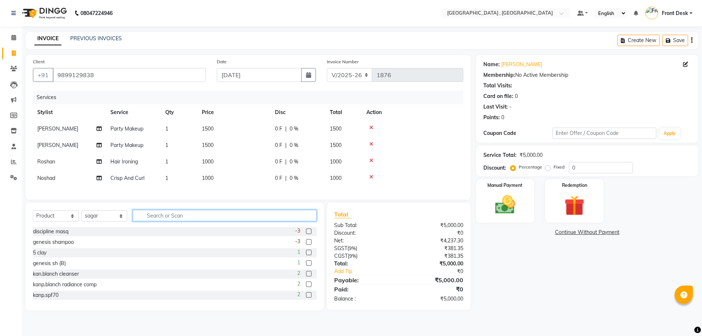
click at [149, 221] on input "text" at bounding box center [225, 215] width 184 height 11
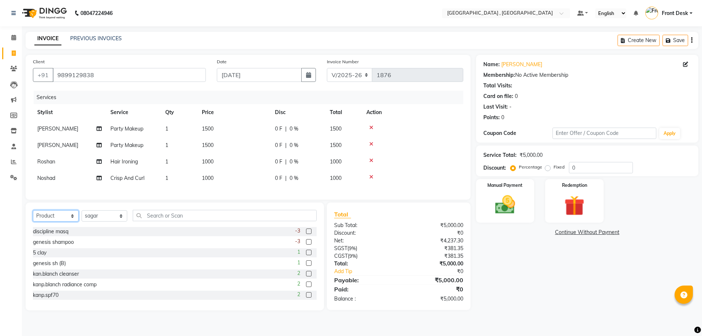
click at [42, 221] on select "Select Service Product Membership Package Voucher Prepaid Gift Card" at bounding box center [56, 215] width 46 height 11
select select "service"
click at [33, 216] on select "Select Service Product Membership Package Voucher Prepaid Gift Card" at bounding box center [56, 215] width 46 height 11
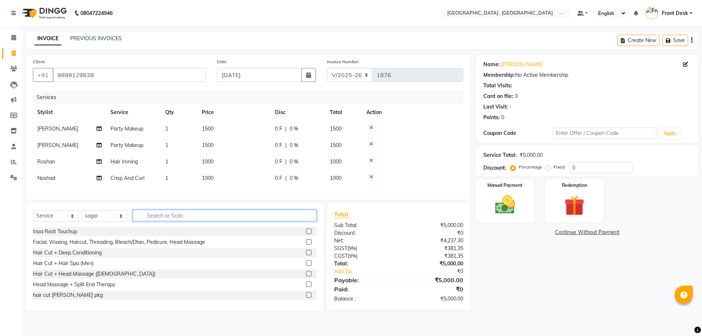
click at [160, 219] on input "text" at bounding box center [225, 215] width 184 height 11
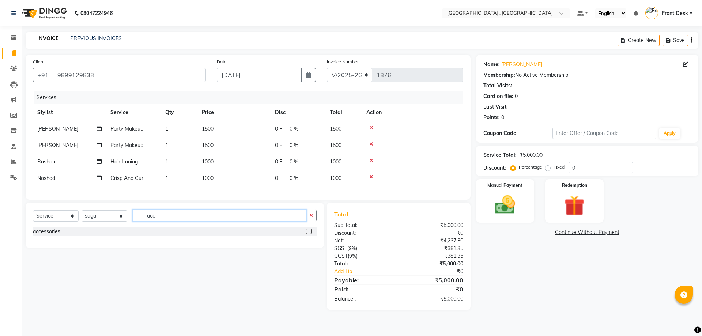
type input "acc"
click at [308, 234] on label at bounding box center [308, 231] width 5 height 5
click at [308, 234] on input "checkbox" at bounding box center [308, 231] width 5 height 5
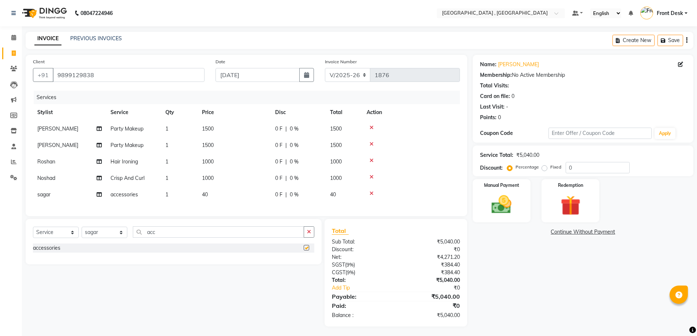
checkbox input "false"
click at [214, 192] on td "40" at bounding box center [233, 194] width 73 height 16
select select "78842"
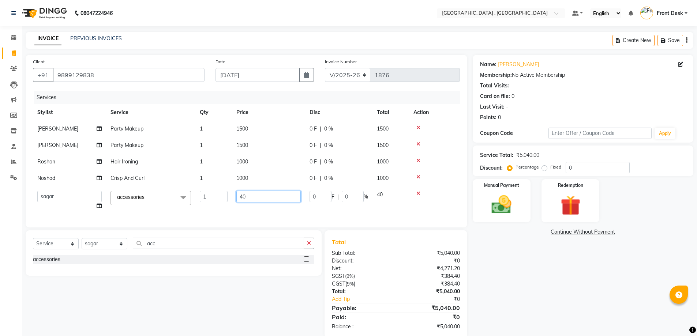
drag, startPoint x: 249, startPoint y: 196, endPoint x: 222, endPoint y: 196, distance: 26.7
click at [222, 196] on tr "anand anil anuj anuja mam ashok diksha Front Desk manpreet Noshad prince rajni …" at bounding box center [246, 200] width 427 height 28
type input "250"
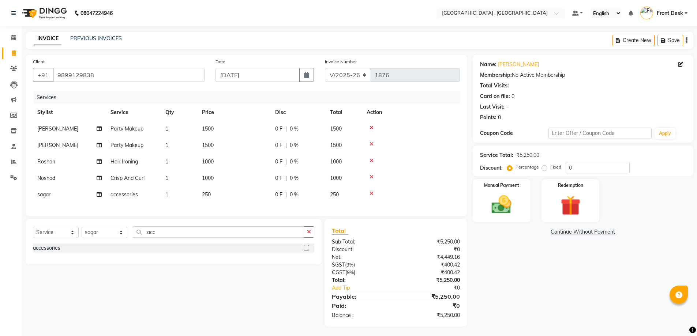
click at [224, 209] on div "Services Stylist Service Qty Price Disc Total Action ridhi Party Makeup 1 1500 …" at bounding box center [246, 150] width 427 height 118
click at [500, 207] on img at bounding box center [502, 205] width 34 height 24
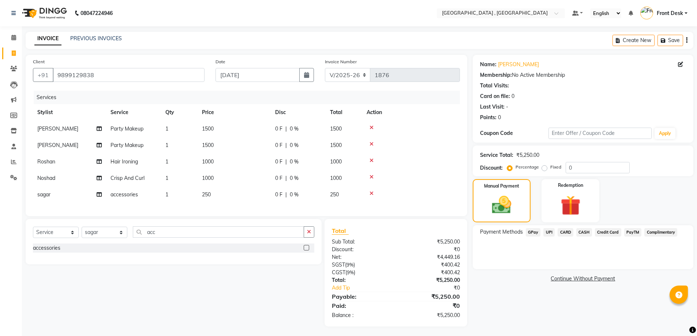
click at [550, 231] on span "UPI" at bounding box center [548, 232] width 11 height 8
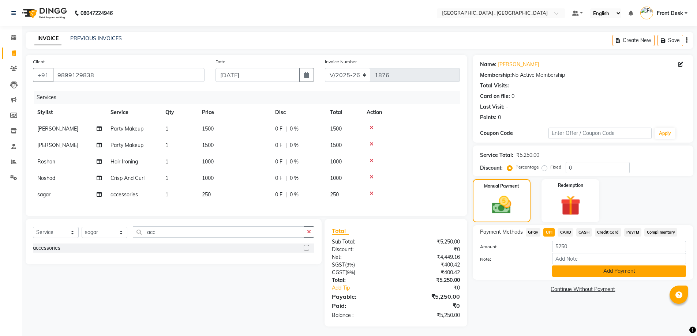
click at [566, 272] on button "Add Payment" at bounding box center [619, 270] width 134 height 11
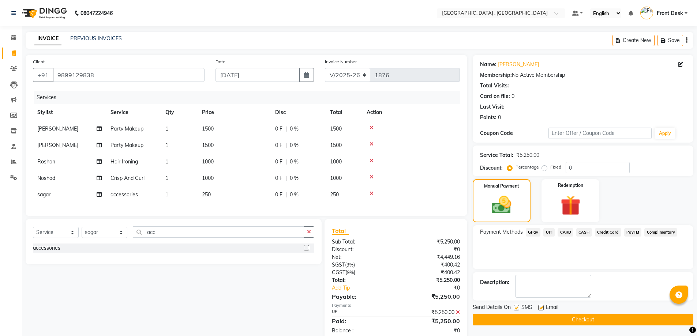
click at [564, 319] on button "Checkout" at bounding box center [582, 319] width 221 height 11
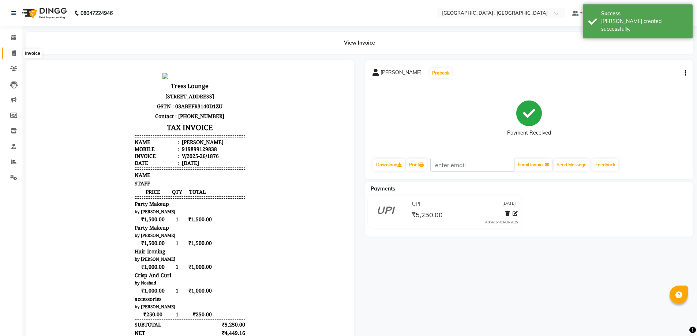
click at [15, 53] on icon at bounding box center [14, 52] width 4 height 5
select select "service"
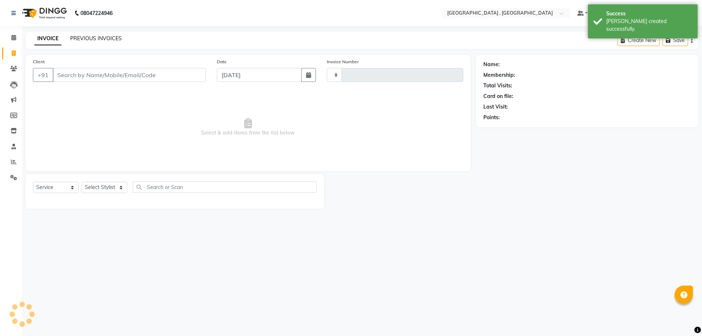
type input "1877"
select select "5111"
click at [92, 37] on link "PREVIOUS INVOICES" at bounding box center [96, 38] width 52 height 7
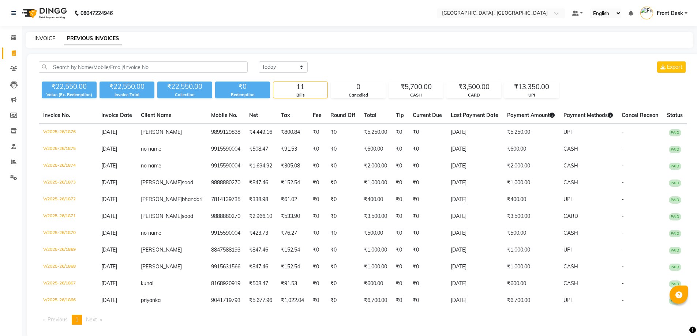
click at [45, 39] on link "INVOICE" at bounding box center [44, 38] width 21 height 7
select select "5111"
select select "service"
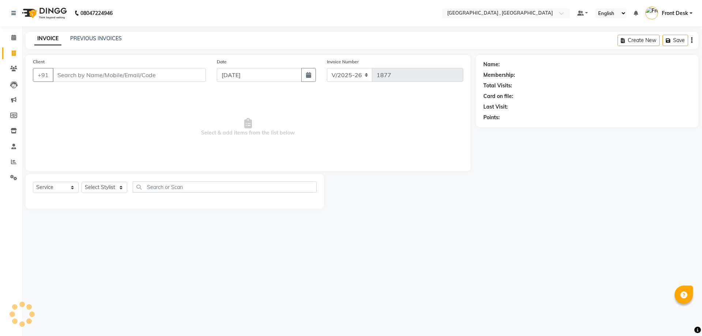
click at [67, 73] on input "Client" at bounding box center [129, 75] width 153 height 14
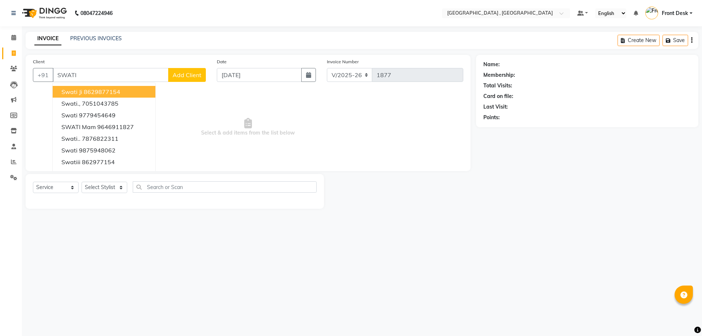
click at [116, 76] on input "SWATI" at bounding box center [111, 75] width 116 height 14
type input "S"
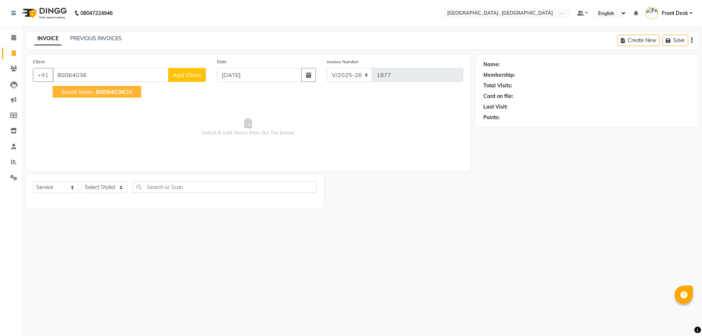
click at [88, 90] on span "swati mam" at bounding box center [76, 91] width 31 height 7
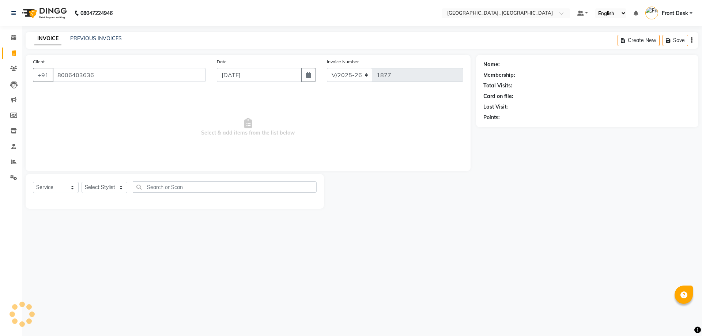
type input "8006403636"
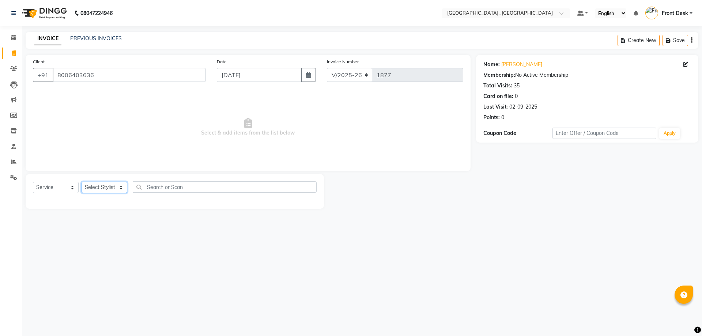
click at [107, 185] on select "Select Stylist anand anil anuj anuja mam ashok diksha Front Desk manpreet Nosha…" at bounding box center [105, 187] width 46 height 11
drag, startPoint x: 150, startPoint y: 102, endPoint x: 117, endPoint y: 182, distance: 86.6
click at [150, 102] on span "Select & add items from the list below" at bounding box center [248, 127] width 430 height 73
click at [116, 195] on div "Select Service Product Membership Package Voucher Prepaid Gift Card Select Styl…" at bounding box center [175, 189] width 284 height 17
click at [114, 186] on select "Select Stylist anand anil anuj anuja mam ashok diksha Front Desk manpreet Nosha…" at bounding box center [105, 187] width 46 height 11
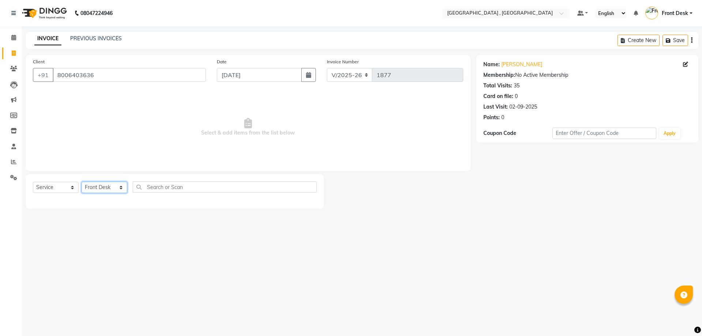
click at [82, 182] on select "Select Stylist anand anil anuj anuja mam ashok diksha Front Desk manpreet Nosha…" at bounding box center [105, 187] width 46 height 11
click at [163, 189] on input "text" at bounding box center [225, 186] width 184 height 11
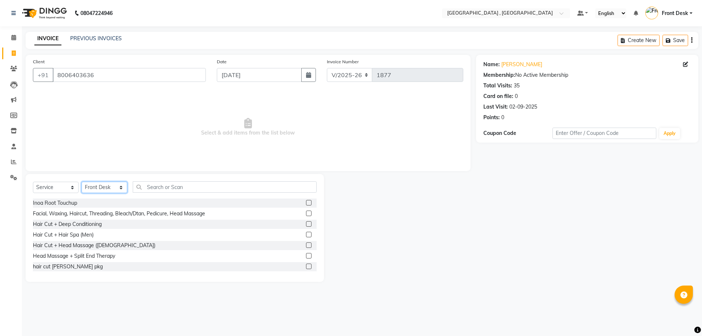
click at [114, 188] on select "Select Stylist anand anil anuj anuja mam ashok diksha Front Desk manpreet Nosha…" at bounding box center [105, 187] width 46 height 11
click at [82, 182] on select "Select Stylist anand anil anuj anuja mam ashok diksha Front Desk manpreet Nosha…" at bounding box center [105, 187] width 46 height 11
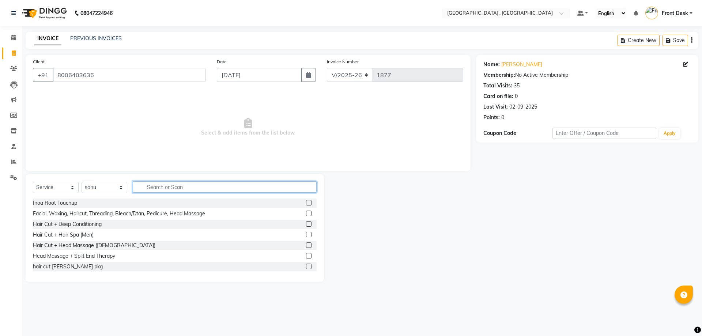
click at [180, 186] on input "text" at bounding box center [225, 186] width 184 height 11
click at [198, 185] on input "text" at bounding box center [225, 186] width 184 height 11
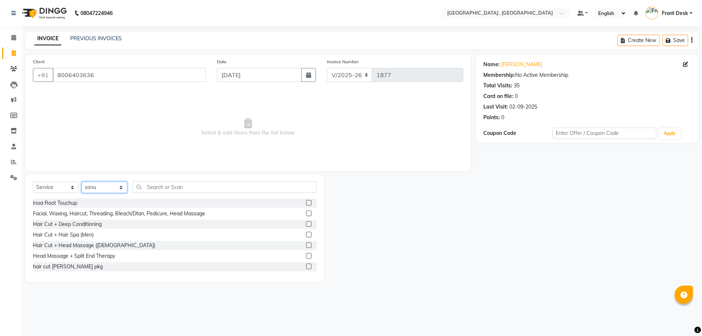
click at [97, 186] on select "Select Stylist anand anil anuj anuja mam ashok diksha Front Desk manpreet Nosha…" at bounding box center [105, 187] width 46 height 11
click at [82, 182] on select "Select Stylist anand anil anuj anuja mam ashok diksha Front Desk manpreet Nosha…" at bounding box center [105, 187] width 46 height 11
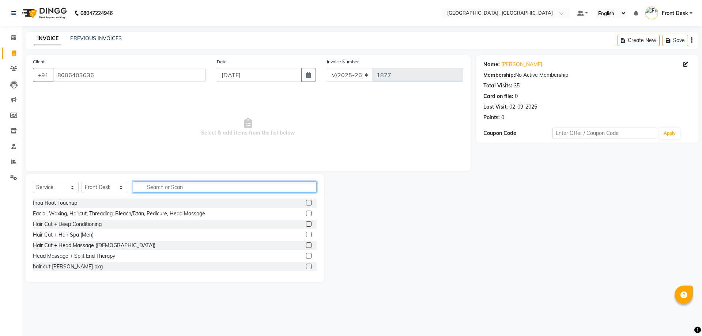
click at [162, 183] on input "text" at bounding box center [225, 186] width 184 height 11
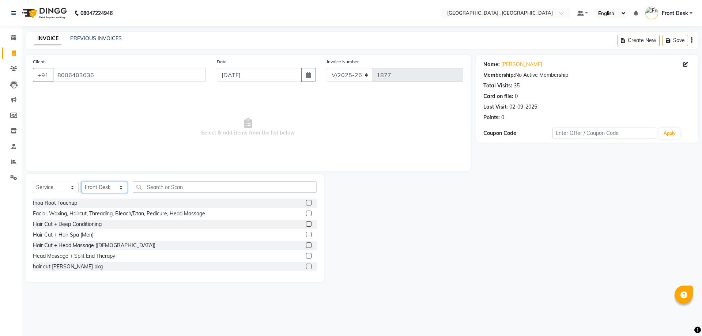
click at [120, 186] on select "Select Stylist anand anil anuj anuja mam ashok diksha Front Desk manpreet Nosha…" at bounding box center [105, 187] width 46 height 11
select select "65855"
click at [82, 182] on select "Select Stylist anand anil anuj anuja mam ashok diksha Front Desk manpreet Nosha…" at bounding box center [105, 187] width 46 height 11
click at [156, 184] on input "text" at bounding box center [225, 186] width 184 height 11
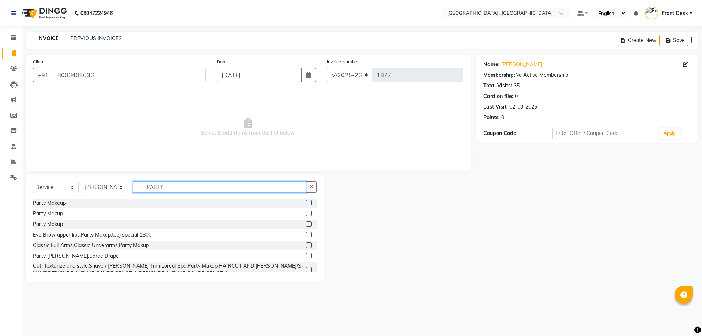
type input "PARTY"
click at [306, 202] on label at bounding box center [308, 202] width 5 height 5
click at [306, 202] on input "checkbox" at bounding box center [308, 203] width 5 height 5
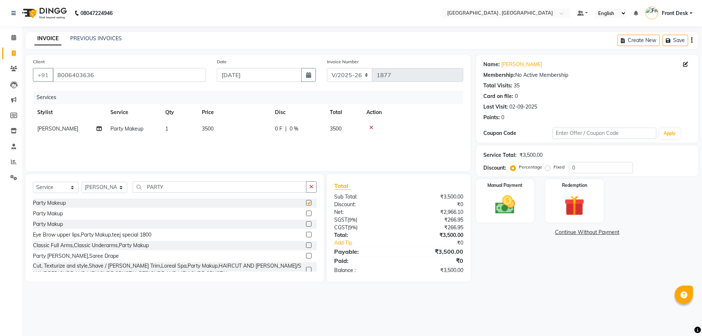
checkbox input "false"
click at [214, 124] on td "3500" at bounding box center [233, 129] width 73 height 16
select select "65855"
drag, startPoint x: 253, startPoint y: 126, endPoint x: 245, endPoint y: 138, distance: 14.5
click at [227, 128] on tr "anand anil anuj anuja mam ashok diksha Front Desk manpreet Noshad prince rajni …" at bounding box center [248, 135] width 430 height 28
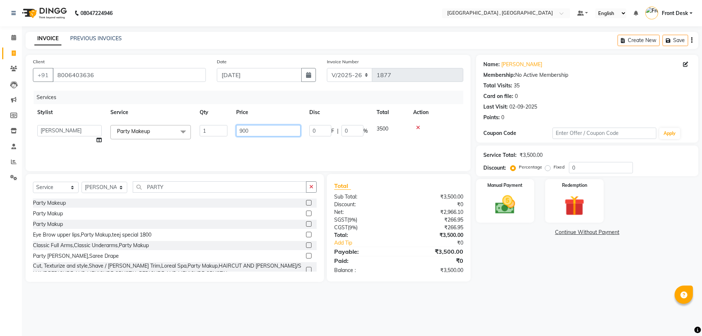
type input "9000"
click at [101, 183] on select "Select Stylist anand anil anuj anuja mam ashok diksha Front Desk manpreet Nosha…" at bounding box center [105, 187] width 46 height 11
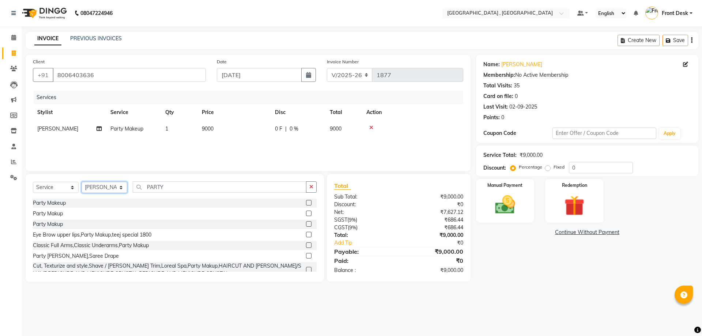
select select "32312"
click at [82, 182] on select "Select Stylist anand anil anuj anuja mam ashok diksha Front Desk manpreet Nosha…" at bounding box center [105, 187] width 46 height 11
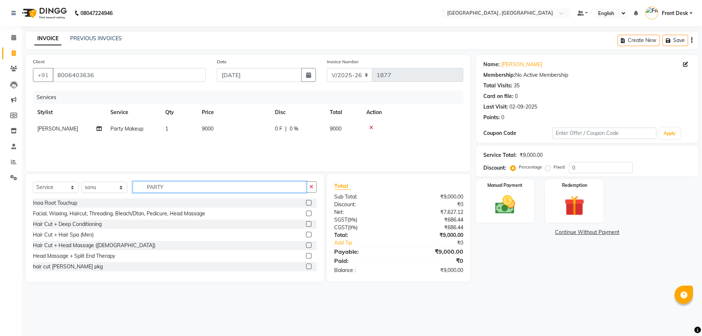
click at [177, 188] on input "PARTY" at bounding box center [220, 186] width 174 height 11
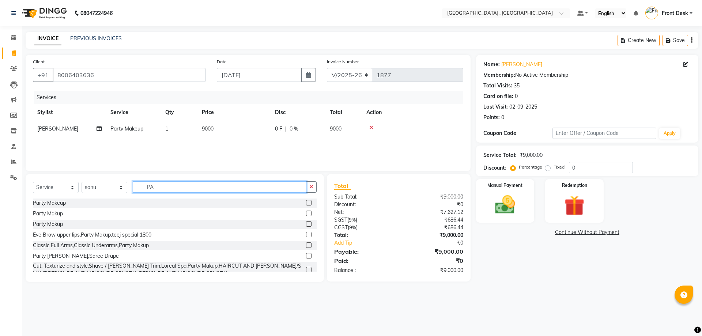
type input "P"
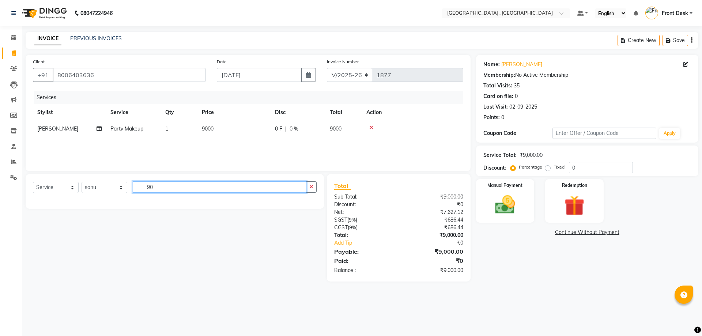
type input "9"
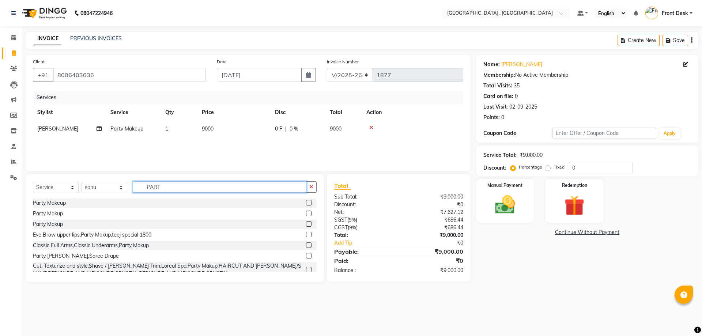
type input "PARTY"
click at [306, 202] on label at bounding box center [308, 202] width 5 height 5
click at [306, 202] on input "checkbox" at bounding box center [308, 203] width 5 height 5
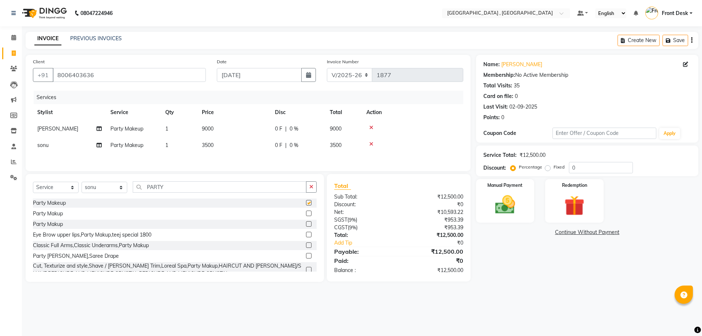
checkbox input "false"
click at [218, 148] on td "3500" at bounding box center [233, 145] width 73 height 16
select select "32312"
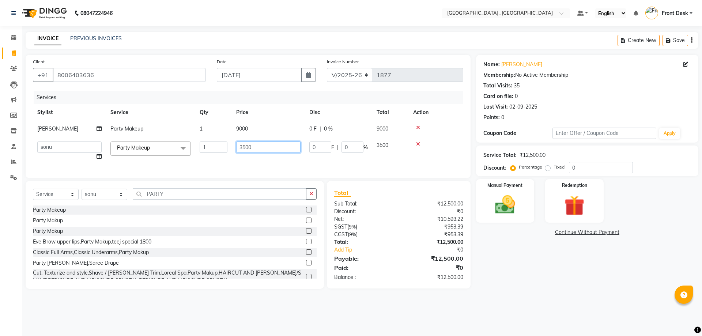
drag, startPoint x: 257, startPoint y: 149, endPoint x: 209, endPoint y: 147, distance: 48.3
click at [209, 147] on tr "anand anil anuj anuja mam ashok diksha Front Desk manpreet Noshad prince rajni …" at bounding box center [248, 151] width 430 height 28
type input "9000"
click at [260, 166] on div "Client +91 8006403636 Date 03-09-2025 Invoice Number V/2025 V/2025-26 1877 Serv…" at bounding box center [248, 116] width 445 height 123
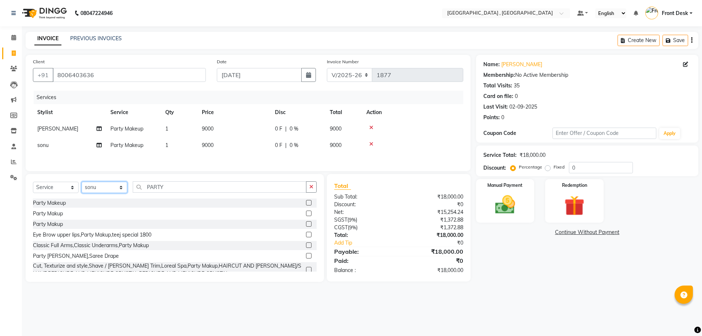
click at [110, 187] on select "Select Stylist anand anil anuj anuja mam ashok diksha Front Desk manpreet Nosha…" at bounding box center [105, 187] width 46 height 11
select select "78842"
click at [82, 183] on select "Select Stylist anand anil anuj anuja mam ashok diksha Front Desk manpreet Nosha…" at bounding box center [105, 187] width 46 height 11
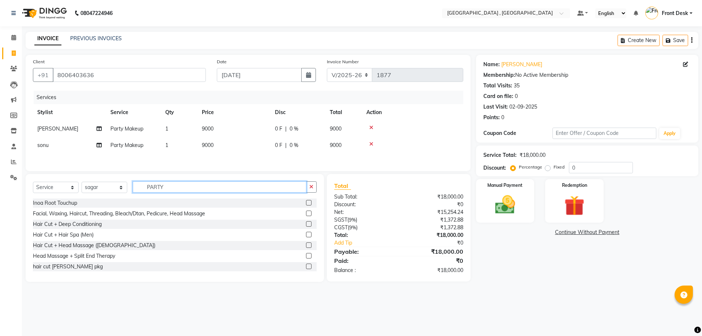
drag, startPoint x: 165, startPoint y: 191, endPoint x: 145, endPoint y: 185, distance: 20.8
click at [145, 185] on input "PARTY" at bounding box center [220, 186] width 174 height 11
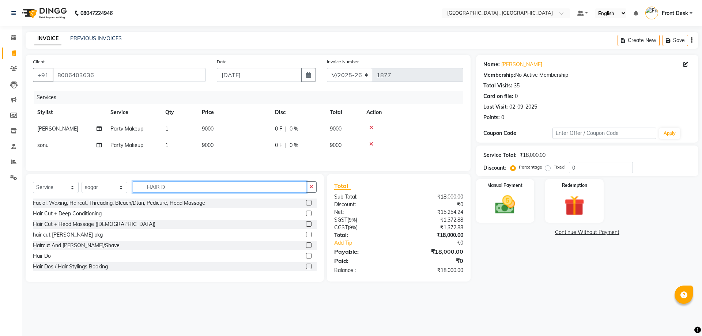
type input "HAIR D"
click at [306, 258] on label at bounding box center [308, 255] width 5 height 5
click at [306, 258] on input "checkbox" at bounding box center [308, 256] width 5 height 5
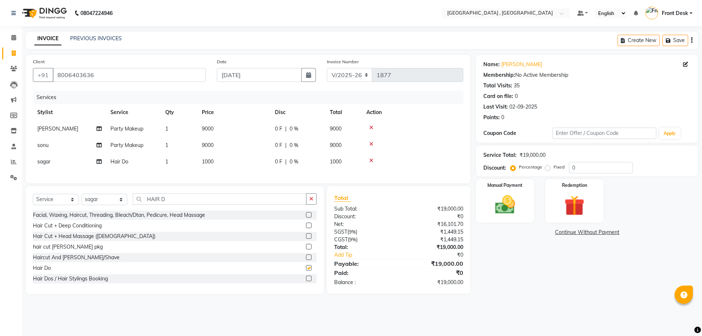
checkbox input "false"
click at [215, 159] on td "1000" at bounding box center [233, 162] width 73 height 16
select select "78842"
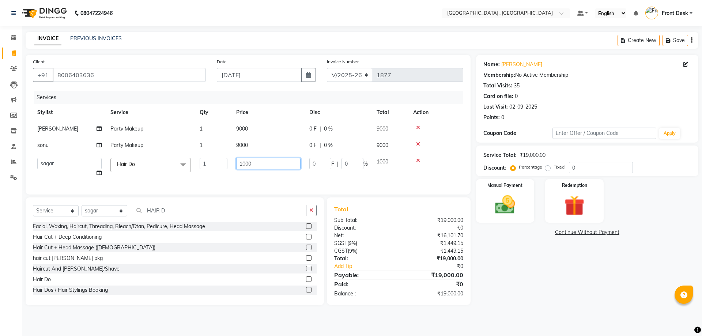
drag, startPoint x: 264, startPoint y: 165, endPoint x: 227, endPoint y: 165, distance: 36.9
click at [227, 165] on tr "anand anil anuj anuja mam ashok diksha Front Desk manpreet Noshad prince rajni …" at bounding box center [248, 168] width 430 height 28
type input "4"
type input "5000"
click at [267, 177] on div "Services Stylist Service Qty Price Disc Total Action ridhi Party Makeup 1 9000 …" at bounding box center [248, 139] width 430 height 97
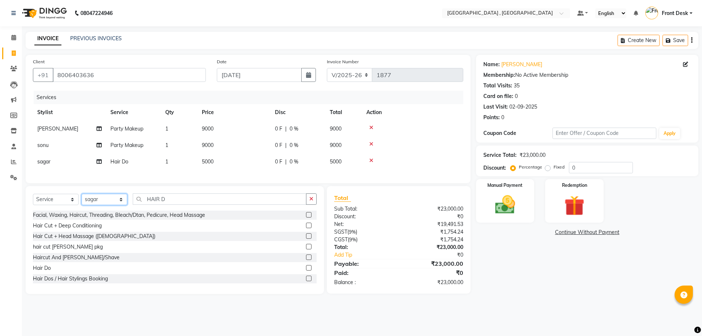
click at [114, 200] on select "Select Stylist anand anil anuj anuja mam ashok diksha Front Desk manpreet Nosha…" at bounding box center [105, 199] width 46 height 11
select select "59118"
click at [82, 199] on select "Select Stylist anand anil anuj anuja mam ashok diksha Front Desk manpreet Nosha…" at bounding box center [105, 199] width 46 height 11
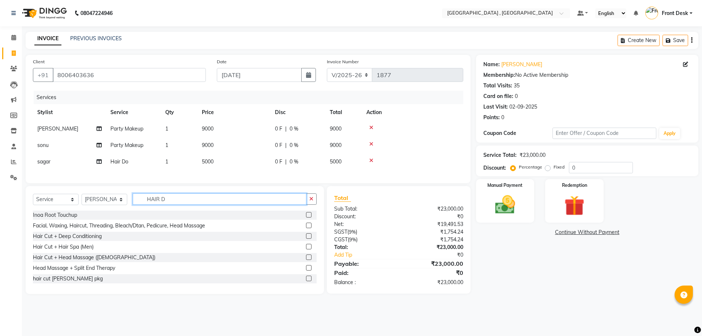
drag, startPoint x: 170, startPoint y: 206, endPoint x: 126, endPoint y: 206, distance: 43.9
click at [126, 206] on div "Select Service Product Membership Package Voucher Prepaid Gift Card Select Styl…" at bounding box center [175, 201] width 284 height 17
click at [191, 202] on input "HAIR D" at bounding box center [220, 198] width 174 height 11
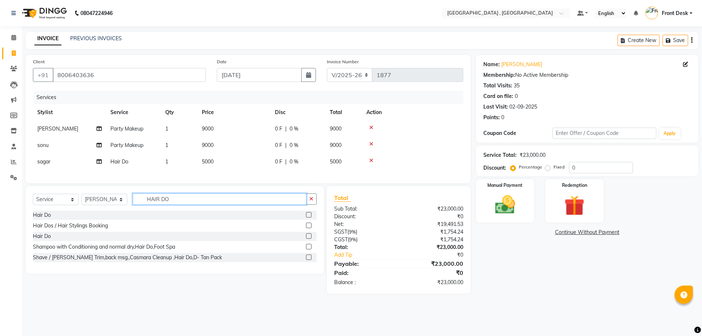
type input "HAIR DO"
click at [306, 218] on label at bounding box center [308, 214] width 5 height 5
click at [306, 218] on input "checkbox" at bounding box center [308, 215] width 5 height 5
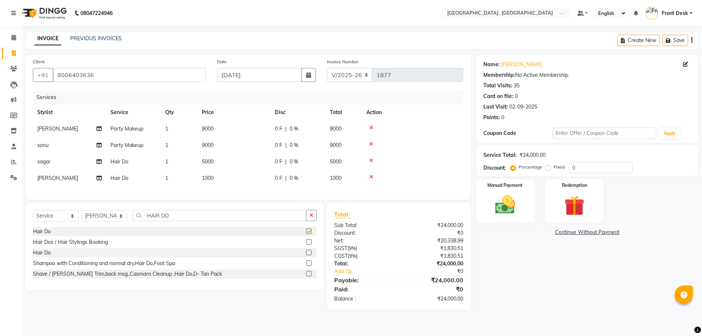
checkbox input "false"
click at [207, 178] on span "1000" at bounding box center [208, 178] width 12 height 7
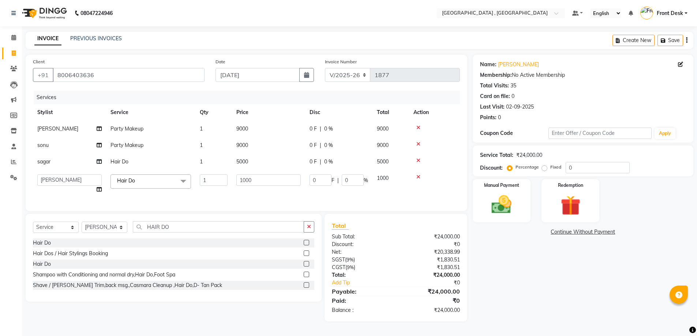
select select "5111"
select select "service"
select select "59118"
type input "2000"
click at [254, 196] on div "Services Stylist Service Qty Price Disc Total Action ridhi Party Makeup 1 9000 …" at bounding box center [246, 147] width 427 height 113
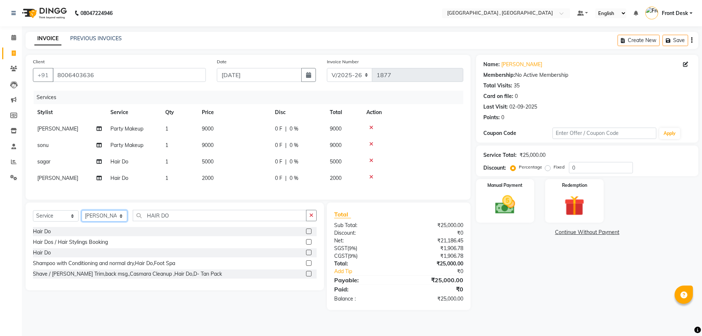
click at [109, 222] on select "Select Stylist anand anil anuj anuja mam ashok diksha Front Desk manpreet Nosha…" at bounding box center [105, 215] width 46 height 11
select select "32535"
click at [82, 216] on select "Select Stylist anand anil anuj anuja mam ashok diksha Front Desk manpreet Nosha…" at bounding box center [105, 215] width 46 height 11
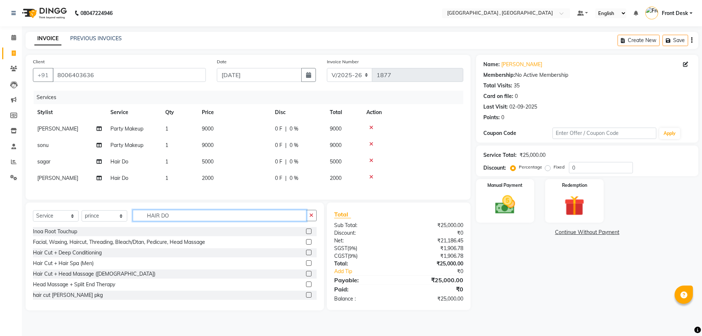
click at [173, 220] on input "HAIR DO" at bounding box center [220, 215] width 174 height 11
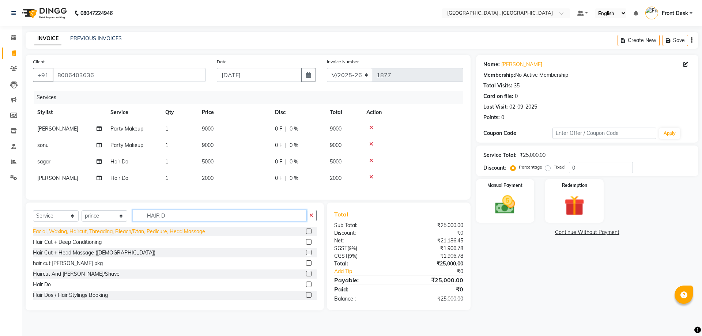
type input "HAIR DO"
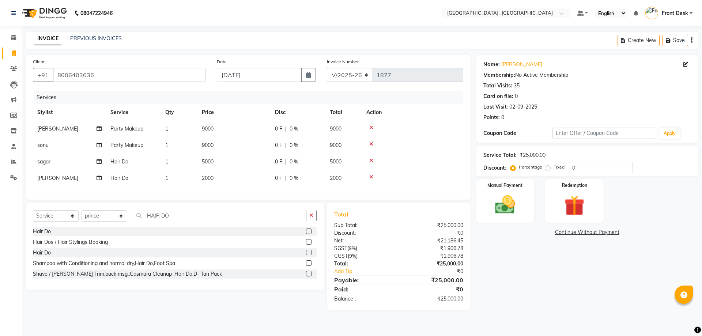
click at [309, 234] on label at bounding box center [308, 231] width 5 height 5
click at [309, 234] on input "checkbox" at bounding box center [308, 231] width 5 height 5
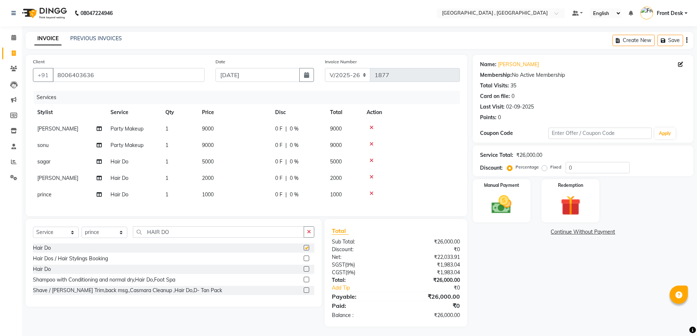
checkbox input "false"
click at [214, 198] on td "1000" at bounding box center [233, 194] width 73 height 16
select select "32535"
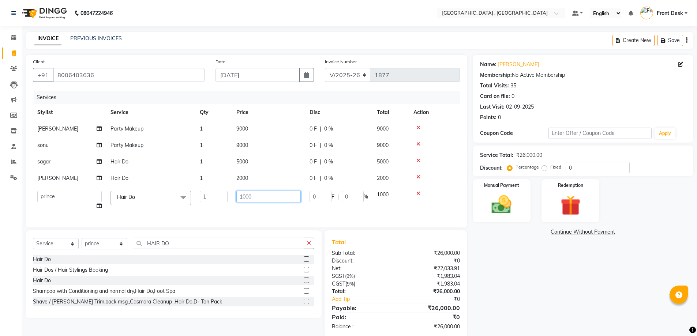
drag, startPoint x: 269, startPoint y: 197, endPoint x: 225, endPoint y: 199, distance: 43.6
click at [225, 199] on tr "anand anil anuj anuja mam ashok diksha Front Desk manpreet Noshad prince rajni …" at bounding box center [246, 200] width 427 height 28
type input "2000"
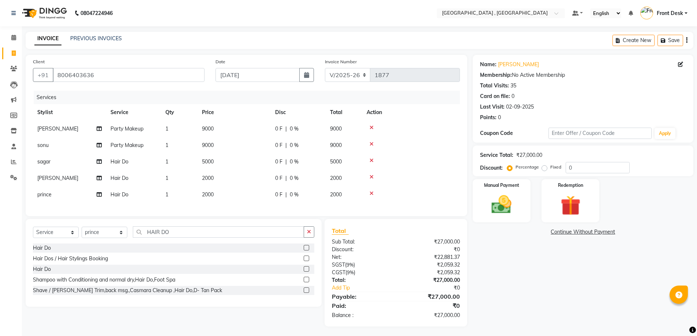
click at [259, 209] on div "Services Stylist Service Qty Price Disc Total Action ridhi Party Makeup 1 9000 …" at bounding box center [246, 150] width 427 height 118
click at [99, 238] on select "Select Stylist anand anil anuj anuja mam ashok diksha Front Desk manpreet Nosha…" at bounding box center [105, 232] width 46 height 11
select select "59118"
click at [82, 232] on select "Select Stylist anand anil anuj anuja mam ashok diksha Front Desk manpreet Nosha…" at bounding box center [105, 232] width 46 height 11
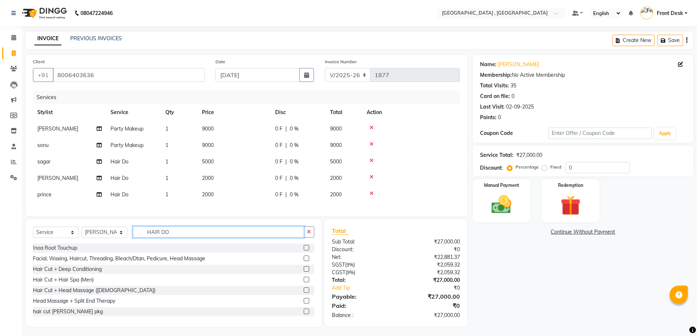
drag, startPoint x: 170, startPoint y: 236, endPoint x: 128, endPoint y: 242, distance: 42.1
click at [128, 242] on div "Select Service Product Membership Package Voucher Prepaid Gift Card Select Styl…" at bounding box center [173, 234] width 281 height 17
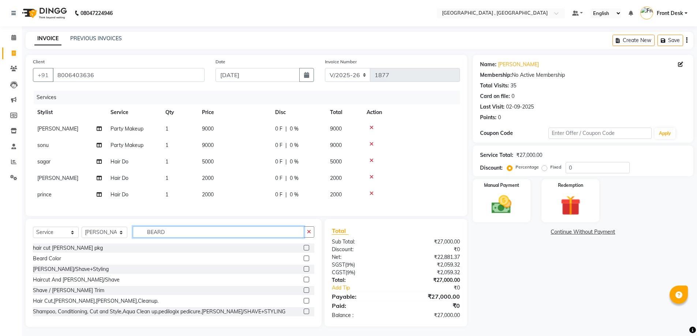
type input "BEARD"
click at [304, 272] on label at bounding box center [306, 268] width 5 height 5
click at [304, 272] on input "checkbox" at bounding box center [306, 269] width 5 height 5
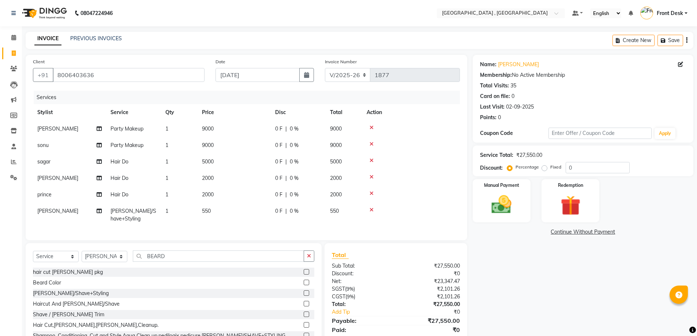
checkbox input "false"
click at [196, 213] on td "1" at bounding box center [179, 215] width 37 height 24
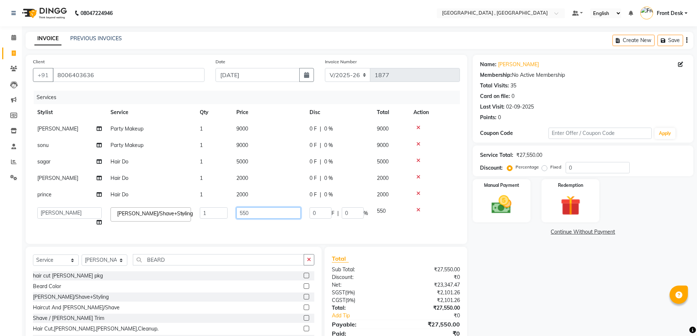
drag, startPoint x: 275, startPoint y: 216, endPoint x: 221, endPoint y: 218, distance: 53.8
click at [226, 217] on tr "anand anil anuj anuja mam ashok diksha Front Desk manpreet Noshad prince rajni …" at bounding box center [246, 217] width 427 height 28
type input "400"
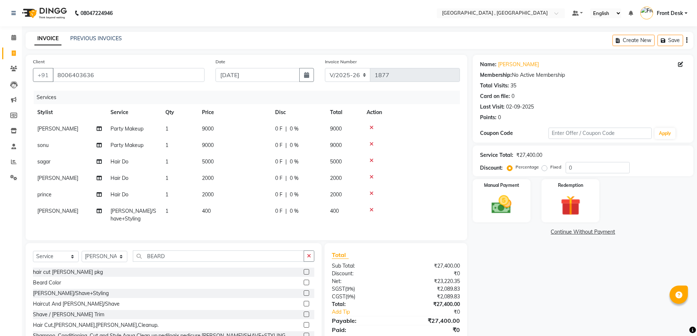
click at [245, 225] on td "400" at bounding box center [233, 215] width 73 height 24
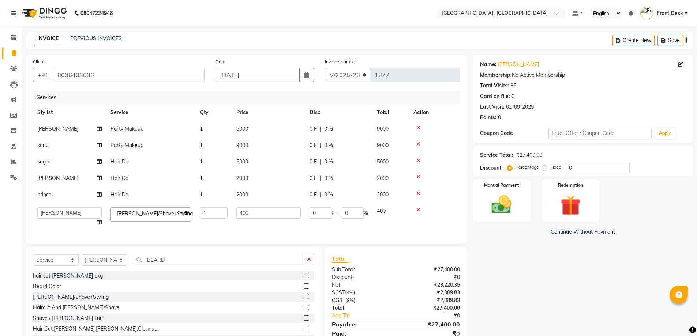
click at [243, 178] on span "2000" at bounding box center [242, 178] width 12 height 7
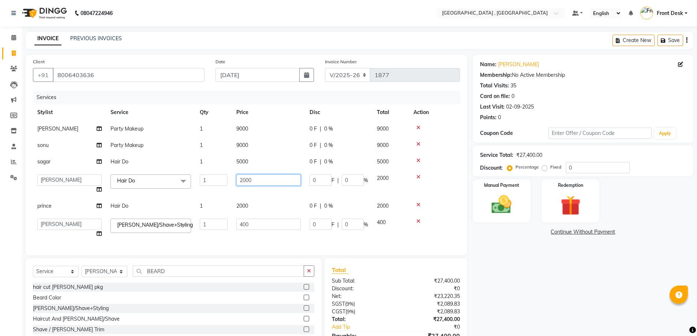
drag, startPoint x: 252, startPoint y: 179, endPoint x: 212, endPoint y: 180, distance: 39.5
click at [212, 180] on tr "anand anil anuj anuja mam ashok diksha Front Desk manpreet Noshad prince rajni …" at bounding box center [246, 184] width 427 height 28
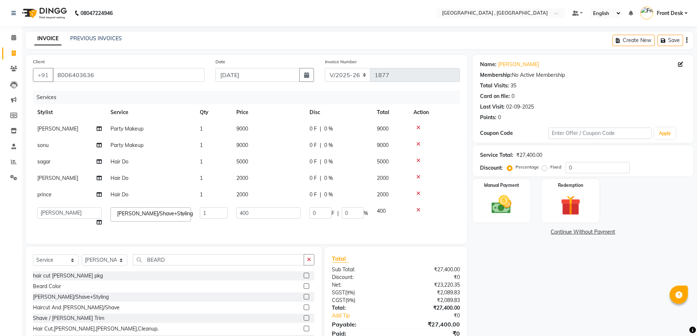
click at [266, 237] on div "Services Stylist Service Qty Price Disc Total Action ridhi Party Makeup 1 9000 …" at bounding box center [246, 164] width 427 height 146
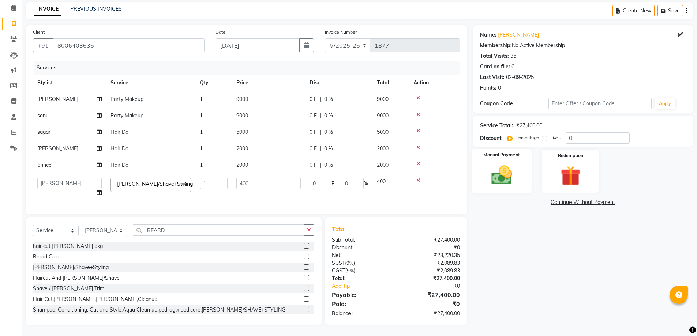
click at [503, 163] on img at bounding box center [502, 175] width 34 height 24
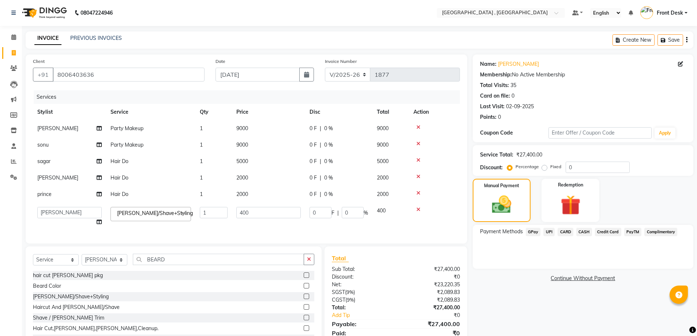
scroll to position [0, 0]
click at [548, 231] on span "UPI" at bounding box center [548, 232] width 11 height 8
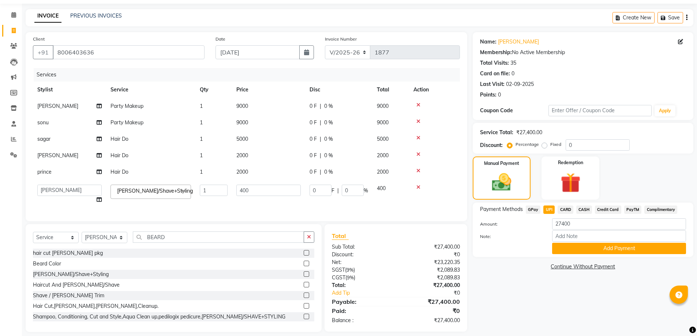
scroll to position [35, 0]
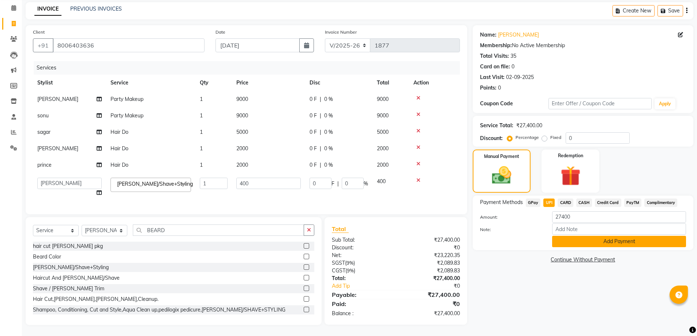
click at [588, 238] on button "Add Payment" at bounding box center [619, 241] width 134 height 11
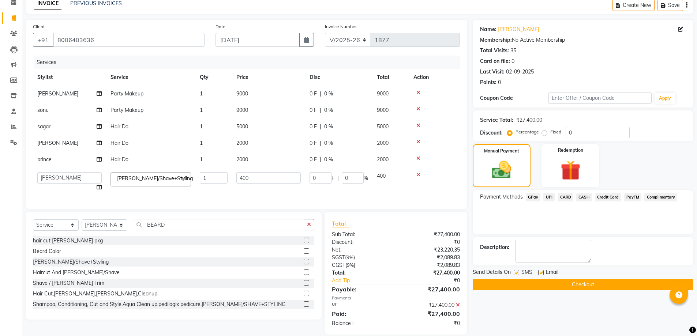
click at [526, 282] on button "Checkout" at bounding box center [582, 284] width 221 height 11
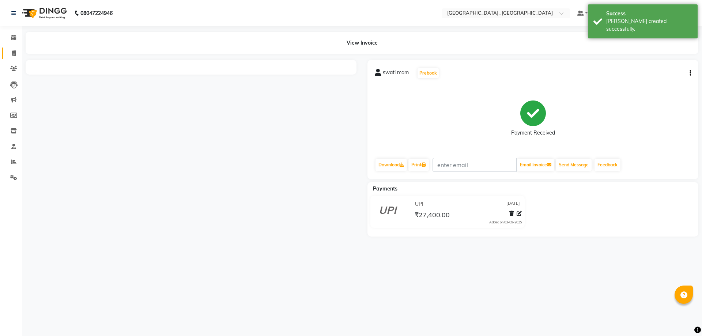
click at [11, 53] on span at bounding box center [13, 53] width 13 height 8
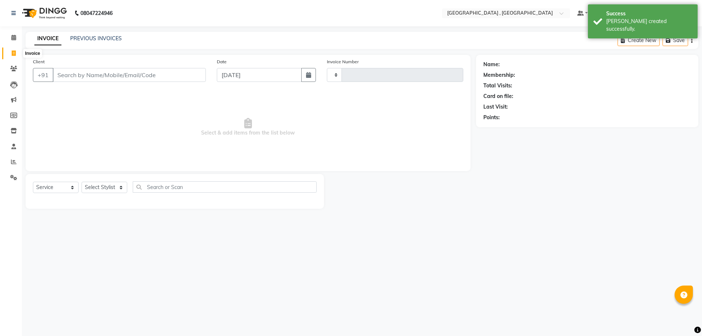
click at [11, 53] on span at bounding box center [13, 53] width 13 height 8
select select "service"
type input "1878"
select select "5111"
click at [93, 36] on link "PREVIOUS INVOICES" at bounding box center [96, 38] width 52 height 7
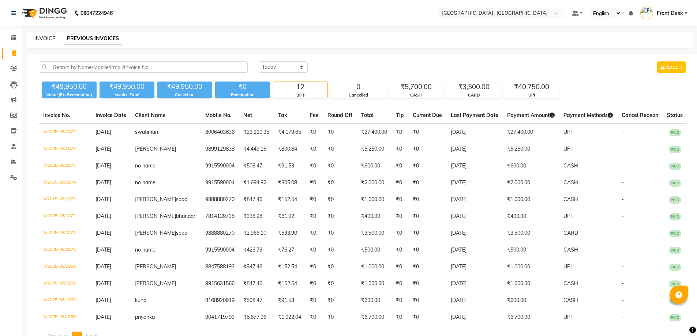
click at [46, 38] on link "INVOICE" at bounding box center [44, 38] width 21 height 7
select select "service"
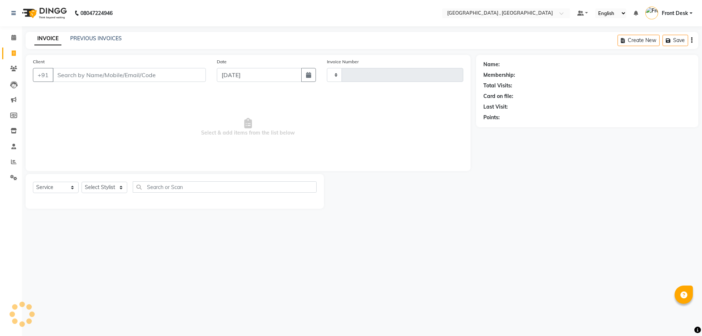
type input "1878"
select select "5111"
click at [85, 38] on link "PREVIOUS INVOICES" at bounding box center [96, 38] width 52 height 7
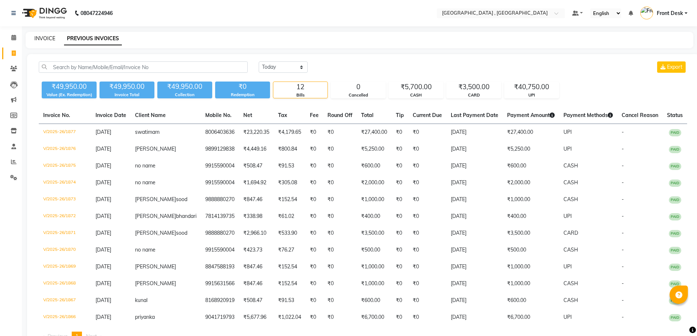
click at [48, 35] on link "INVOICE" at bounding box center [44, 38] width 21 height 7
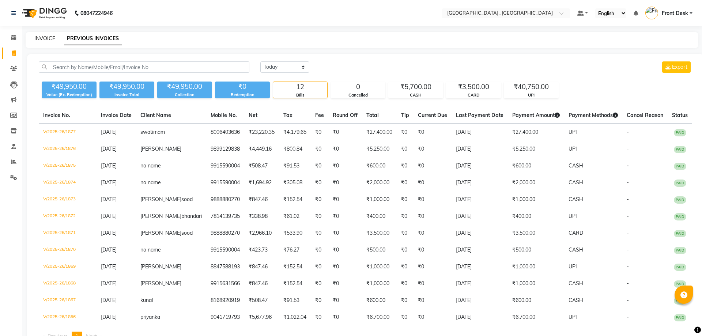
select select "service"
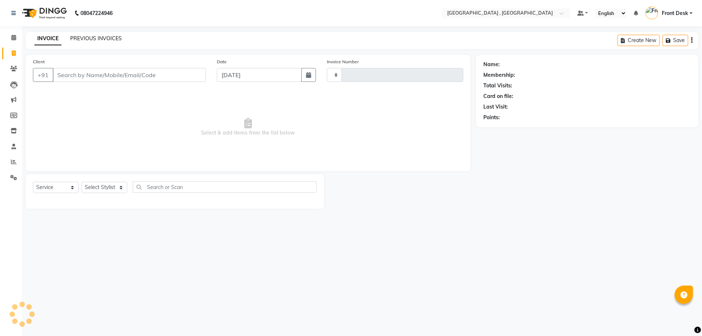
click at [80, 41] on link "PREVIOUS INVOICES" at bounding box center [96, 38] width 52 height 7
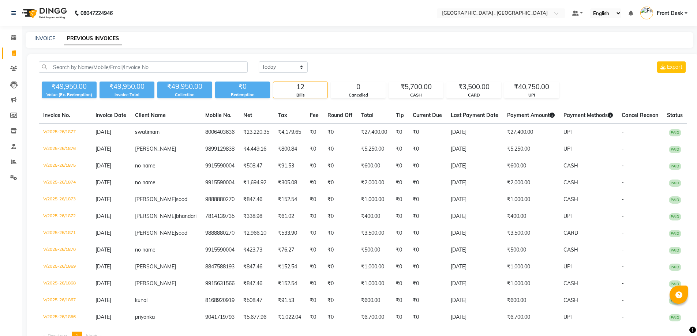
click at [49, 29] on div "08047224946 Select Location × Tress Lounge , Zirakpur Default Panel My Panel En…" at bounding box center [348, 183] width 697 height 366
click at [45, 36] on link "INVOICE" at bounding box center [44, 38] width 21 height 7
select select "service"
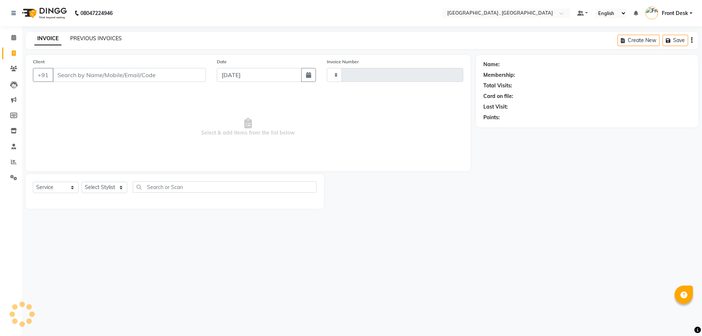
click at [89, 35] on link "PREVIOUS INVOICES" at bounding box center [96, 38] width 52 height 7
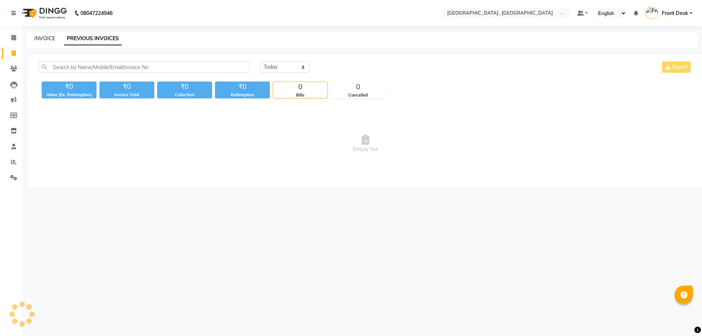
click at [46, 40] on link "INVOICE" at bounding box center [44, 38] width 21 height 7
select select "service"
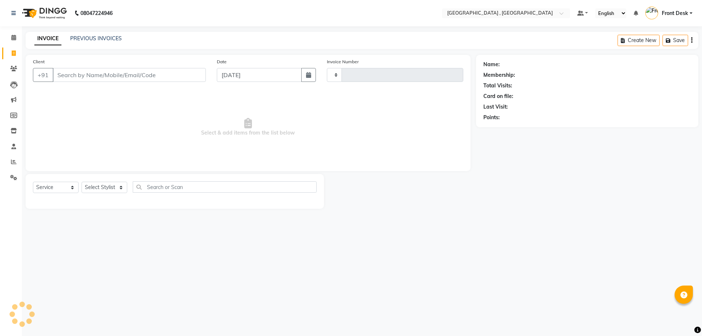
type input "1878"
select select "5111"
click at [86, 76] on input "Client" at bounding box center [129, 75] width 153 height 14
click at [73, 72] on input "Client" at bounding box center [129, 75] width 153 height 14
click at [75, 75] on input "Client" at bounding box center [129, 75] width 153 height 14
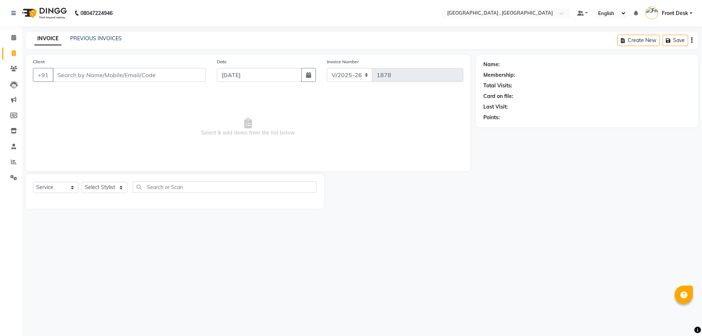
click at [75, 75] on input "Client" at bounding box center [129, 75] width 153 height 14
type input "7888817803"
click at [183, 79] on button "Add Client" at bounding box center [187, 75] width 38 height 14
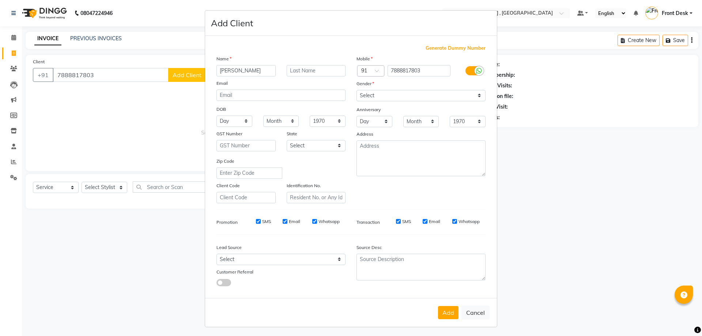
type input "[PERSON_NAME]"
click at [357, 99] on select "Select Male Female Other Prefer Not To Say" at bounding box center [421, 95] width 129 height 11
select select "female"
click at [357, 90] on select "Select Male Female Other Prefer Not To Say" at bounding box center [421, 95] width 129 height 11
click at [448, 317] on button "Add" at bounding box center [448, 312] width 20 height 13
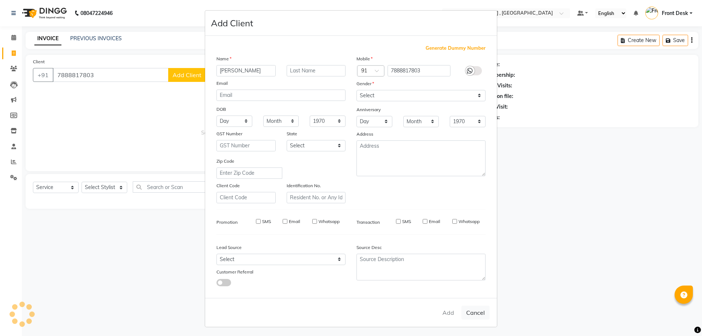
select select
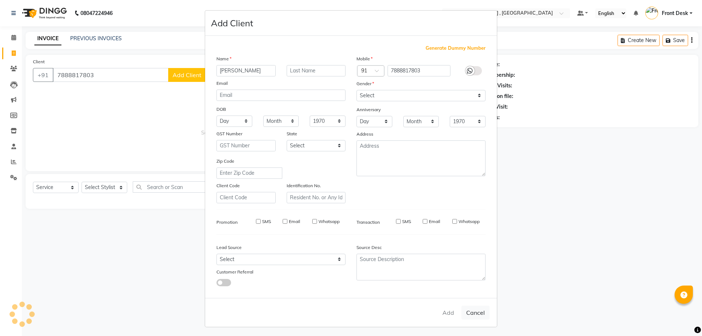
select select
checkbox input "false"
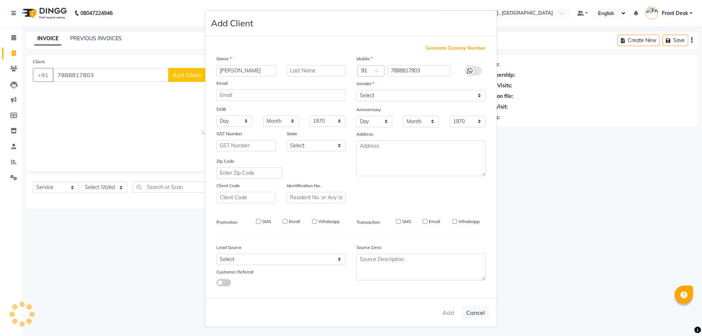
checkbox input "false"
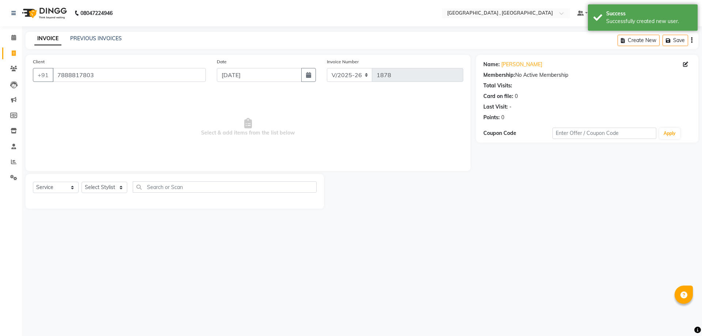
click at [101, 178] on div "Select Service Product Membership Package Voucher Prepaid Gift Card Select Styl…" at bounding box center [175, 191] width 298 height 35
click at [102, 184] on select "Select Stylist anand anil anuj anuja mam ashok diksha Front Desk manpreet Nosha…" at bounding box center [105, 187] width 46 height 11
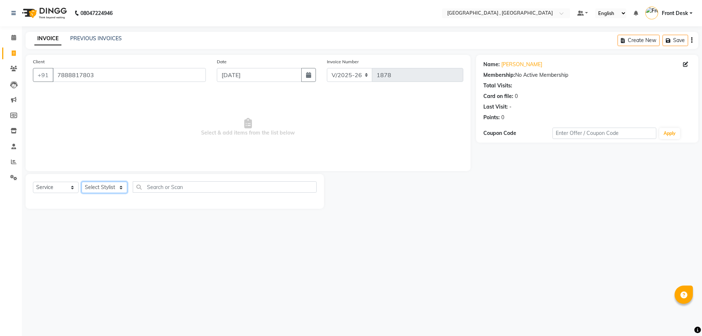
select select "78842"
click at [82, 182] on select "Select Stylist anand anil anuj anuja mam ashok diksha Front Desk manpreet Nosha…" at bounding box center [105, 187] width 46 height 11
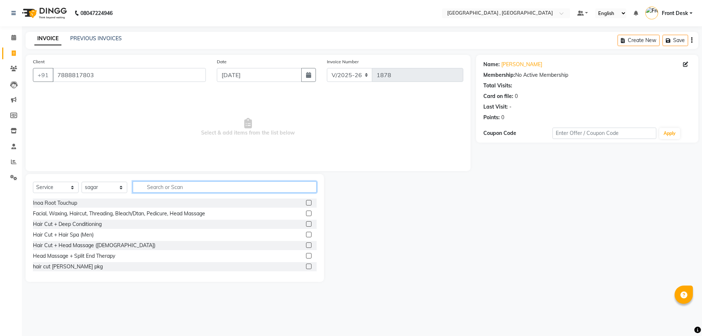
click at [173, 187] on input "text" at bounding box center [225, 186] width 184 height 11
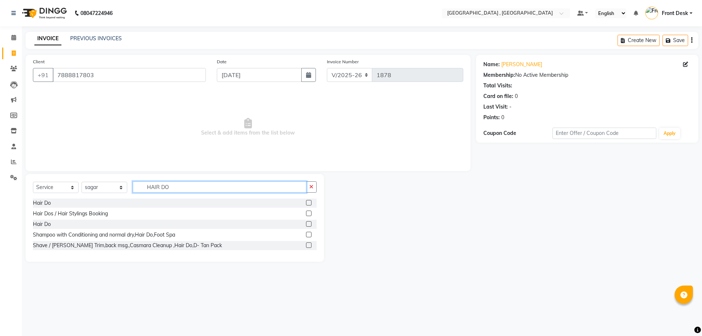
type input "HAIR DO"
click at [310, 203] on label at bounding box center [308, 202] width 5 height 5
click at [310, 203] on input "checkbox" at bounding box center [308, 203] width 5 height 5
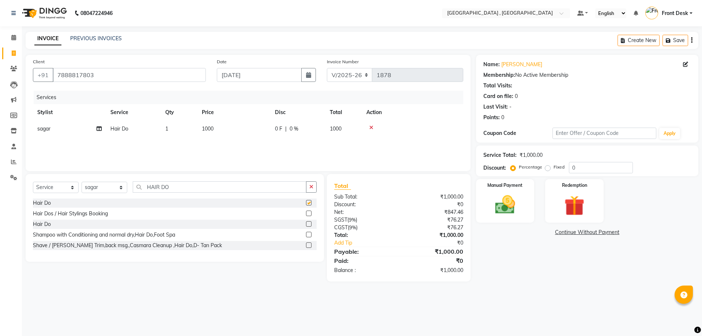
checkbox input "false"
click at [208, 132] on span "1000" at bounding box center [208, 128] width 12 height 7
select select "78842"
click at [245, 132] on input "1000" at bounding box center [268, 130] width 64 height 11
type input "1500"
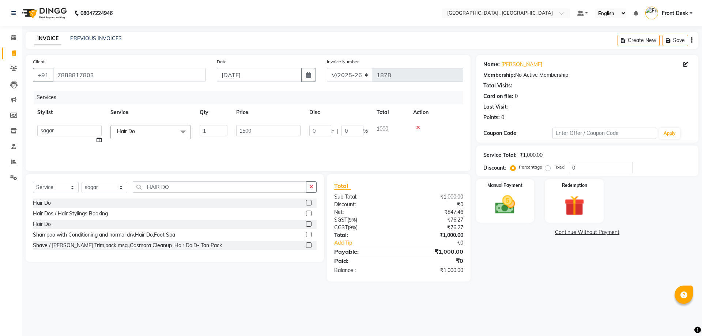
click at [210, 155] on div "Services Stylist Service Qty Price Disc Total Action anand anil anuj anuja mam …" at bounding box center [248, 127] width 430 height 73
click at [93, 189] on select "Select Stylist anand anil anuj anuja mam ashok diksha Front Desk manpreet Nosha…" at bounding box center [105, 187] width 46 height 11
select select "46174"
click at [82, 182] on select "Select Stylist anand anil anuj anuja mam ashok diksha Front Desk manpreet Nosha…" at bounding box center [105, 187] width 46 height 11
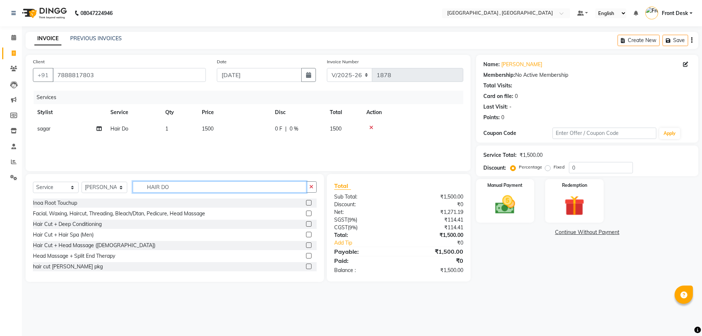
click at [169, 187] on input "HAIR DO" at bounding box center [220, 186] width 174 height 11
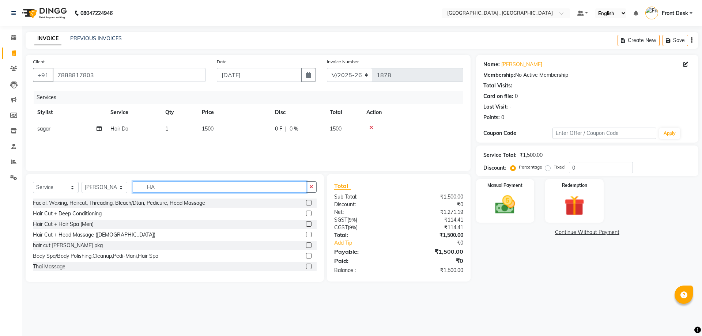
type input "H"
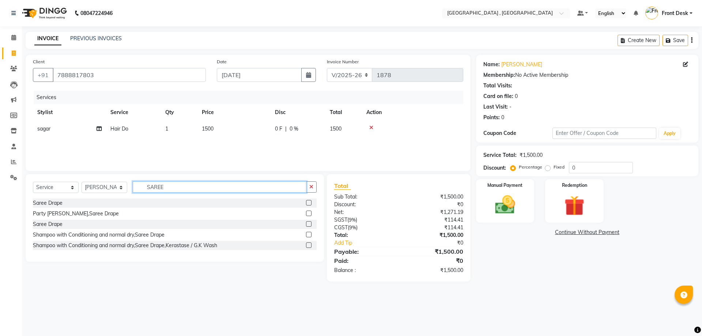
type input "SAREE"
click at [311, 204] on label at bounding box center [308, 202] width 5 height 5
click at [311, 204] on input "checkbox" at bounding box center [308, 203] width 5 height 5
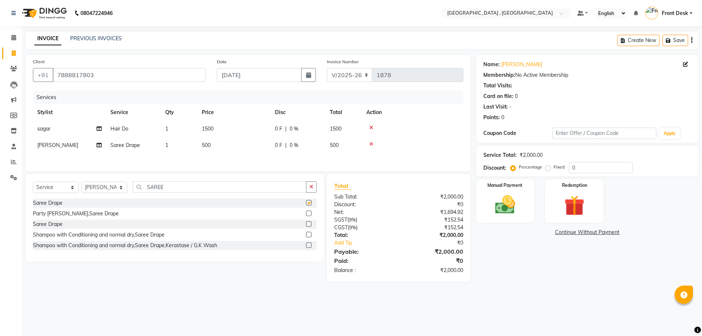
checkbox input "false"
click at [204, 150] on td "500" at bounding box center [233, 145] width 73 height 16
select select "46174"
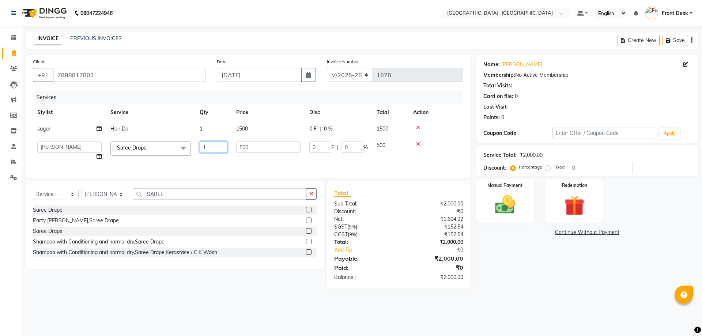
click at [204, 148] on input "1" at bounding box center [214, 147] width 28 height 11
click at [207, 148] on input "1" at bounding box center [214, 147] width 28 height 11
type input "2"
click at [271, 166] on div "Client +91 7888817803 Date 03-09-2025 Invoice Number V/2025 V/2025-26 1878 Serv…" at bounding box center [248, 116] width 445 height 123
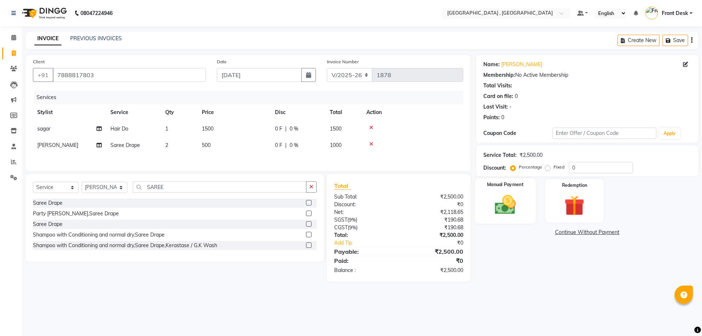
click at [502, 209] on img at bounding box center [505, 205] width 34 height 24
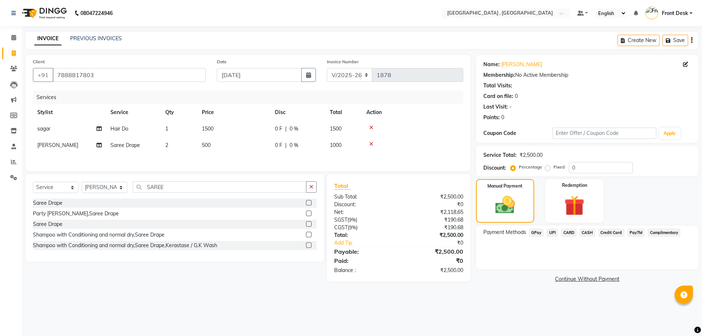
click at [590, 231] on span "CASH" at bounding box center [588, 233] width 16 height 8
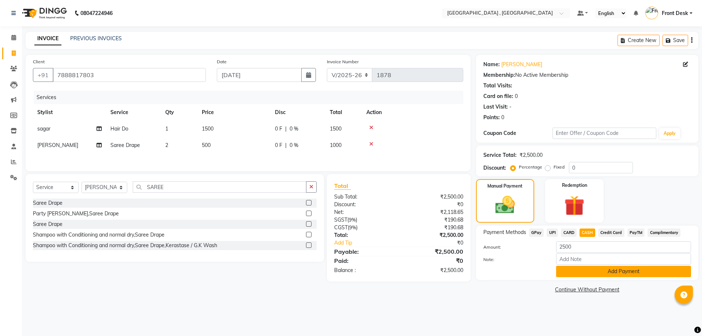
click at [602, 270] on button "Add Payment" at bounding box center [623, 271] width 135 height 11
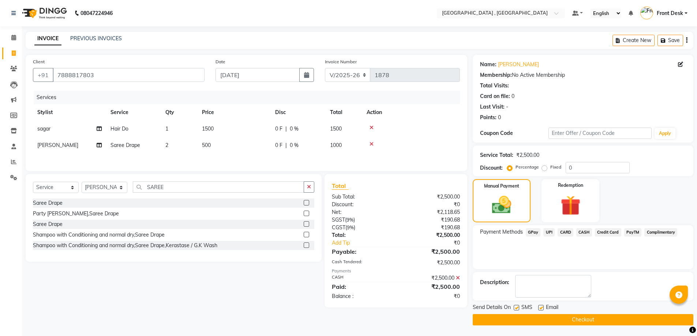
click at [592, 323] on button "Checkout" at bounding box center [582, 319] width 221 height 11
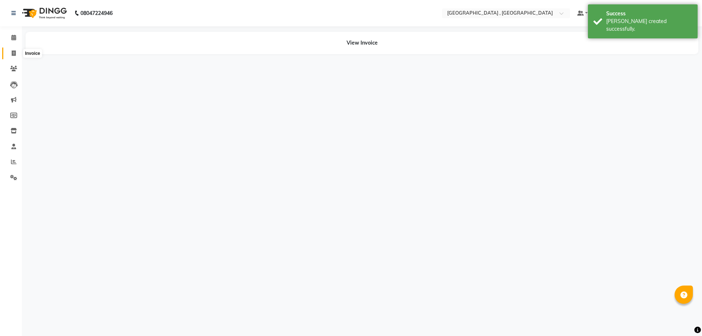
click at [17, 52] on span at bounding box center [13, 53] width 13 height 8
select select "service"
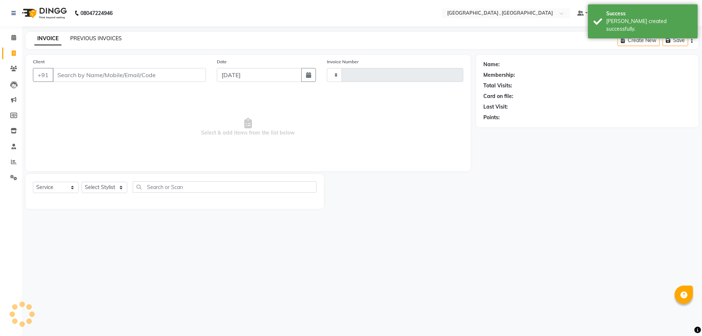
type input "1879"
click at [106, 41] on link "PREVIOUS INVOICES" at bounding box center [96, 38] width 52 height 7
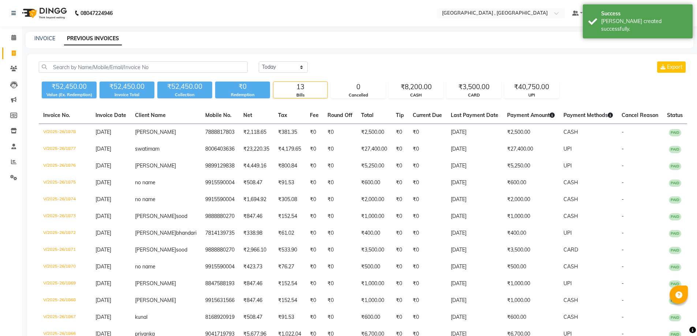
click at [26, 37] on div "INVOICE PREVIOUS INVOICES" at bounding box center [355, 39] width 659 height 8
click at [38, 38] on link "INVOICE" at bounding box center [44, 38] width 21 height 7
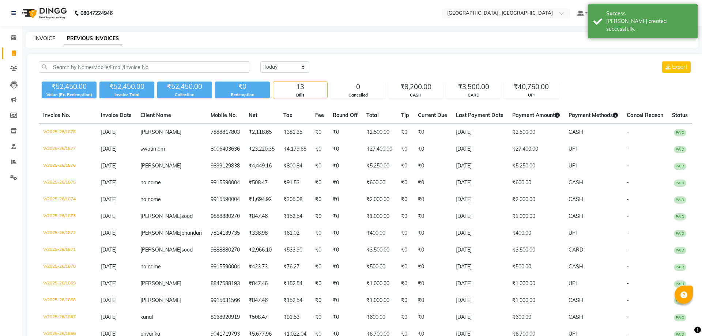
select select "service"
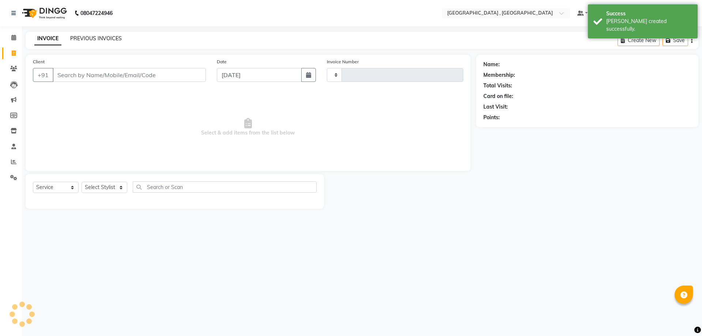
type input "1879"
click at [75, 36] on link "PREVIOUS INVOICES" at bounding box center [96, 38] width 52 height 7
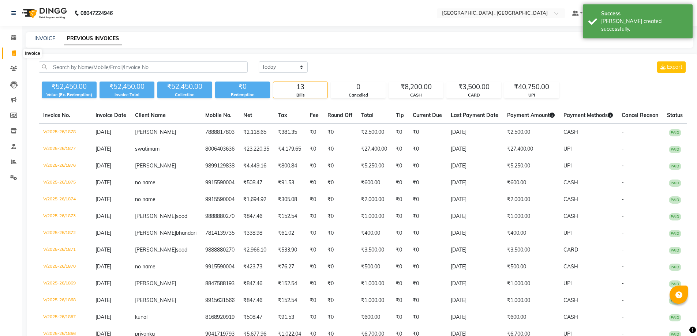
click at [14, 55] on icon at bounding box center [14, 52] width 4 height 5
select select "service"
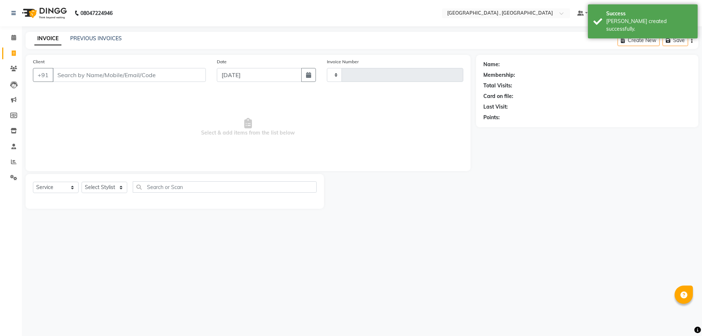
type input "1879"
select select "5111"
click at [72, 37] on link "PREVIOUS INVOICES" at bounding box center [96, 38] width 52 height 7
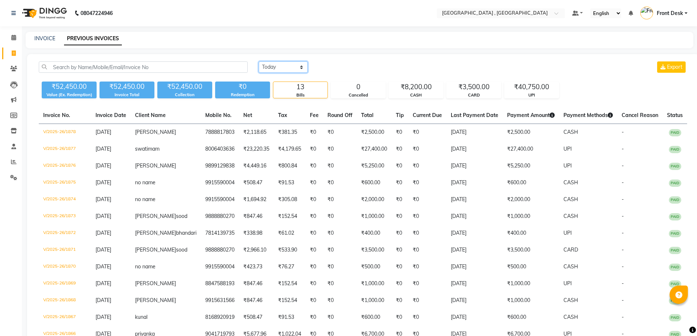
click at [263, 62] on select "Today Yesterday Custom Range" at bounding box center [283, 66] width 49 height 11
select select "range"
click at [259, 61] on select "Today Yesterday Custom Range" at bounding box center [283, 66] width 49 height 11
click at [342, 68] on input "[DATE]" at bounding box center [342, 67] width 51 height 10
select select "9"
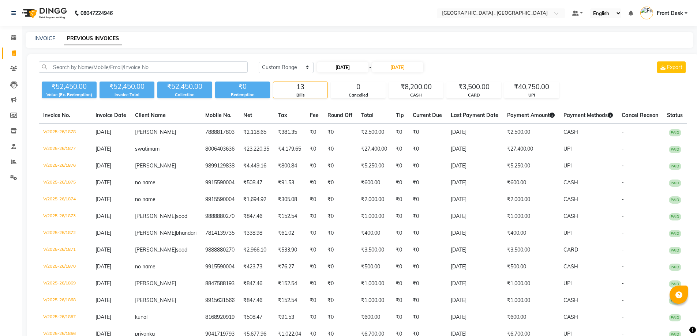
select select "2025"
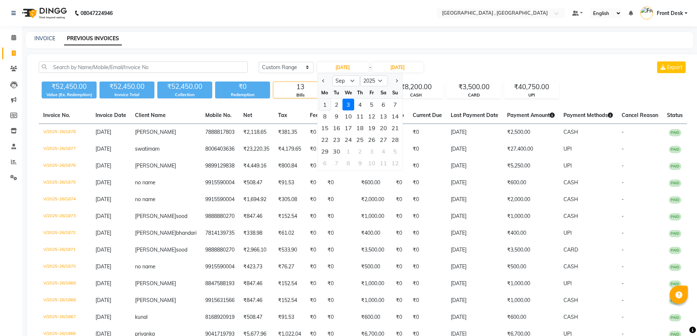
click at [323, 104] on div "1" at bounding box center [325, 105] width 12 height 12
type input "01-09-2025"
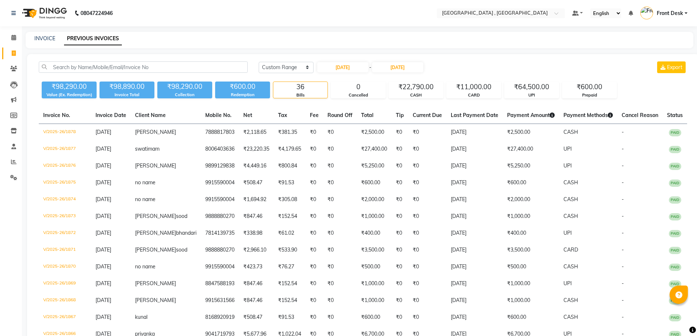
click at [56, 38] on div "INVOICE PREVIOUS INVOICES" at bounding box center [355, 39] width 659 height 8
click at [54, 38] on link "INVOICE" at bounding box center [44, 38] width 21 height 7
select select "service"
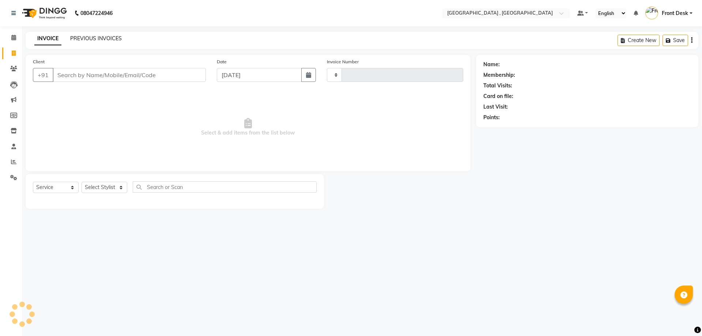
type input "1879"
select select "5111"
click at [87, 37] on link "PREVIOUS INVOICES" at bounding box center [96, 38] width 52 height 7
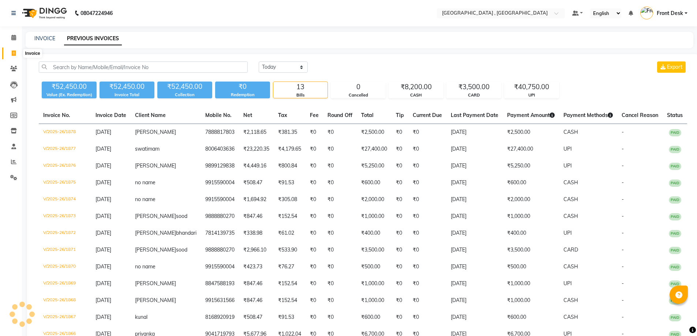
click at [10, 53] on span at bounding box center [13, 53] width 13 height 8
select select "service"
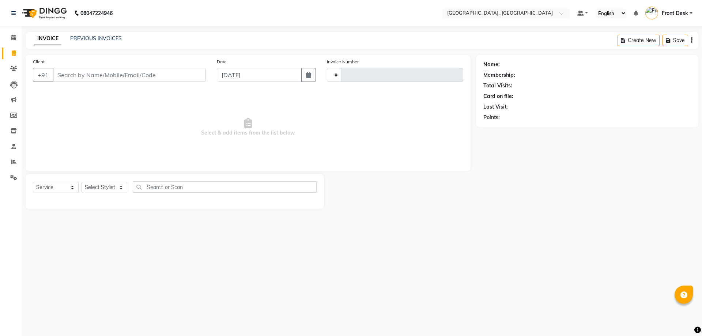
type input "1879"
select select "5111"
click at [84, 39] on link "PREVIOUS INVOICES" at bounding box center [96, 38] width 52 height 7
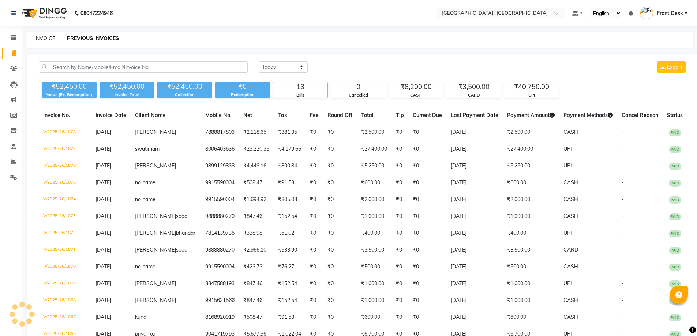
click at [45, 39] on link "INVOICE" at bounding box center [44, 38] width 21 height 7
select select "service"
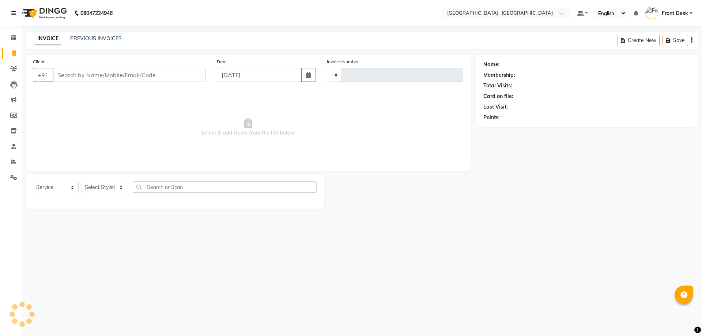
type input "1879"
select select "5111"
click at [94, 38] on link "PREVIOUS INVOICES" at bounding box center [96, 38] width 52 height 7
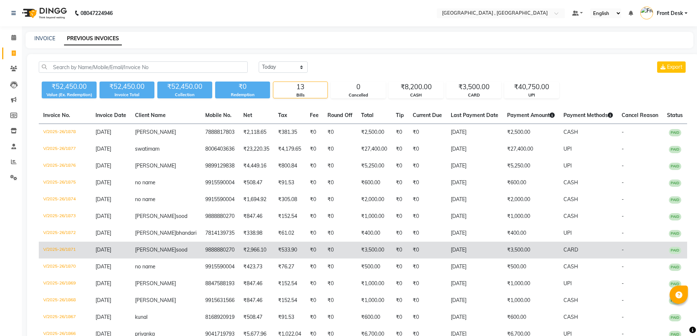
click at [282, 259] on td "₹533.90" at bounding box center [290, 250] width 32 height 17
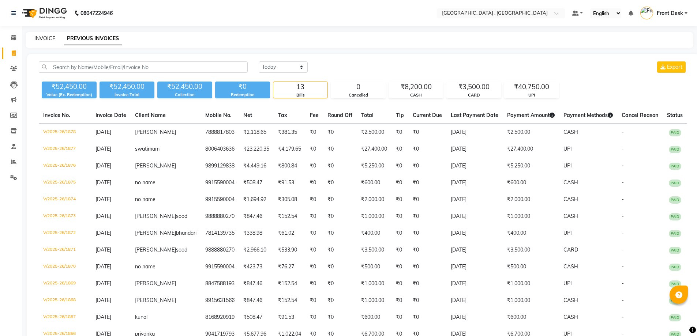
click at [47, 36] on link "INVOICE" at bounding box center [44, 38] width 21 height 7
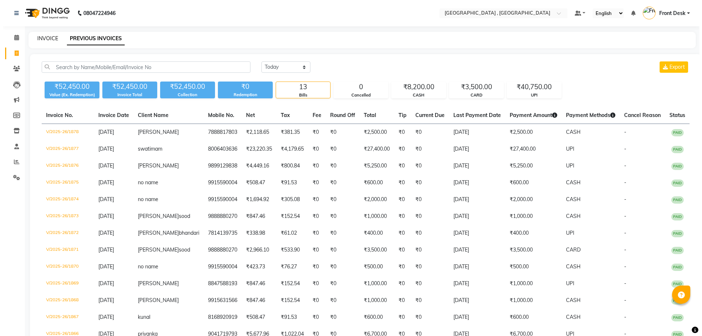
select select "5111"
select select "service"
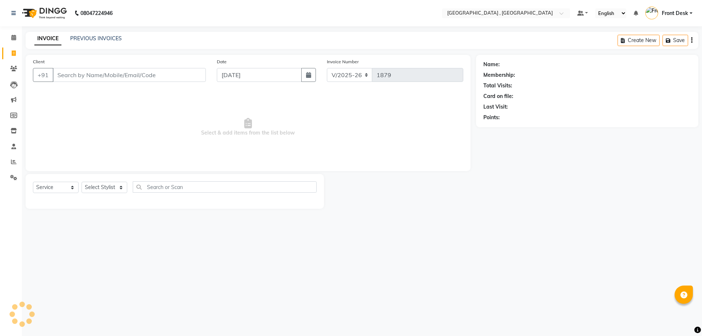
click at [44, 40] on link "INVOICE" at bounding box center [47, 38] width 27 height 13
click at [85, 40] on link "PREVIOUS INVOICES" at bounding box center [96, 38] width 52 height 7
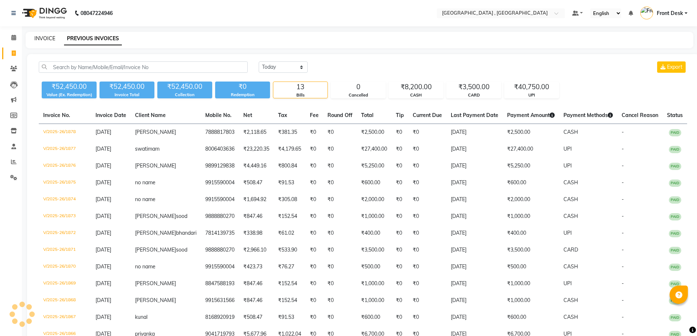
click at [42, 38] on link "INVOICE" at bounding box center [44, 38] width 21 height 7
select select "service"
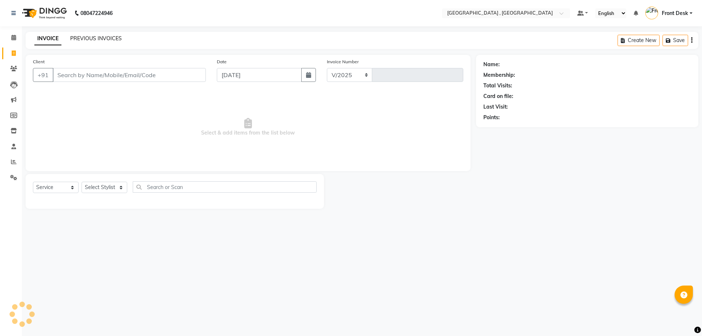
select select "5111"
type input "1879"
click at [79, 38] on link "PREVIOUS INVOICES" at bounding box center [96, 38] width 52 height 7
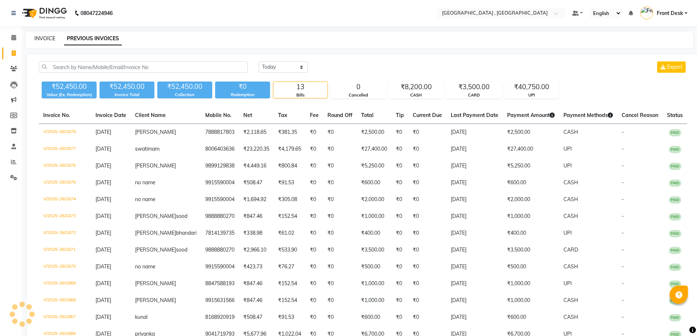
click at [47, 39] on link "INVOICE" at bounding box center [44, 38] width 21 height 7
select select "service"
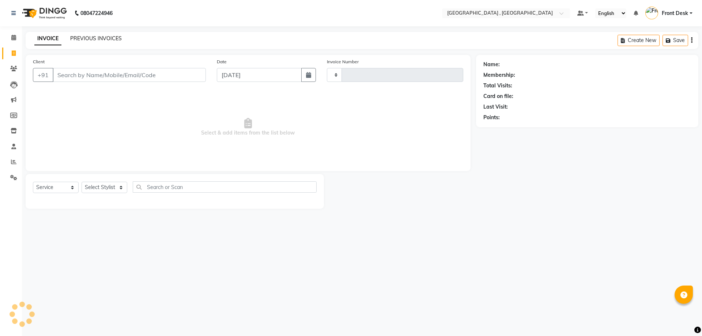
type input "1879"
select select "5111"
click at [79, 38] on link "PREVIOUS INVOICES" at bounding box center [96, 38] width 52 height 7
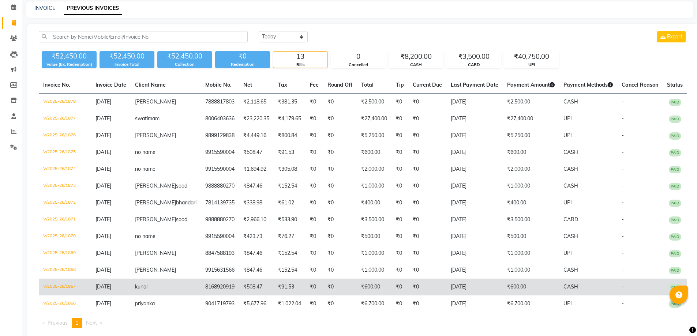
scroll to position [68, 0]
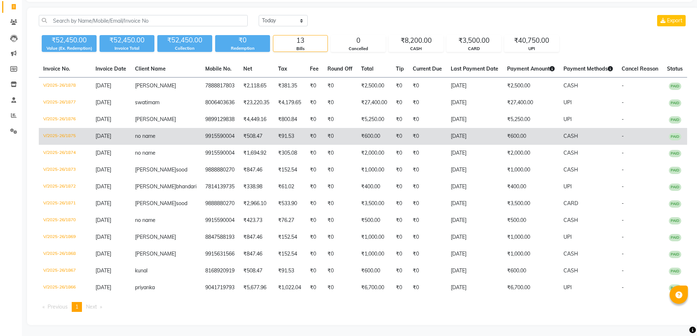
click at [212, 128] on td "9915590004" at bounding box center [220, 136] width 38 height 17
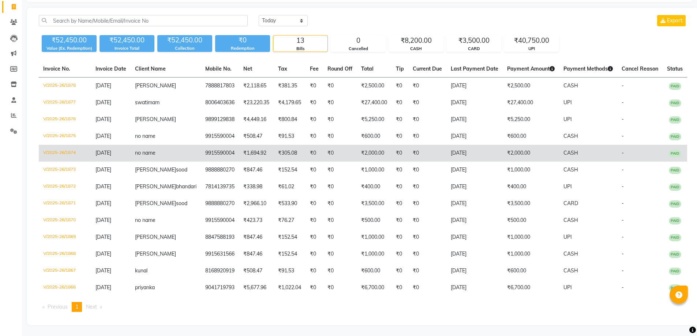
click at [208, 145] on td "9915590004" at bounding box center [220, 153] width 38 height 17
click at [201, 145] on td "9915590004" at bounding box center [220, 153] width 38 height 17
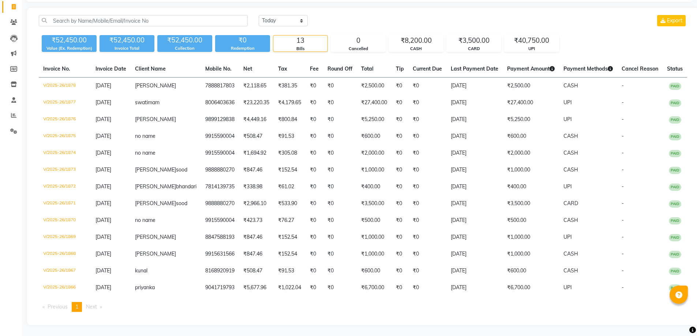
click at [201, 128] on td "9915590004" at bounding box center [220, 136] width 38 height 17
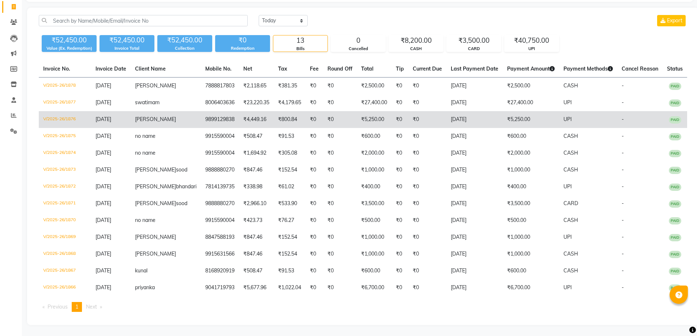
click at [152, 111] on td "anuja" at bounding box center [166, 119] width 70 height 17
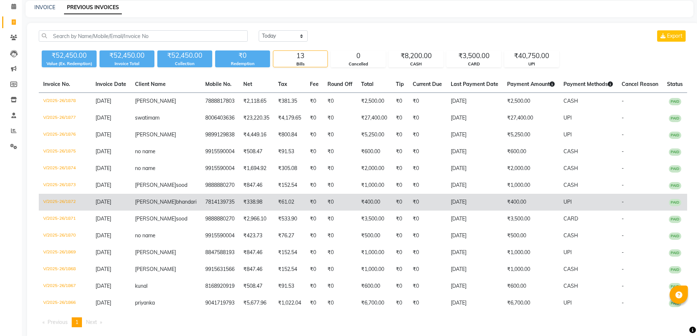
scroll to position [0, 0]
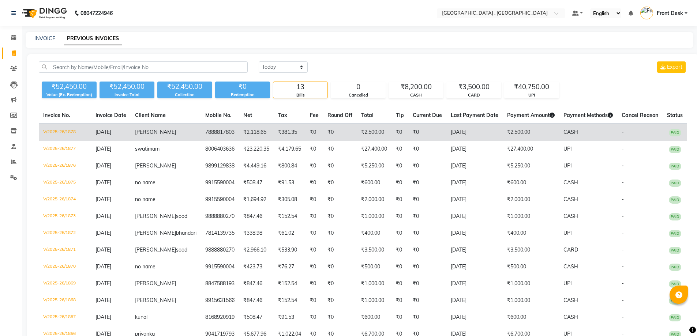
click at [201, 129] on td "7888817803" at bounding box center [220, 132] width 38 height 17
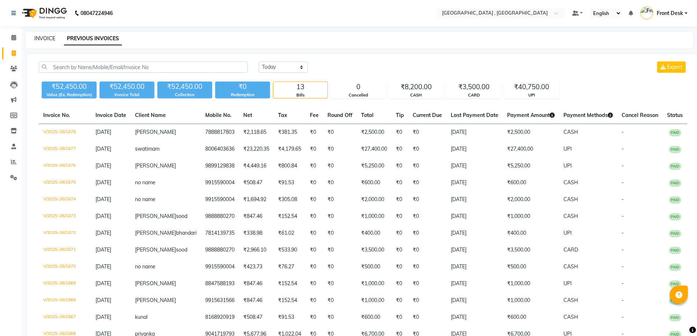
click at [39, 39] on link "INVOICE" at bounding box center [44, 38] width 21 height 7
select select "service"
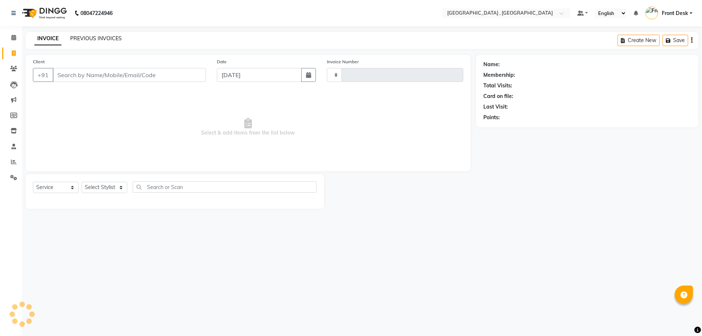
click at [113, 39] on link "PREVIOUS INVOICES" at bounding box center [96, 38] width 52 height 7
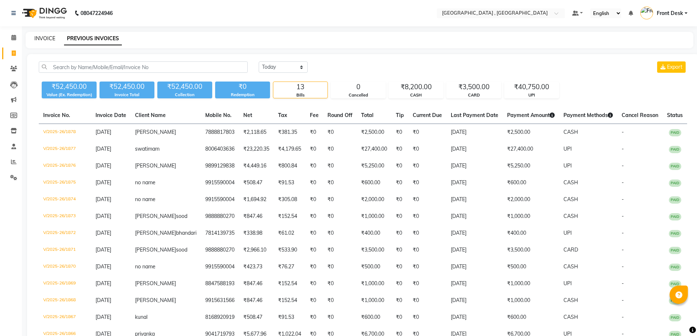
click at [38, 40] on link "INVOICE" at bounding box center [44, 38] width 21 height 7
select select "service"
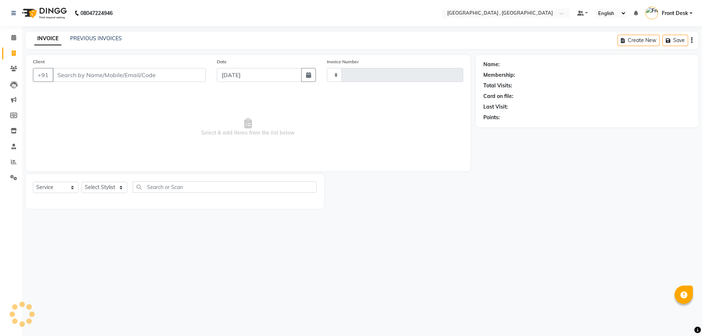
type input "1879"
select select "5111"
click at [86, 37] on link "PREVIOUS INVOICES" at bounding box center [96, 38] width 52 height 7
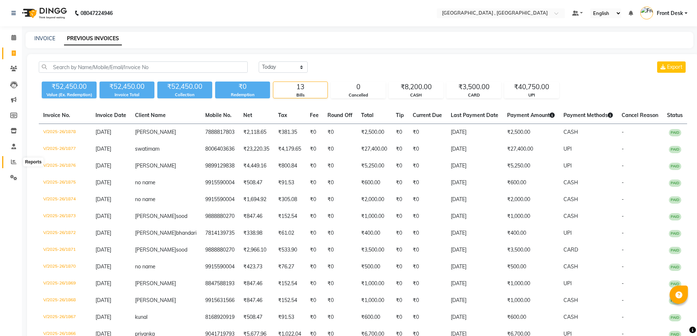
click at [11, 161] on icon at bounding box center [13, 161] width 5 height 5
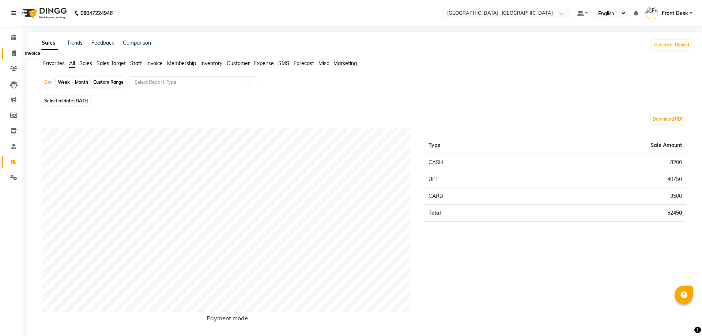
click at [17, 52] on span at bounding box center [13, 53] width 13 height 8
select select "service"
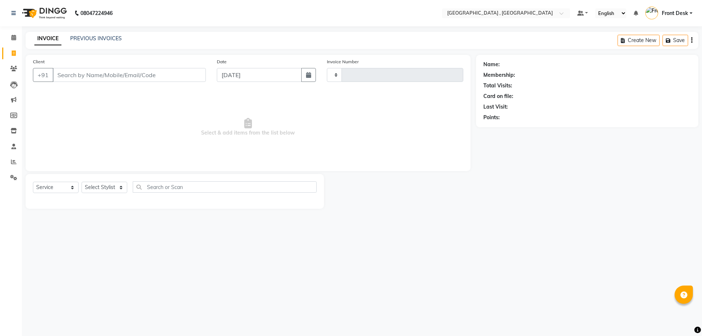
type input "1879"
select select "5111"
click at [11, 162] on span at bounding box center [13, 162] width 13 height 8
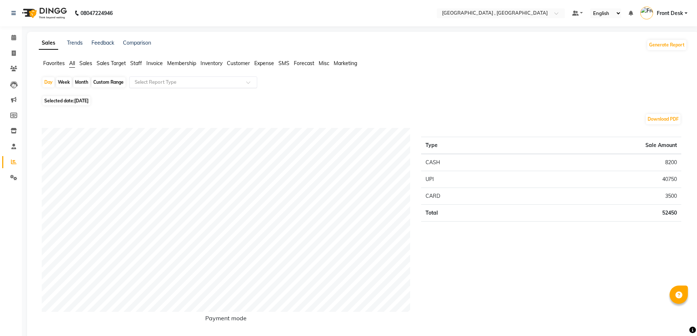
click at [145, 80] on input "text" at bounding box center [185, 82] width 105 height 7
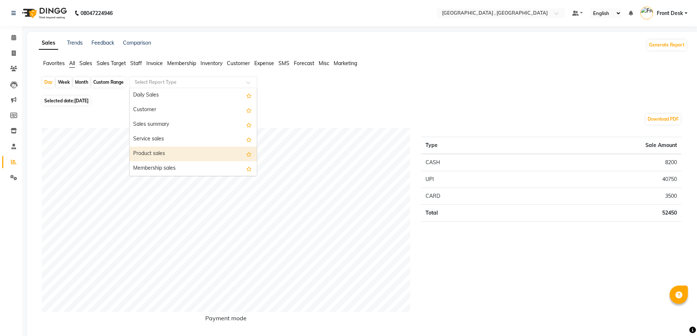
click at [143, 152] on div "Product sales" at bounding box center [192, 154] width 127 height 15
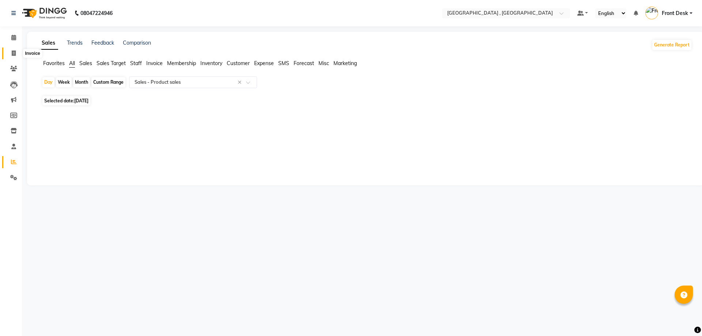
click at [12, 52] on icon at bounding box center [14, 52] width 4 height 5
select select "service"
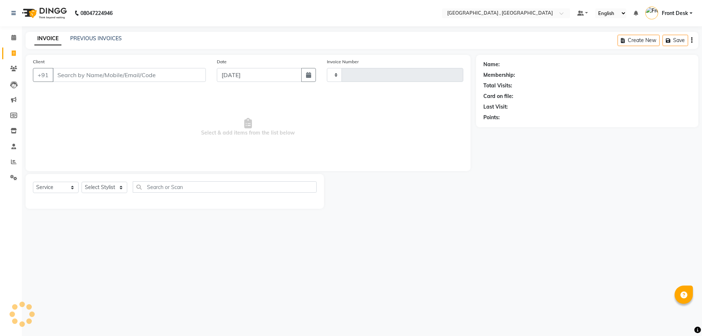
type input "1879"
select select "5111"
click at [7, 159] on link "Reports" at bounding box center [11, 162] width 18 height 12
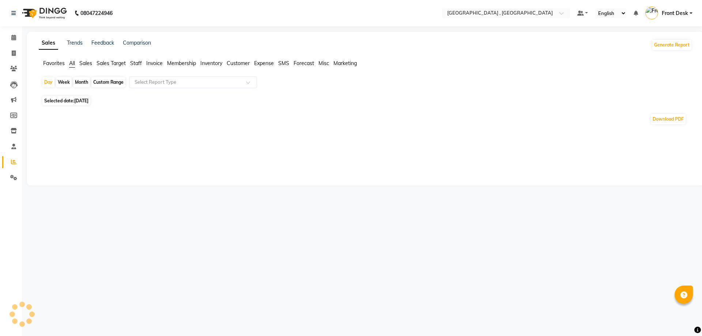
click at [140, 62] on span "Staff" at bounding box center [136, 63] width 12 height 7
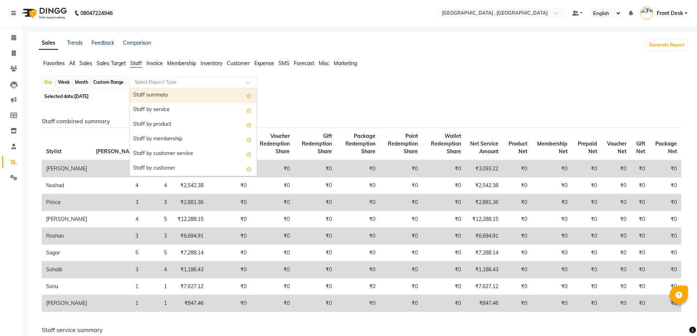
click at [146, 79] on input "text" at bounding box center [185, 82] width 105 height 7
click at [147, 91] on div "Staff summary" at bounding box center [192, 95] width 127 height 15
click at [109, 85] on div "Custom Range" at bounding box center [108, 82] width 34 height 10
select select "9"
select select "2025"
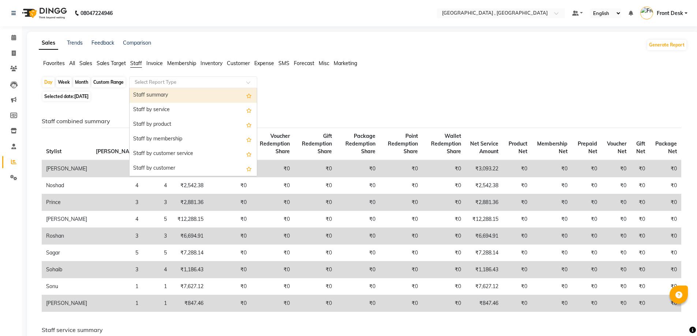
select select "full_report"
select select "csv"
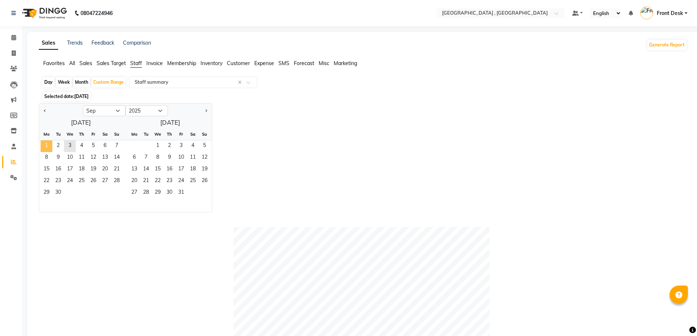
click at [46, 147] on span "1" at bounding box center [47, 146] width 12 height 12
click at [69, 146] on span "3" at bounding box center [70, 146] width 12 height 12
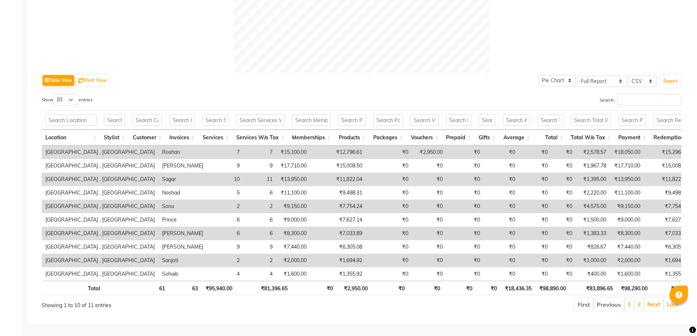
scroll to position [312, 0]
click at [639, 301] on link "2" at bounding box center [639, 304] width 4 height 7
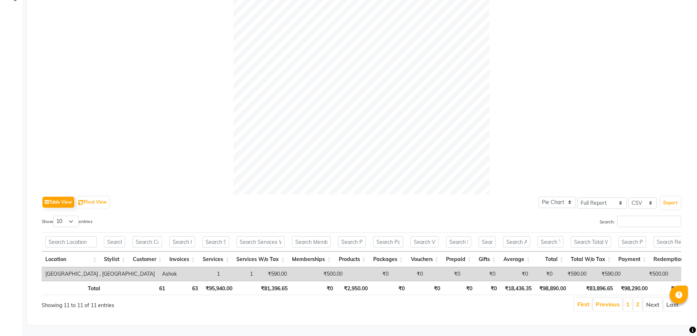
scroll to position [190, 0]
click at [625, 299] on li "1" at bounding box center [627, 304] width 9 height 13
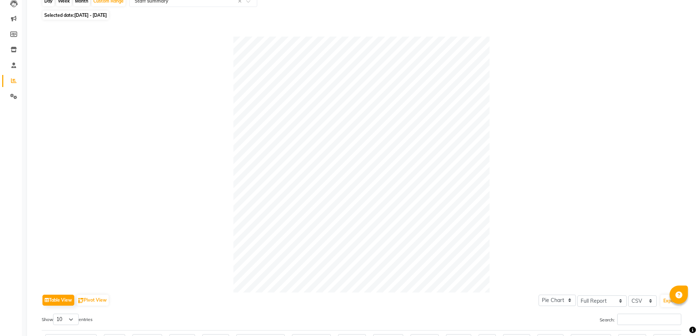
scroll to position [0, 0]
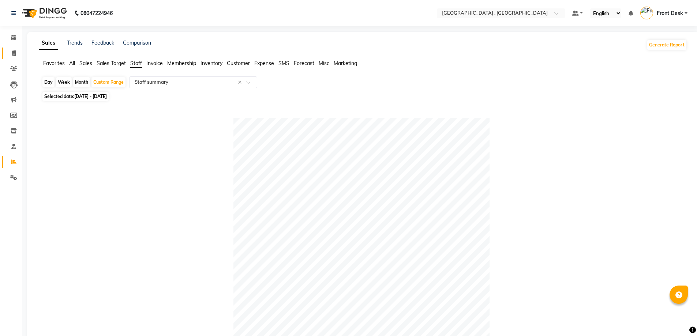
click at [11, 55] on span at bounding box center [13, 53] width 13 height 8
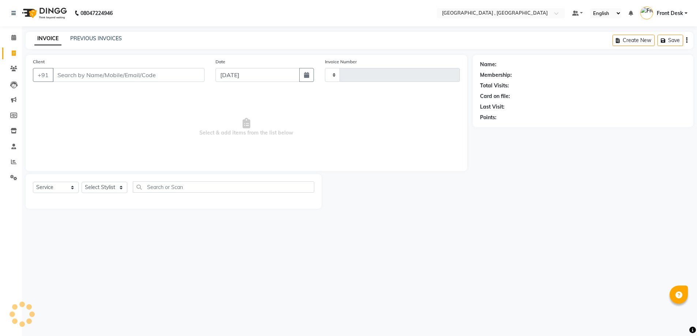
click at [11, 56] on span at bounding box center [13, 53] width 13 height 8
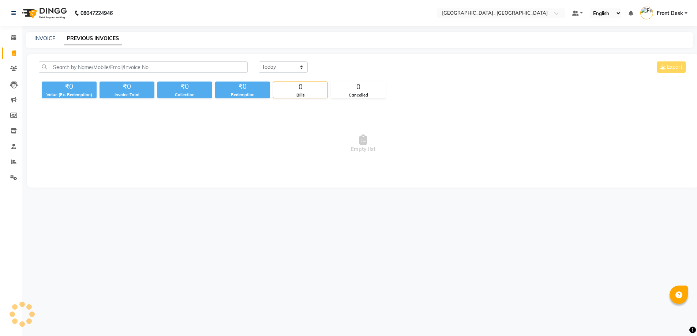
click at [109, 40] on link "PREVIOUS INVOICES" at bounding box center [93, 38] width 58 height 13
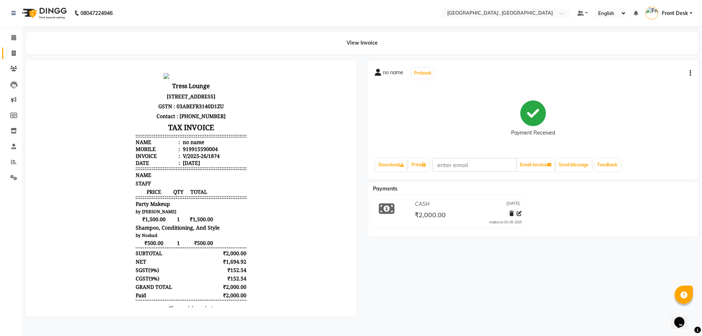
click at [16, 57] on span at bounding box center [13, 53] width 13 height 8
select select "service"
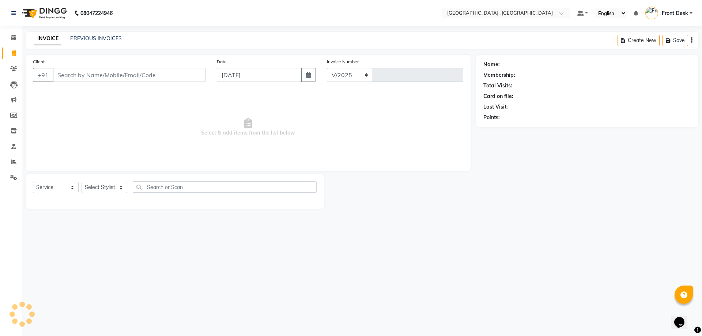
select select "5111"
type input "1879"
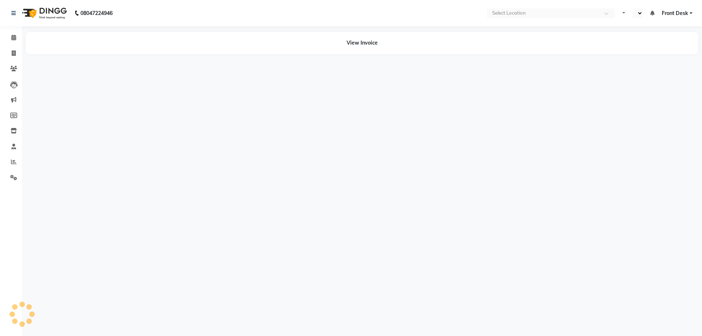
select select "en"
